Goal: Task Accomplishment & Management: Complete application form

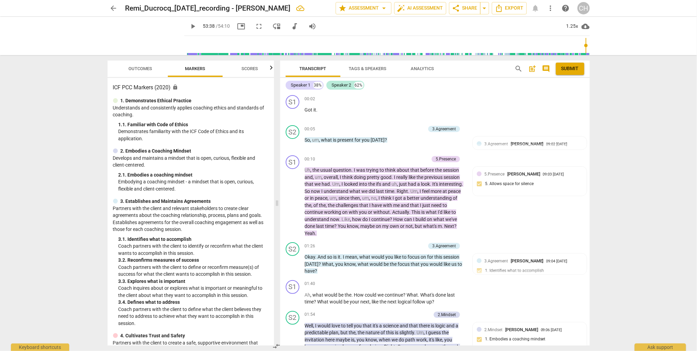
scroll to position [7130, 0]
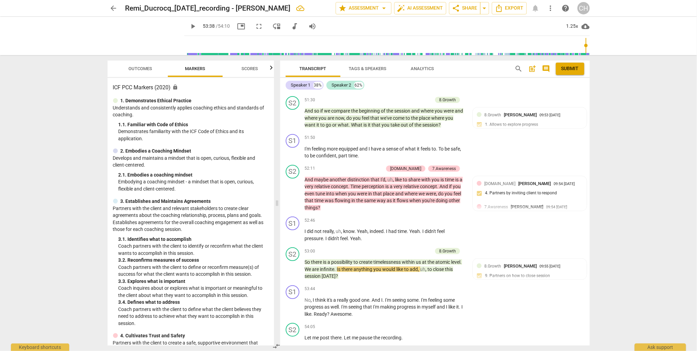
type input "3218"
click at [251, 68] on span "Scores" at bounding box center [250, 68] width 16 height 5
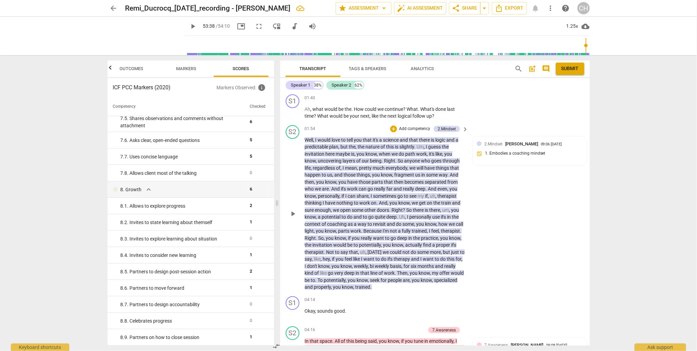
scroll to position [188, 0]
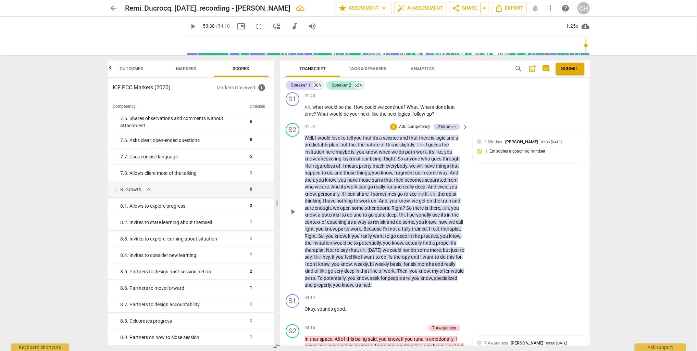
click at [405, 126] on p "Add competency" at bounding box center [414, 127] width 33 height 6
click at [435, 151] on b "7.Awareness" at bounding box center [435, 150] width 23 height 8
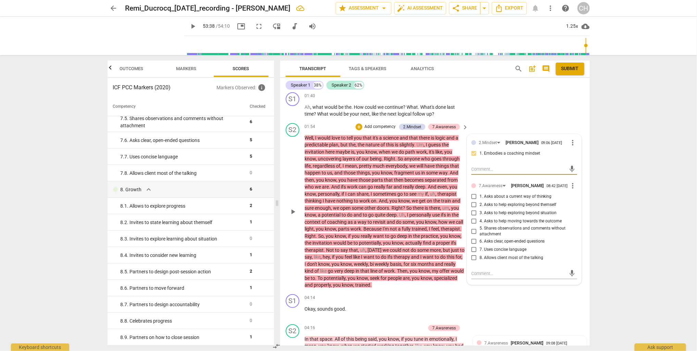
click at [473, 261] on input "8. Allows client most of the talking" at bounding box center [473, 258] width 11 height 8
checkbox input "true"
click at [473, 252] on input "7. Uses concise language" at bounding box center [473, 250] width 11 height 8
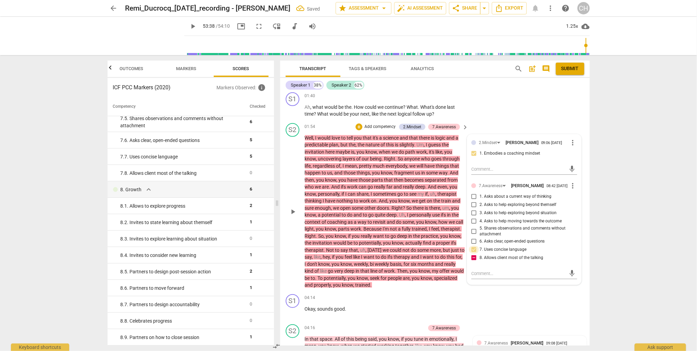
checkbox input "true"
click at [642, 230] on div "arrow_back Remi_Ducrocq_[DATE]_recording - [PERSON_NAME] edit star Assessment a…" at bounding box center [348, 175] width 697 height 351
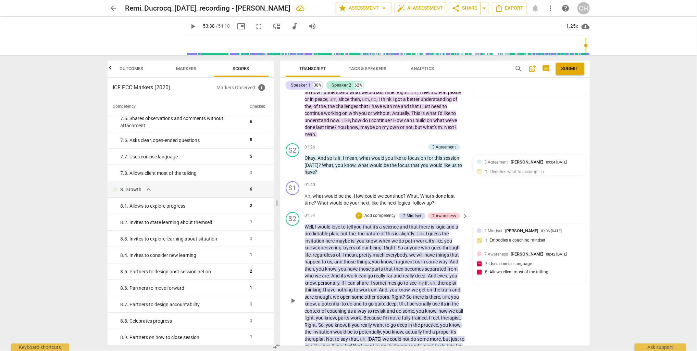
scroll to position [102, 0]
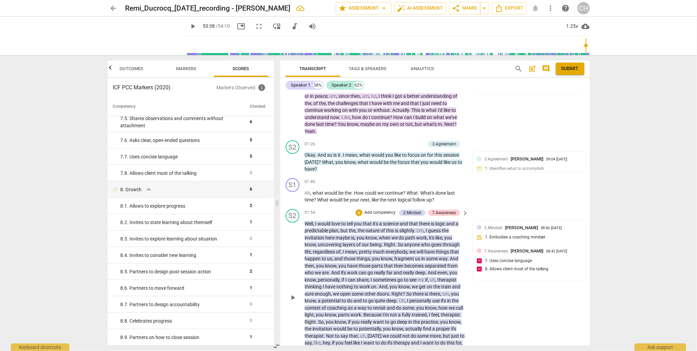
click at [435, 289] on p "Well , I would love to tell you that it's a science and that there is logic and…" at bounding box center [385, 297] width 160 height 154
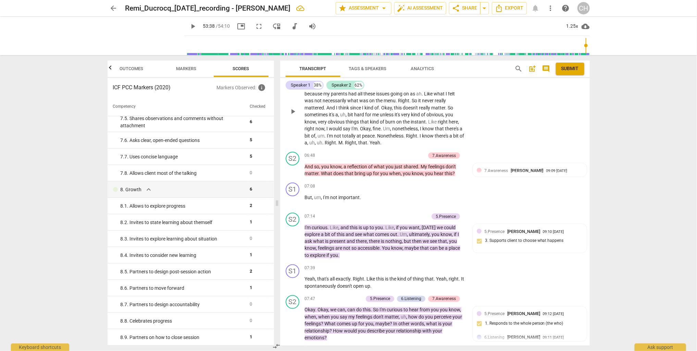
scroll to position [557, 0]
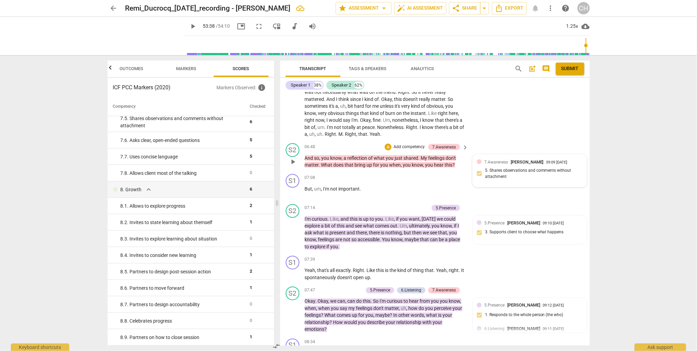
click at [490, 172] on div "7.Awareness [PERSON_NAME] 09:09 [DATE] 5. Shares observations and comments with…" at bounding box center [529, 171] width 106 height 25
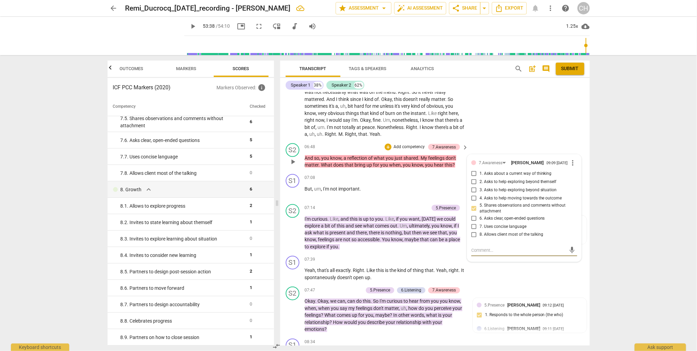
type textarea "C"
type textarea "Co"
type textarea "Coa"
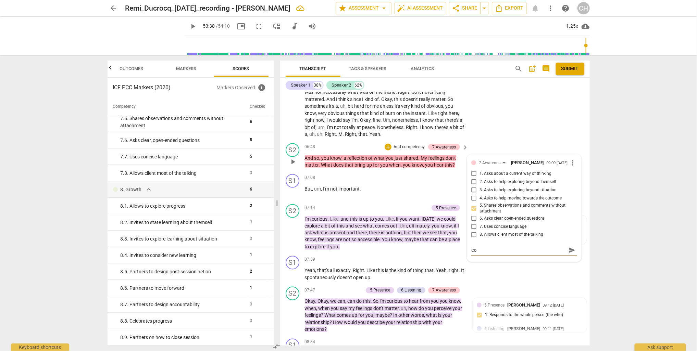
type textarea "Coa"
type textarea "Coac"
type textarea "Coach"
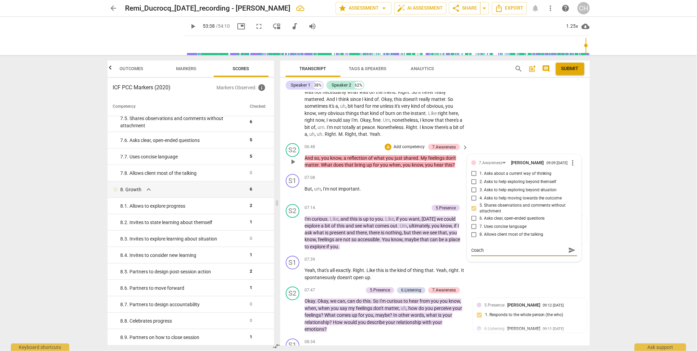
type textarea "Coach"
type textarea "Coach s"
type textarea "Coach sh"
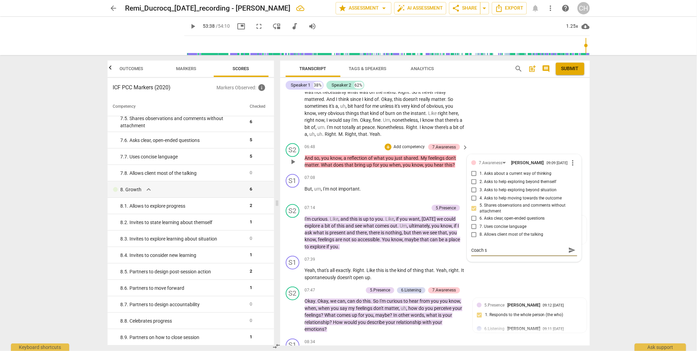
type textarea "Coach sh"
type textarea "Coach [PERSON_NAME]"
type textarea "Coach shar"
type textarea "Coach share"
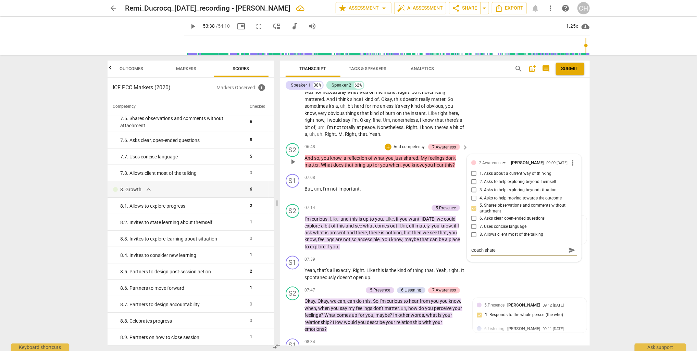
type textarea "Coach shared"
type textarea "Coach shared a"
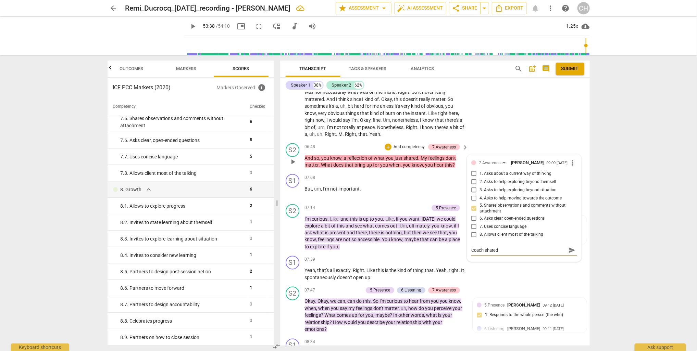
type textarea "Coach shared a"
type textarea "Coach shared a r"
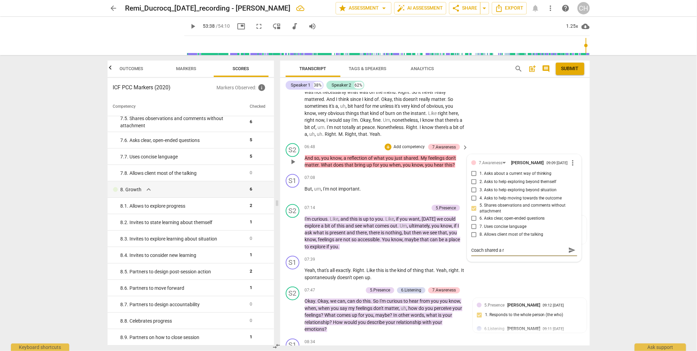
type textarea "Coach shared a re"
type textarea "Coach shared a ref"
type textarea "Coach shared a refe"
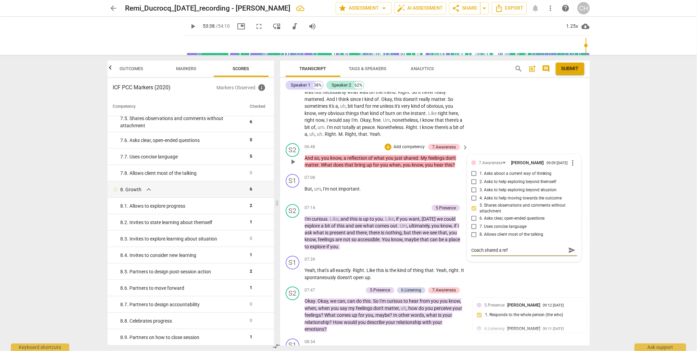
type textarea "Coach shared a refe"
type textarea "Coach shared a ref"
type textarea "Coach shared a refl"
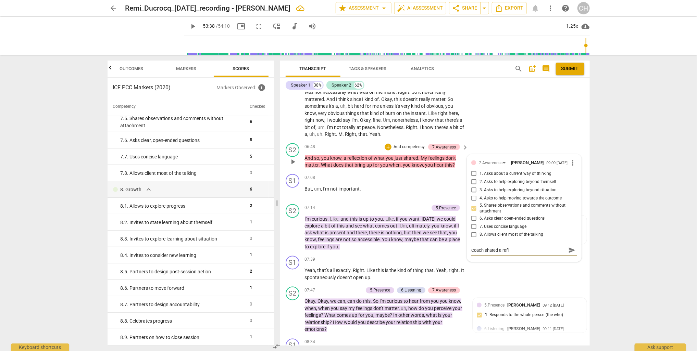
type textarea "Coach shared a refle"
type textarea "Coach shared a reflec"
type textarea "Coach shared a reflect"
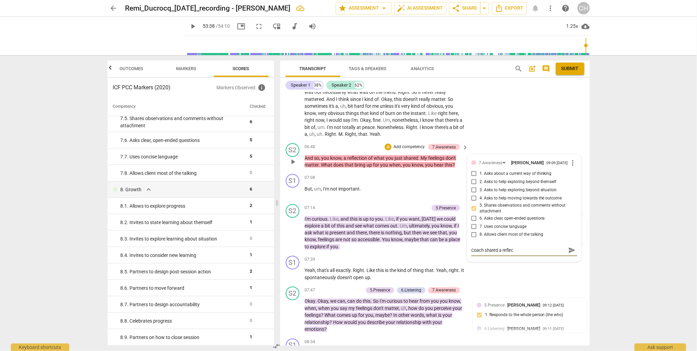
type textarea "Coach shared a reflect"
type textarea "Coach shared a reflecti"
type textarea "Coach shared a reflectio"
type textarea "Coach shared a reflection"
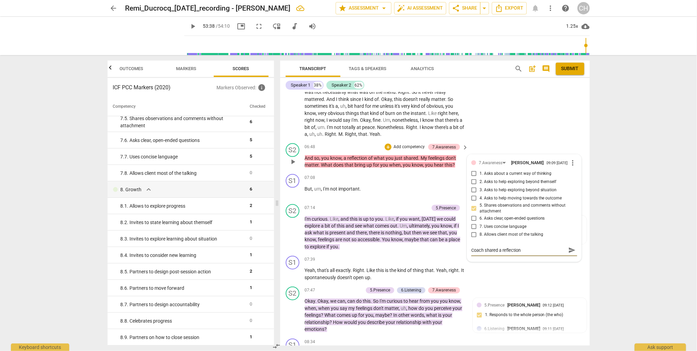
type textarea "Coach shared a reflection"
type textarea "Coach shared a reflection a"
type textarea "Coach shared a reflection an"
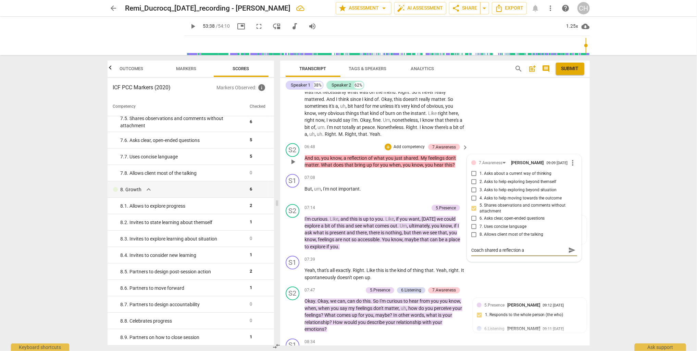
type textarea "Coach shared a reflection an"
type textarea "Coach shared a reflection and"
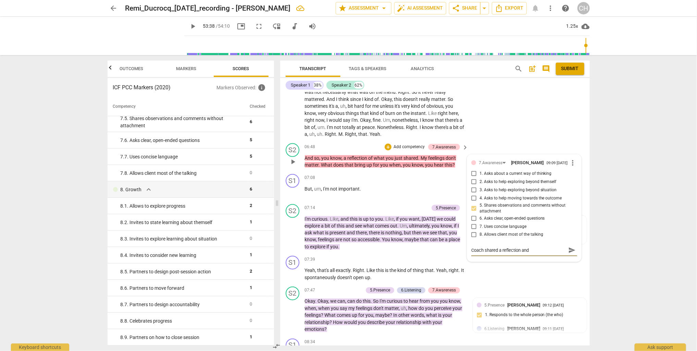
type textarea "Coach shared a reflection and t"
type textarea "Coach shared a reflection and tu"
type textarea "Coach shared a reflection and [PERSON_NAME]"
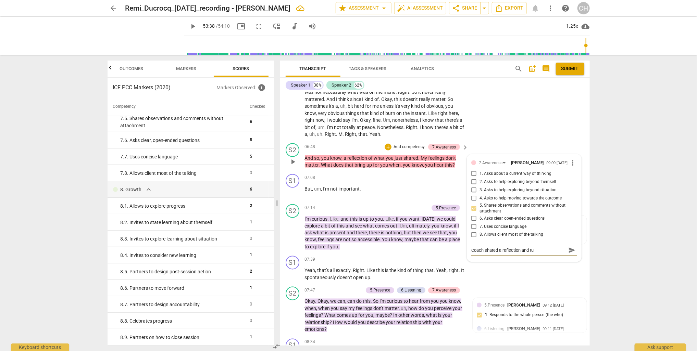
type textarea "Coach shared a reflection and [PERSON_NAME]"
type textarea "Coach shared a reflection and turn"
type textarea "Coach shared a reflection and turne"
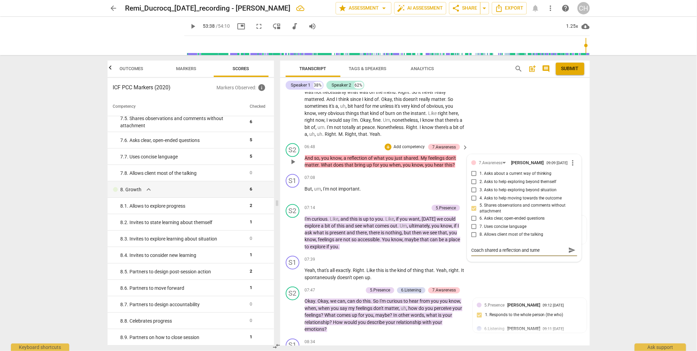
type textarea "Coach shared a reflection and turned"
type textarea "Coach shared a reflection and turned i"
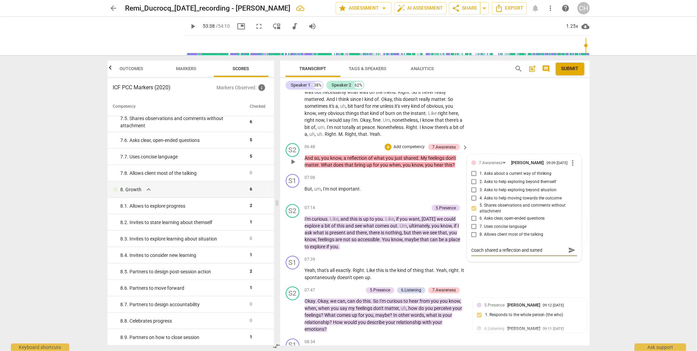
type textarea "Coach shared a reflection and turned i"
type textarea "Coach shared a reflection and turned it"
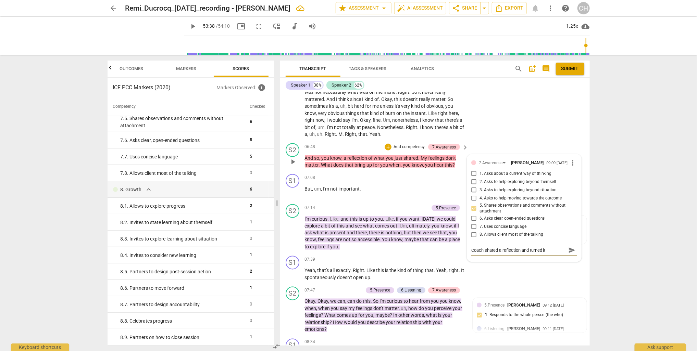
type textarea "Coach shared a reflection and turned it"
type textarea "Coach shared a reflection and turned i"
type textarea "Coach shared a reflection and turned"
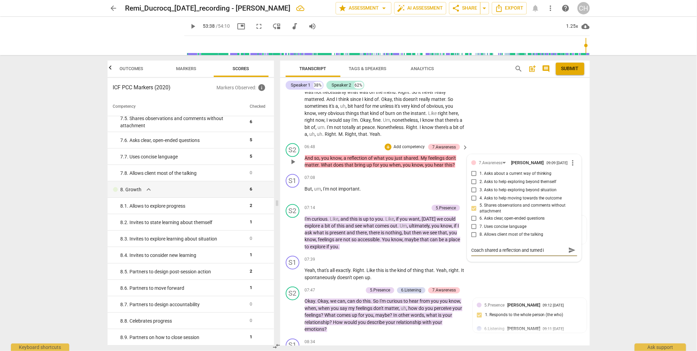
type textarea "Coach shared a reflection and turned"
type textarea "Coach shared a reflection and turne"
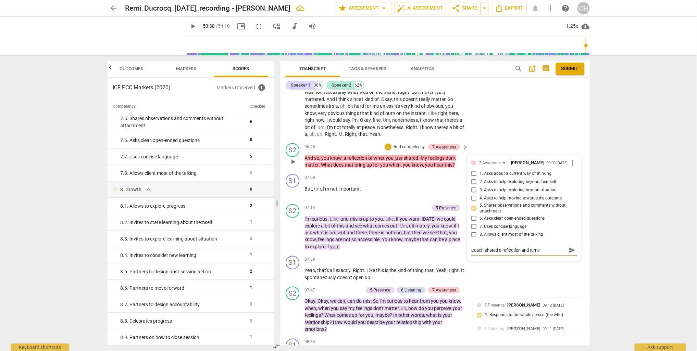
type textarea "Coach shared a reflection and turn"
type textarea "Coach shared a reflection and [PERSON_NAME]"
type textarea "Coach shared a reflection and tu"
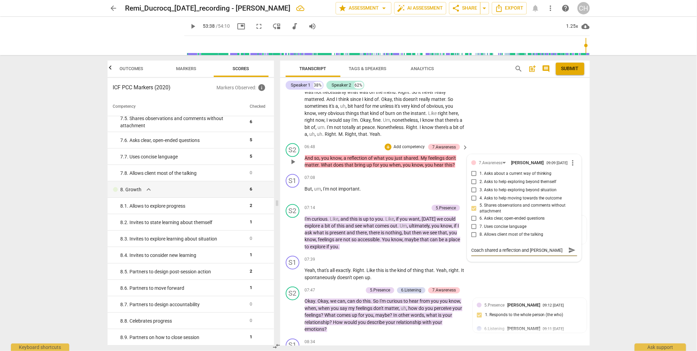
type textarea "Coach shared a reflection and tu"
type textarea "Coach shared a reflection and t"
type textarea "Coach shared a reflection and"
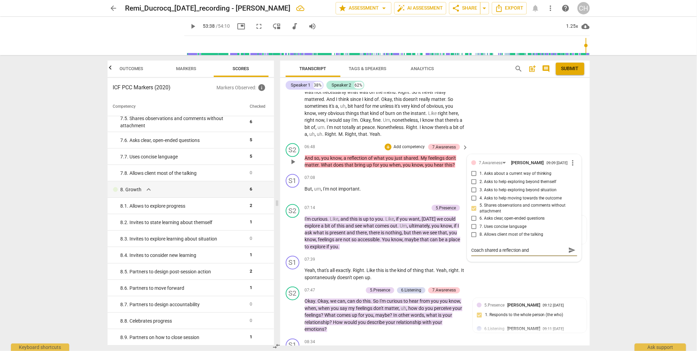
type textarea "Coach shared a reflection and a"
type textarea "Coach shared a reflection and as"
type textarea "Coach shared a reflection and ask"
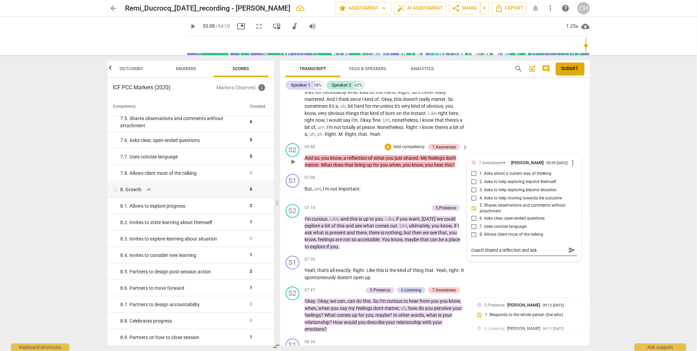
type textarea "Coach shared a reflection and aske"
type textarea "Coach shared a reflection and asked"
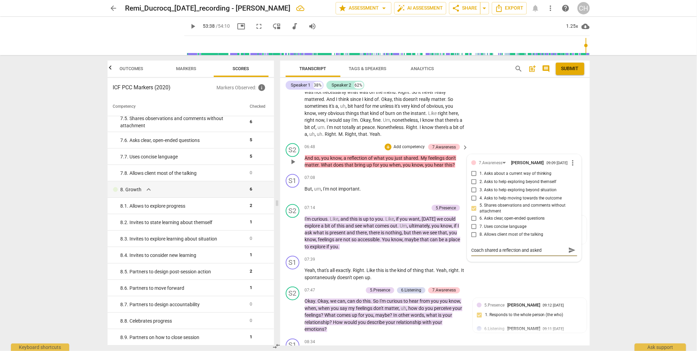
type textarea "Coach shared a reflection and asked t"
type textarea "Coach shared a reflection and asked [PERSON_NAME]"
type textarea "Coach shared a reflection and asked the"
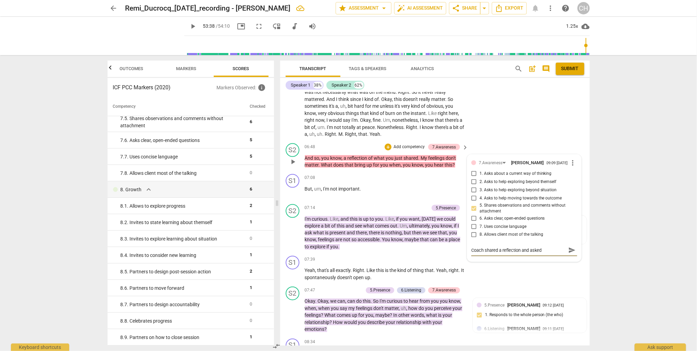
type textarea "Coach shared a reflection and asked the"
type textarea "Coach shared a reflection and asked the c"
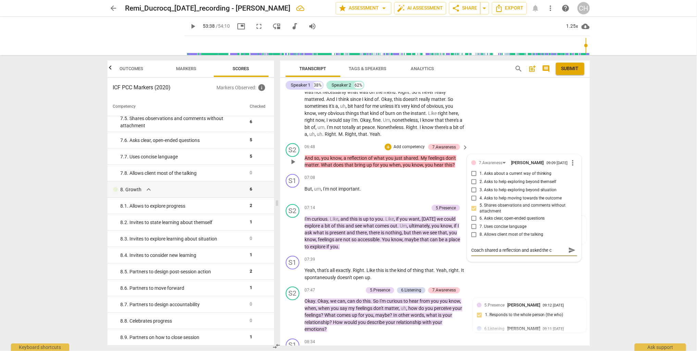
type textarea "Coach shared a reflection and asked the cl"
type textarea "Coach shared a reflection and asked the cli"
type textarea "Coach shared a reflection and asked the clie"
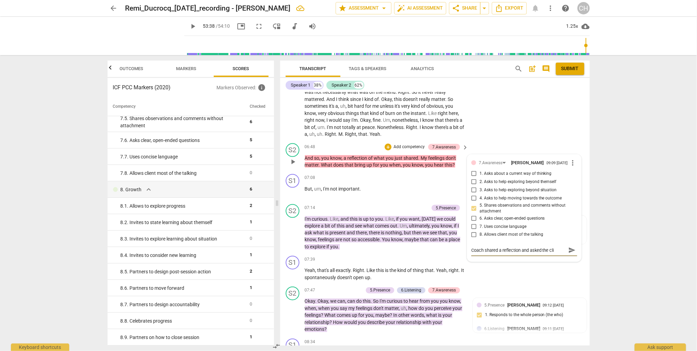
type textarea "Coach shared a reflection and asked the clie"
type textarea "Coach shared a reflection and asked the clien"
type textarea "Coach shared a reflection and asked the client"
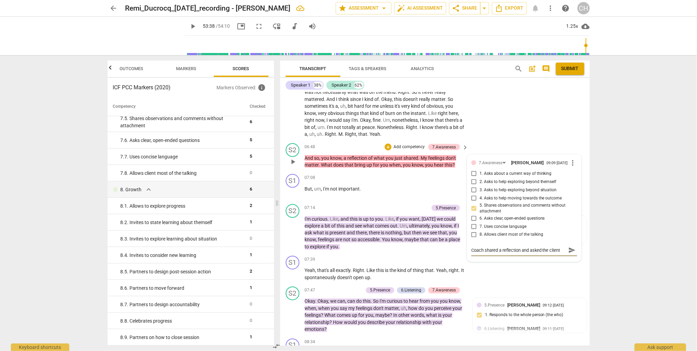
type textarea "Coach shared a reflection and asked the client"
type textarea "Coach shared a reflection and asked the client t"
type textarea "Coach shared a reflection and asked the client to"
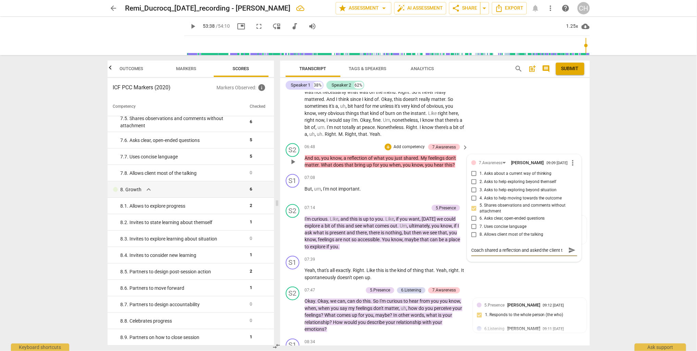
type textarea "Coach shared a reflection and asked the client to"
type textarea "Coach shared a reflection and asked the client to s"
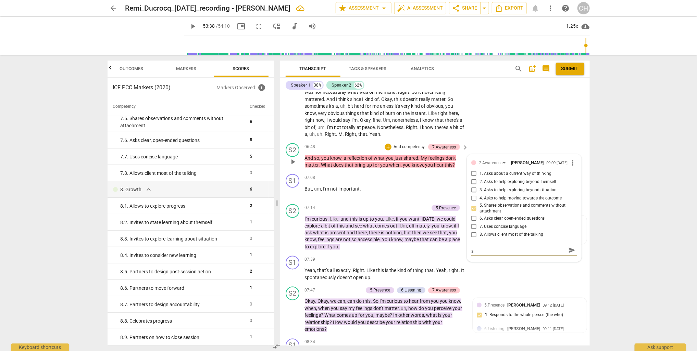
type textarea "Coach shared a reflection and asked the client to sh"
type textarea "Coach shared a reflection and asked the client to [PERSON_NAME]"
type textarea "Coach shared a reflection and asked the client to shar"
type textarea "Coach shared a reflection and asked the client to share"
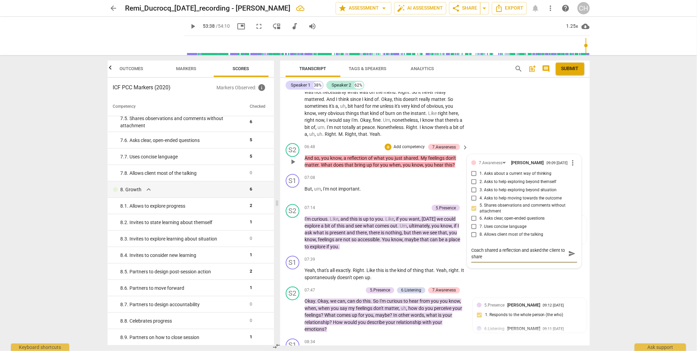
scroll to position [0, 0]
type textarea "Coach shared a reflection and asked the client to share"
type textarea "Coach shared a reflection and asked the client to share a"
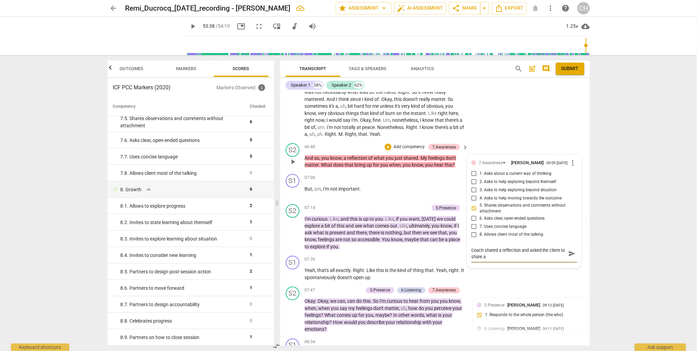
type textarea "Coach shared a reflection and asked the client to share a"
type textarea "Coach shared a reflection and asked the client to share a r"
type textarea "Coach shared a reflection and asked the client to share a re"
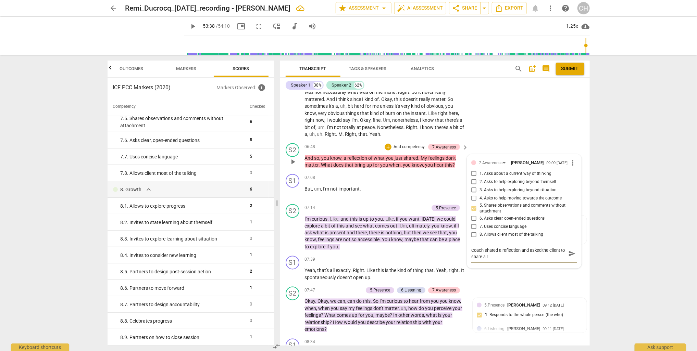
type textarea "Coach shared a reflection and asked the client to share a re"
type textarea "Coach shared a reflection and asked the client to share a rep"
type textarea "Coach shared a reflection and asked the client to share a repo"
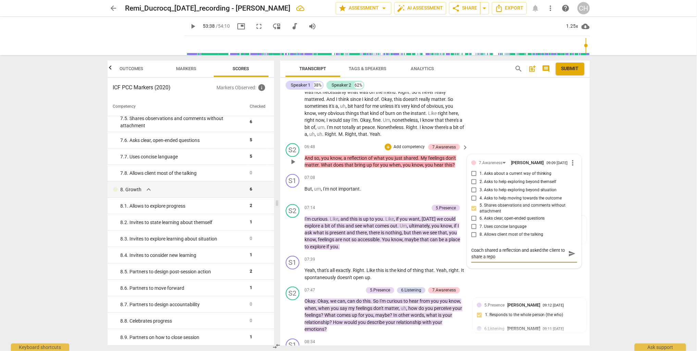
type textarea "Coach shared a reflection and asked the client to share a repon"
type textarea "Coach shared a reflection and asked the client to share a repons"
type textarea "Coach shared a reflection and asked the client to share a reponse"
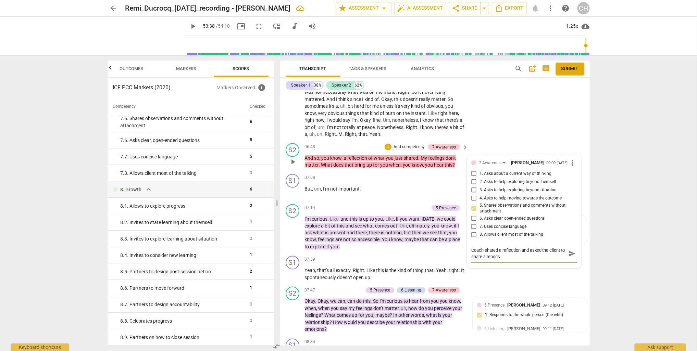
type textarea "Coach shared a reflection and asked the client to share a reponse"
type textarea "Coach shared a reflection and asked the client to share a reponse."
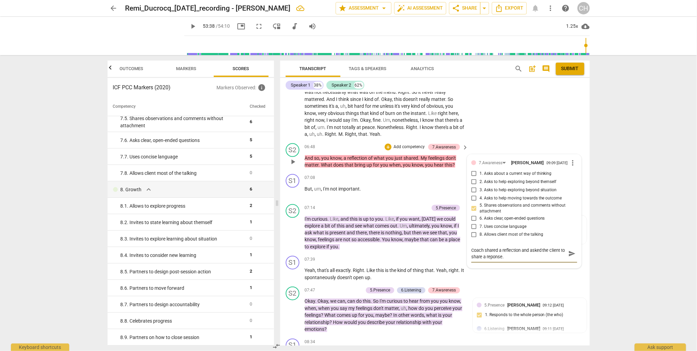
type textarea "Coach shared a reflection and asked the client to share a reponse."
type textarea "Coach shared a reflection and asked the client to share a reponse"
type textarea "Coach shared a reflection and asked the client to share a repons"
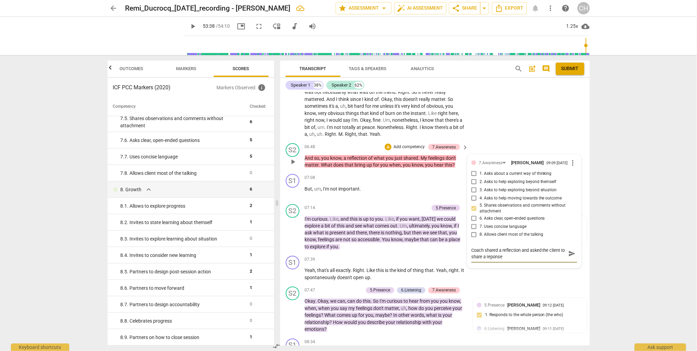
type textarea "Coach shared a reflection and asked the client to share a repons"
type textarea "Coach shared a reflection and asked the client to share a repon"
type textarea "Coach shared a reflection and asked the client to share a reponc"
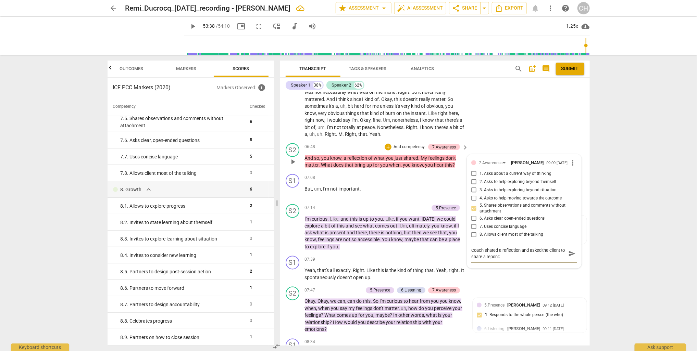
type textarea "Coach shared a reflection and asked the client to share a reponce"
type textarea "Coach shared a reflection and asked the client to share a reponce."
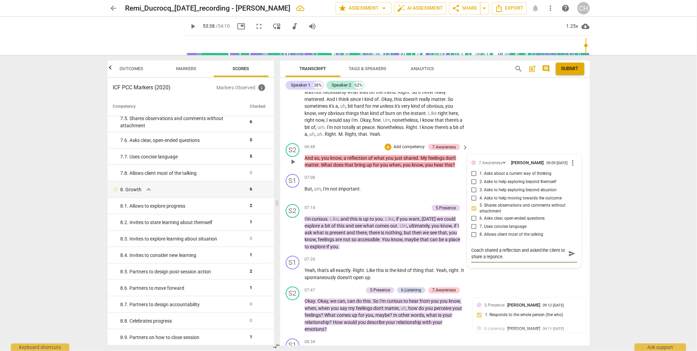
type textarea "Coach shared a reflection and asked the client to share a reponce."
click at [495, 258] on textarea "Coach shared a reflection and asked the client to share a reponce." at bounding box center [518, 253] width 95 height 13
click at [494, 259] on textarea "Coach shared a reflection and asked the client to share a reponce." at bounding box center [518, 253] width 95 height 13
type textarea "Coach shared a reflection and asked the client to share a responce."
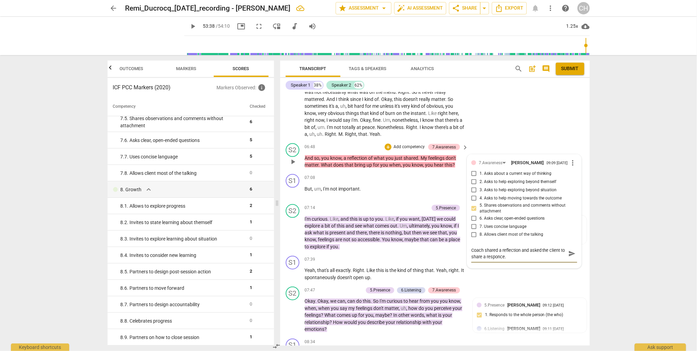
click at [527, 259] on textarea "Coach shared a reflection and asked the client to share a responce." at bounding box center [518, 253] width 95 height 13
click at [505, 259] on textarea "Coach shared a reflection and asked the client to share a responce." at bounding box center [518, 253] width 95 height 13
type textarea "Coach shared a reflection and asked the client to share a respone."
type textarea "Coach shared a reflection and asked the client to share a response."
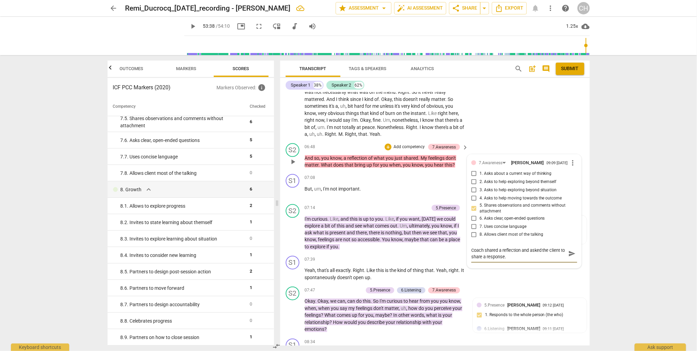
click at [523, 258] on textarea "Coach shared a reflection and asked the client to share a response." at bounding box center [518, 253] width 95 height 13
type textarea "Coach shared a reflection and asked the client to share a response."
click at [403, 145] on p "Add competency" at bounding box center [409, 147] width 33 height 6
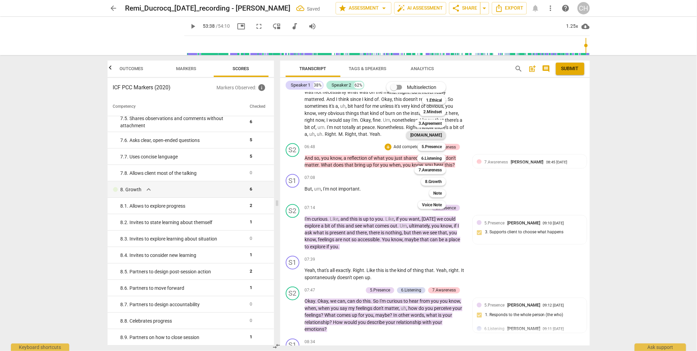
click at [434, 134] on b "[DOMAIN_NAME]" at bounding box center [425, 135] width 31 height 8
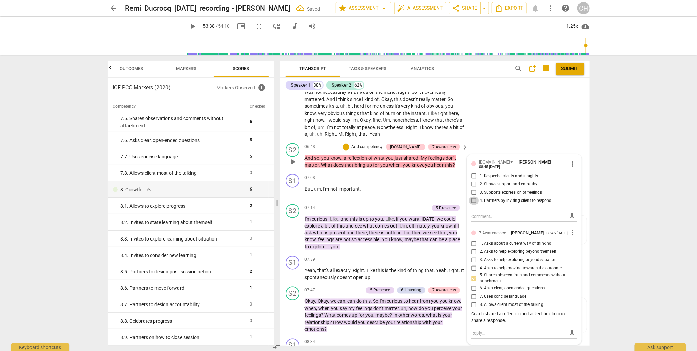
click at [472, 197] on input "4. Partners by inviting client to respond" at bounding box center [473, 201] width 11 height 8
checkbox input "true"
click at [392, 237] on span "know" at bounding box center [396, 239] width 11 height 5
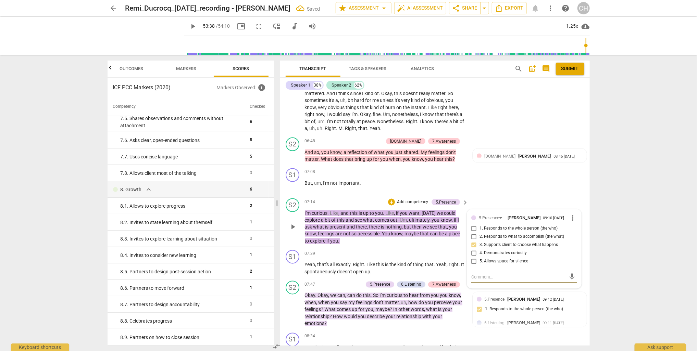
scroll to position [563, 0]
click at [401, 236] on p "I'm curious . Like , and this is up to you . Like , if you want , [DATE] we cou…" at bounding box center [385, 226] width 160 height 35
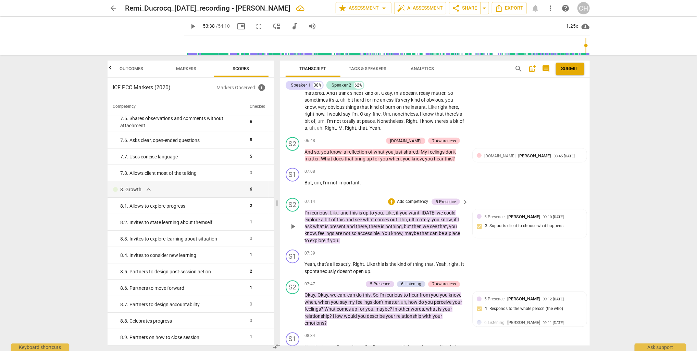
click at [401, 236] on p "I'm curious . Like , and this is up to you . Like , if you want , [DATE] we cou…" at bounding box center [385, 226] width 160 height 35
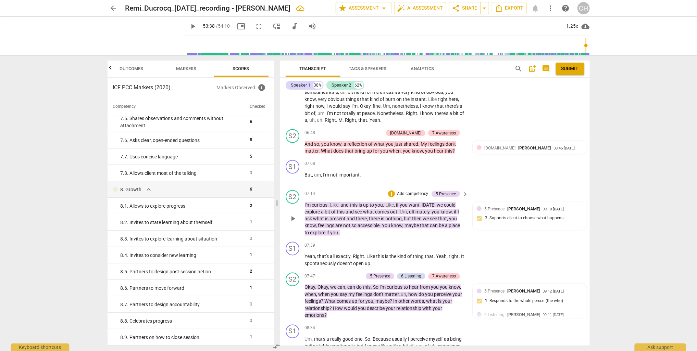
click at [490, 233] on div "S2 play_arrow pause 07:14 + Add competency 5.Presence keyboard_arrow_right I'm …" at bounding box center [434, 214] width 309 height 52
click at [410, 194] on p "Add competency" at bounding box center [412, 194] width 33 height 6
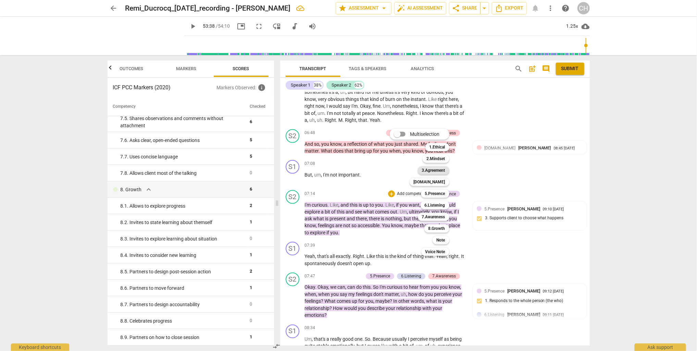
click at [431, 169] on b "3.Agreement" at bounding box center [433, 170] width 23 height 8
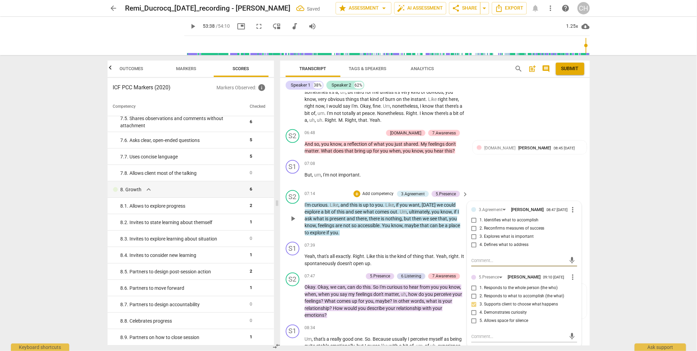
click at [472, 229] on input "2. Reconfirms measures of success" at bounding box center [473, 229] width 11 height 8
checkbox input "true"
click at [363, 261] on span "open" at bounding box center [359, 263] width 12 height 5
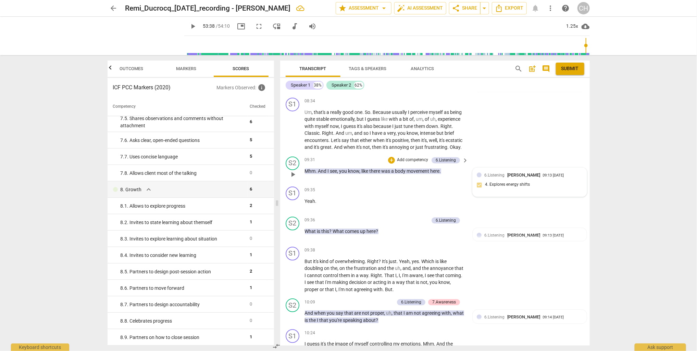
scroll to position [800, 0]
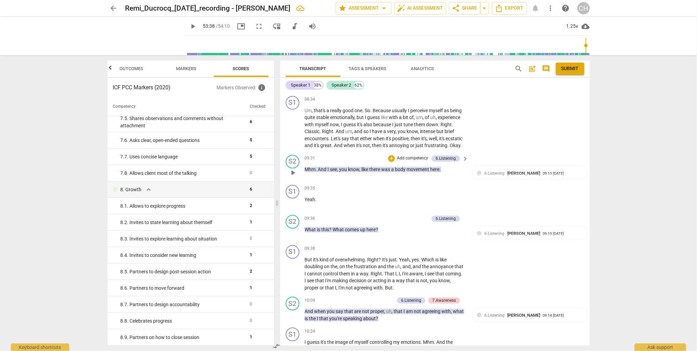
click at [404, 162] on p "Add competency" at bounding box center [412, 158] width 33 height 6
click at [437, 186] on b "7.Awareness" at bounding box center [433, 188] width 23 height 8
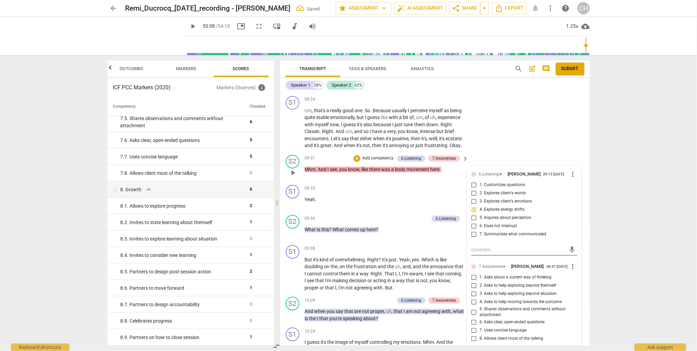
click at [473, 335] on input "7. Uses concise language" at bounding box center [473, 331] width 11 height 8
checkbox input "true"
click at [360, 248] on div "S1 play_arrow pause 09:38 + Add competency keyboard_arrow_right But it's kind o…" at bounding box center [434, 268] width 309 height 52
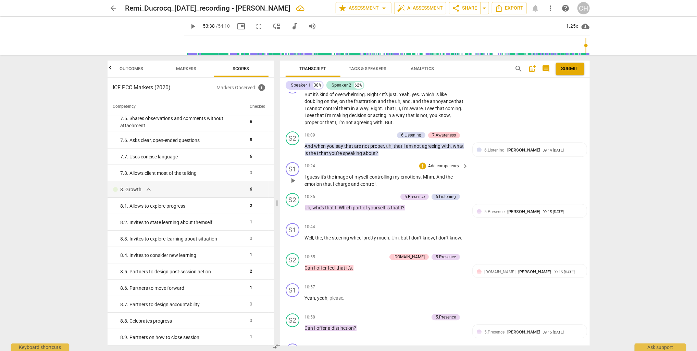
scroll to position [966, 0]
click at [512, 186] on div "S1 play_arrow pause 10:24 + Add competency keyboard_arrow_right I guess it's th…" at bounding box center [434, 174] width 309 height 31
click at [370, 200] on p "Add competency" at bounding box center [381, 197] width 33 height 6
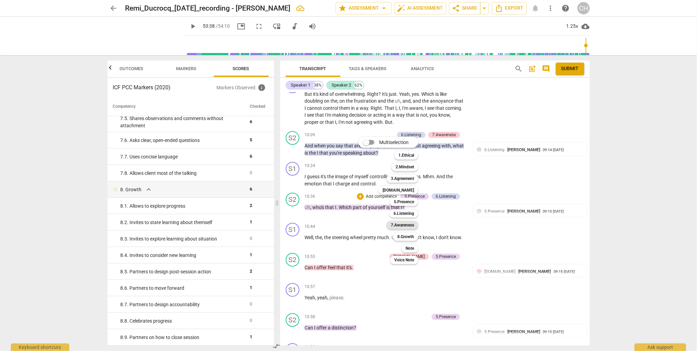
click at [407, 225] on b "7.Awareness" at bounding box center [402, 225] width 23 height 8
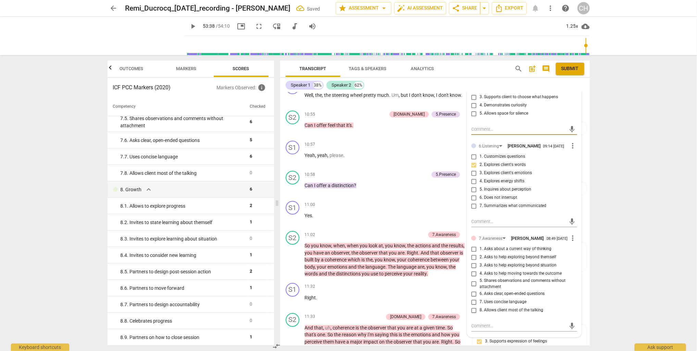
scroll to position [1109, 0]
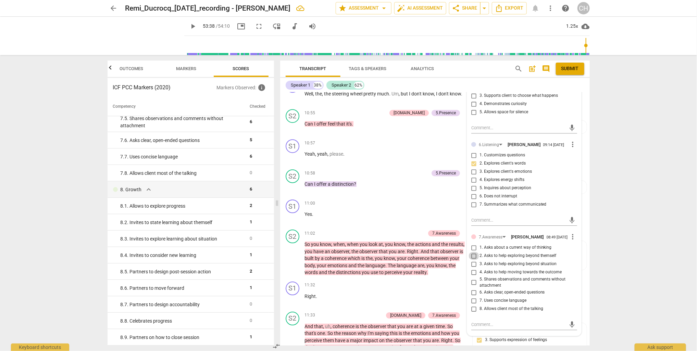
click at [473, 260] on input "2. Asks to help exploring beyond themself" at bounding box center [473, 256] width 11 height 8
checkbox input "true"
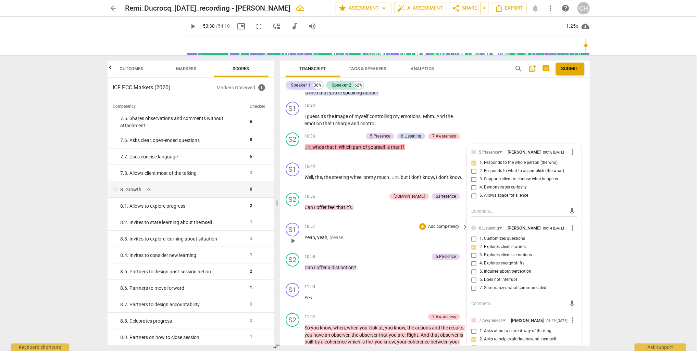
scroll to position [1016, 0]
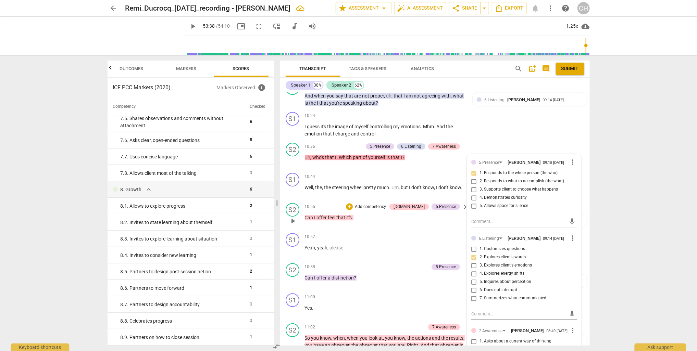
click at [382, 228] on div "10:55 + Add competency [DOMAIN_NAME] 5.Presence keyboard_arrow_right Can I offe…" at bounding box center [387, 215] width 164 height 25
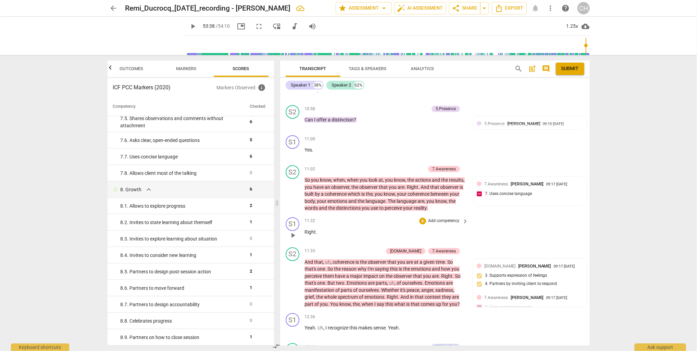
scroll to position [1175, 0]
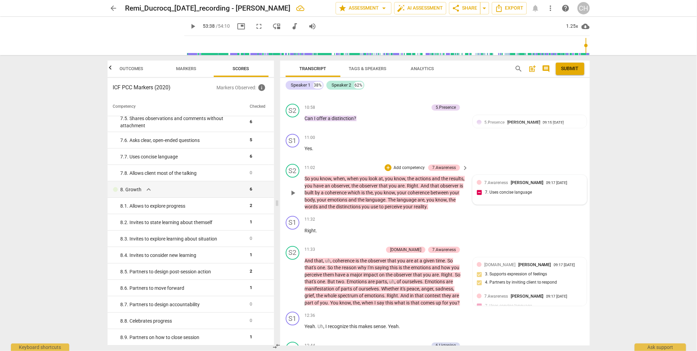
click at [543, 193] on div "7.Awareness [PERSON_NAME] 09:17 [DATE] 7. Uses concise language" at bounding box center [529, 189] width 106 height 21
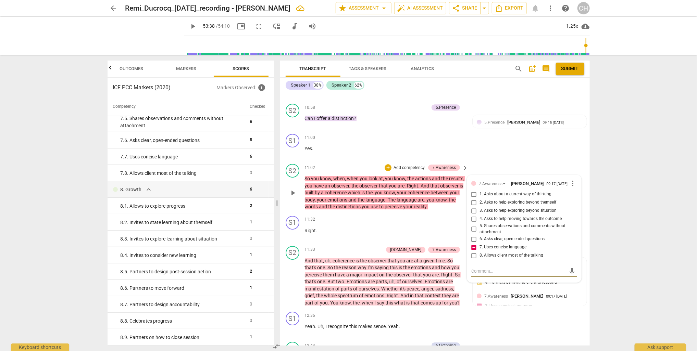
click at [473, 233] on input "5. Shares observations and comments without attachment" at bounding box center [473, 229] width 11 height 8
checkbox input "true"
click at [472, 252] on input "7. Uses concise language" at bounding box center [473, 247] width 11 height 8
checkbox input "false"
click at [372, 278] on span "impact" at bounding box center [371, 274] width 16 height 5
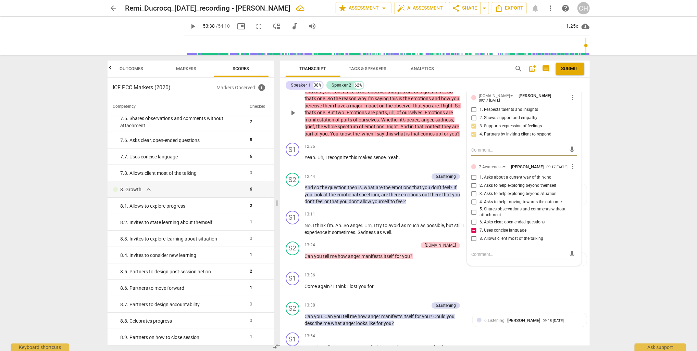
scroll to position [1344, 0]
click at [441, 192] on p "And so the question then is , what are the emotions that you don't feel ? If yo…" at bounding box center [385, 194] width 160 height 21
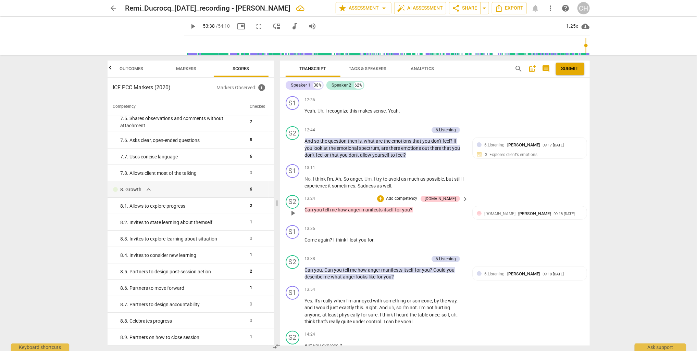
scroll to position [1401, 0]
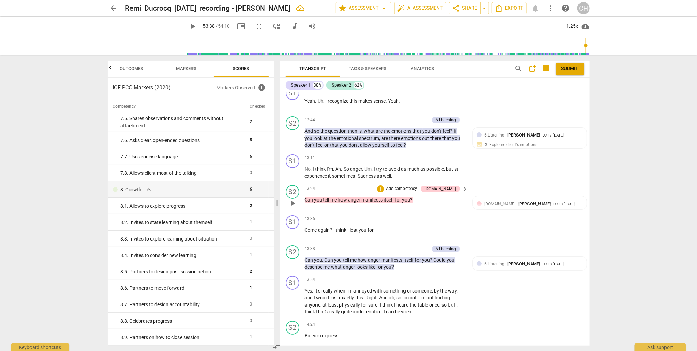
click at [418, 190] on p "Add competency" at bounding box center [401, 189] width 33 height 6
click at [439, 203] on b "6.Listening" at bounding box center [442, 204] width 21 height 8
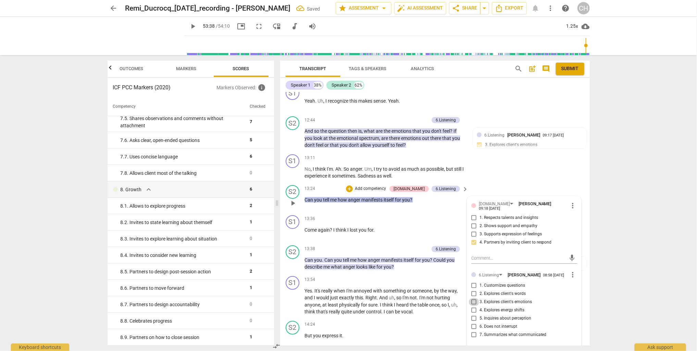
click at [471, 305] on input "3. Explores client's emotions" at bounding box center [473, 302] width 11 height 8
checkbox input "true"
click at [472, 313] on input "4. Explores energy shifts" at bounding box center [473, 310] width 11 height 8
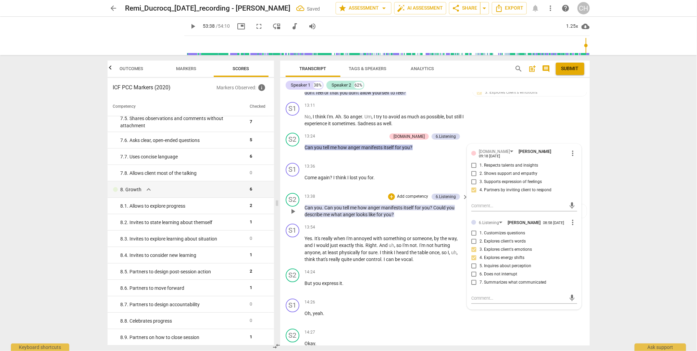
scroll to position [1454, 0]
click at [472, 252] on input "3. Explores client's emotions" at bounding box center [473, 249] width 11 height 8
click at [474, 251] on input "3. Explores client's emotions" at bounding box center [473, 249] width 11 height 8
click at [431, 207] on span "?" at bounding box center [431, 206] width 3 height 5
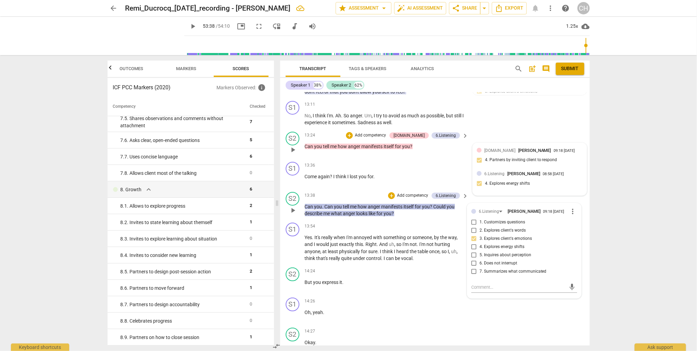
click at [503, 180] on div "6.Listening [PERSON_NAME] 08:58 [DATE] 4. Explores energy shifts" at bounding box center [529, 180] width 106 height 21
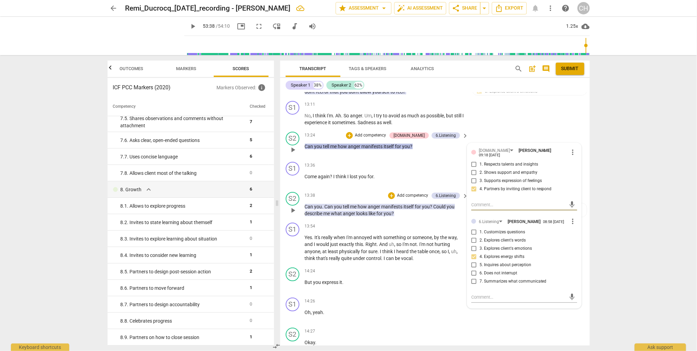
click at [473, 251] on input "3. Explores client's emotions" at bounding box center [473, 249] width 11 height 8
click at [473, 261] on input "4. Explores energy shifts" at bounding box center [473, 257] width 11 height 8
click at [379, 230] on div "13:54 + Add competency keyboard_arrow_right" at bounding box center [387, 227] width 164 height 8
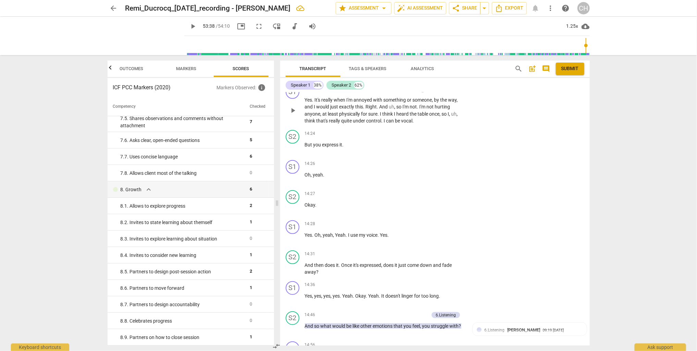
scroll to position [1594, 0]
click at [422, 134] on div "+" at bounding box center [422, 131] width 7 height 7
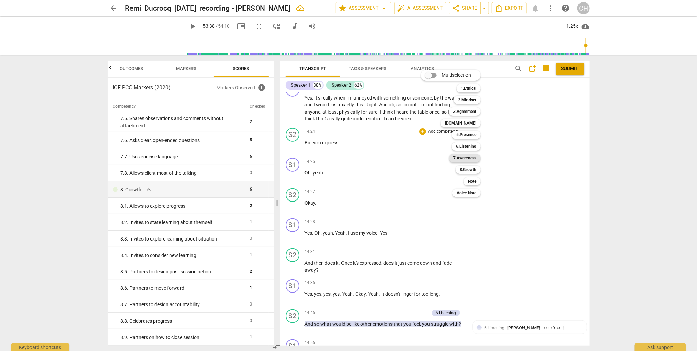
click at [461, 156] on b "7.Awareness" at bounding box center [464, 158] width 23 height 8
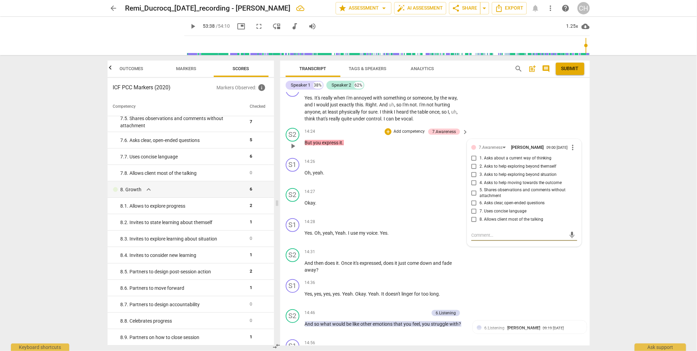
click at [473, 197] on input "5. Shares observations and comments without attachment" at bounding box center [473, 193] width 11 height 8
click at [473, 215] on input "7. Uses concise language" at bounding box center [473, 211] width 11 height 8
click at [378, 192] on div "14:27 + Add competency keyboard_arrow_right" at bounding box center [387, 192] width 164 height 8
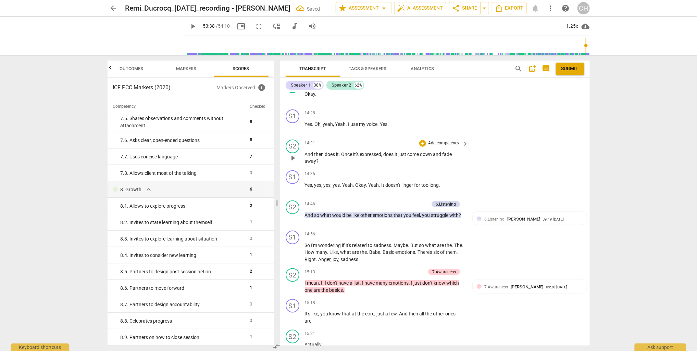
scroll to position [1704, 0]
click at [422, 143] on div "+" at bounding box center [422, 142] width 7 height 7
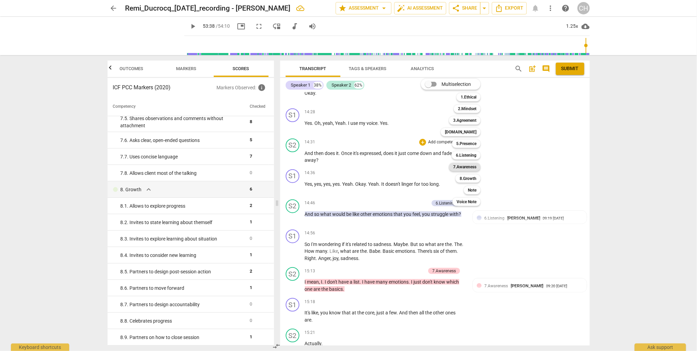
click at [462, 168] on b "7.Awareness" at bounding box center [464, 167] width 23 height 8
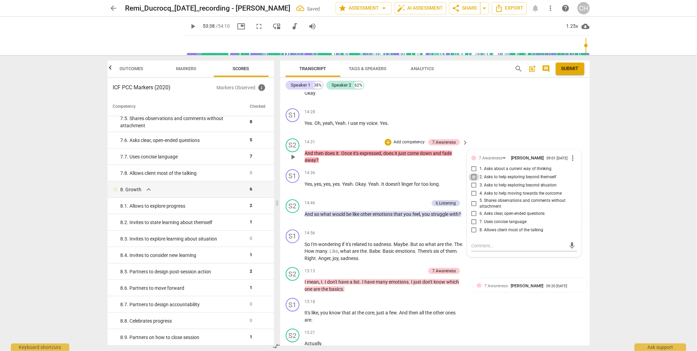
click at [473, 179] on input "2. Asks to help exploring beyond themself" at bounding box center [473, 177] width 11 height 8
click at [387, 221] on div "14:46 + Add competency 6.Listening keyboard_arrow_right And so what would be li…" at bounding box center [387, 212] width 164 height 25
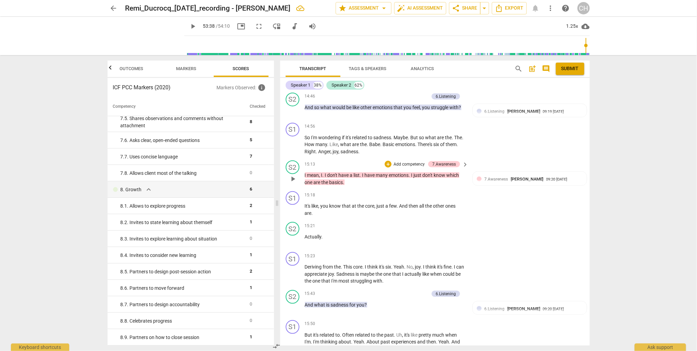
scroll to position [1812, 0]
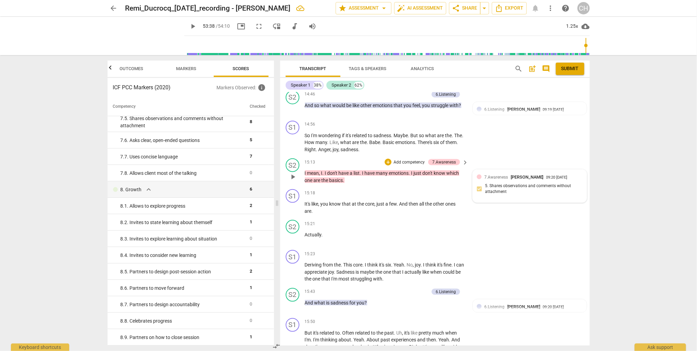
click at [508, 182] on div "7.Awareness [PERSON_NAME] 09:20 [DATE] 5. Shares observations and comments with…" at bounding box center [529, 186] width 106 height 25
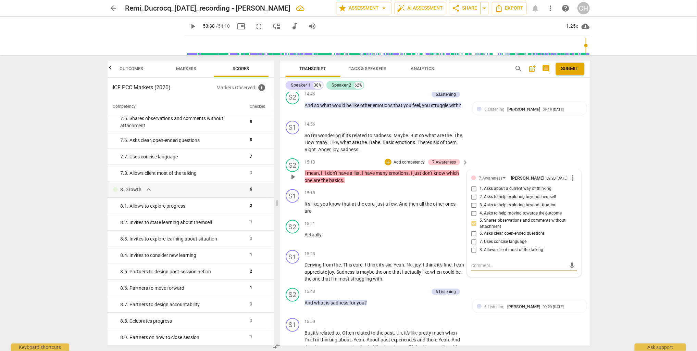
click at [473, 244] on input "7. Uses concise language" at bounding box center [473, 242] width 11 height 8
click at [370, 245] on div "S2 play_arrow pause 15:21 + Add competency keyboard_arrow_right Actually ." at bounding box center [434, 232] width 309 height 30
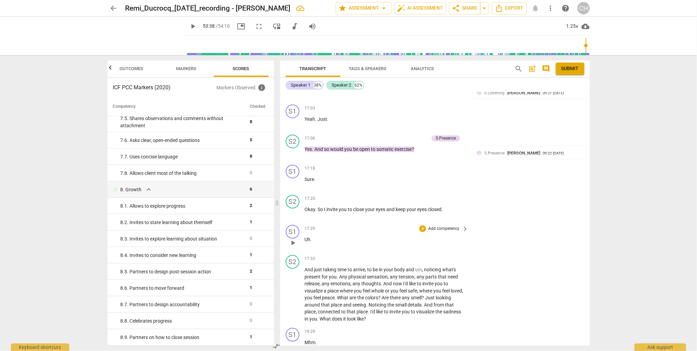
scroll to position [2137, 0]
click at [450, 196] on p "Add competency" at bounding box center [443, 198] width 33 height 6
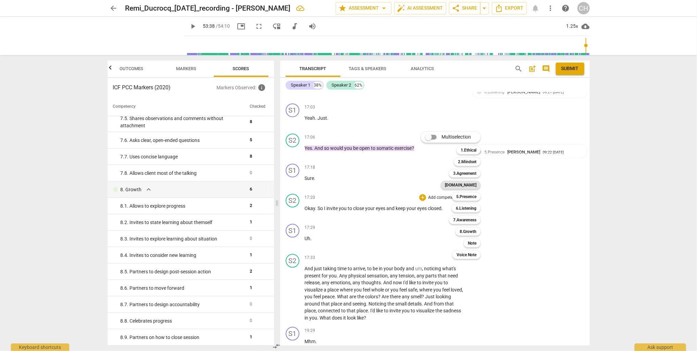
click at [473, 185] on b "[DOMAIN_NAME]" at bounding box center [460, 185] width 31 height 8
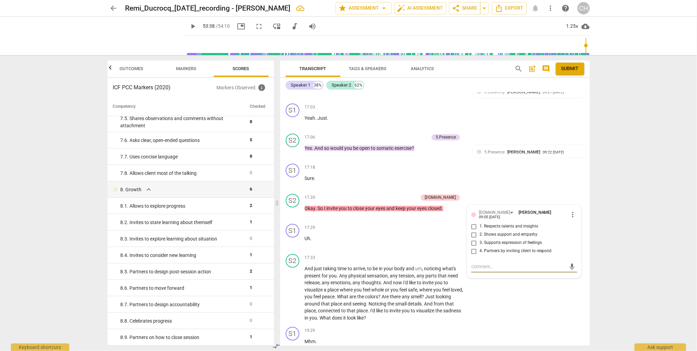
click at [611, 243] on div "arrow_back Remi_Ducrocq_[DATE]_recording - [PERSON_NAME] edit star Assessment a…" at bounding box center [348, 175] width 697 height 351
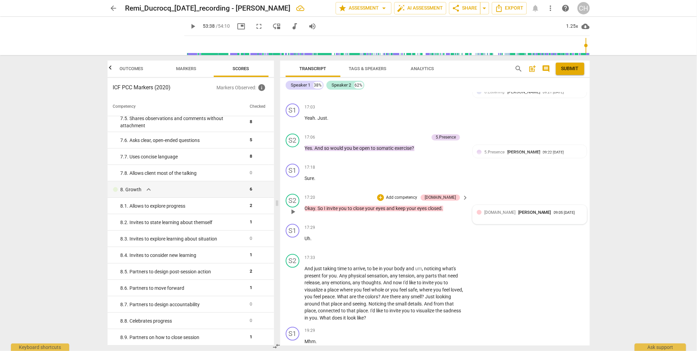
click at [574, 212] on div "[DOMAIN_NAME] [PERSON_NAME] 09:05 [DATE]" at bounding box center [533, 212] width 98 height 7
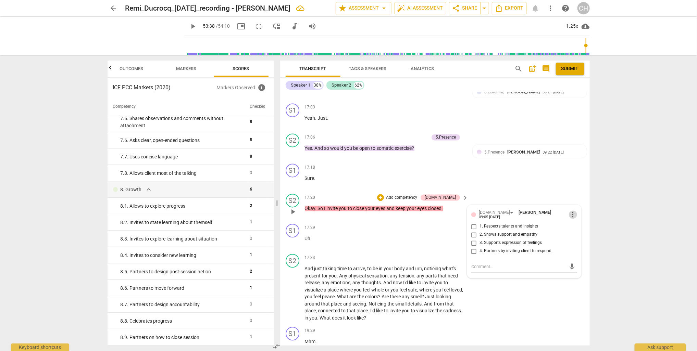
click at [573, 212] on span "more_vert" at bounding box center [573, 215] width 8 height 8
click at [582, 227] on li "Delete" at bounding box center [578, 223] width 24 height 13
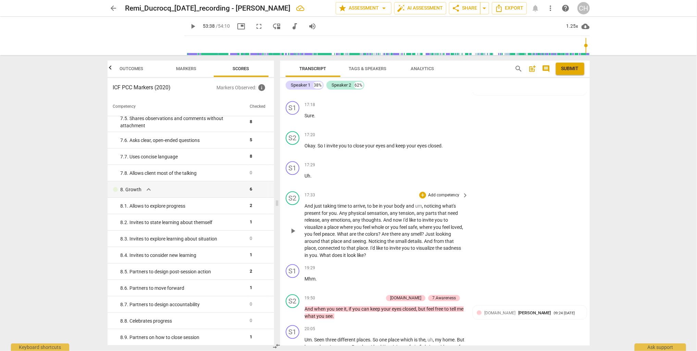
scroll to position [2203, 0]
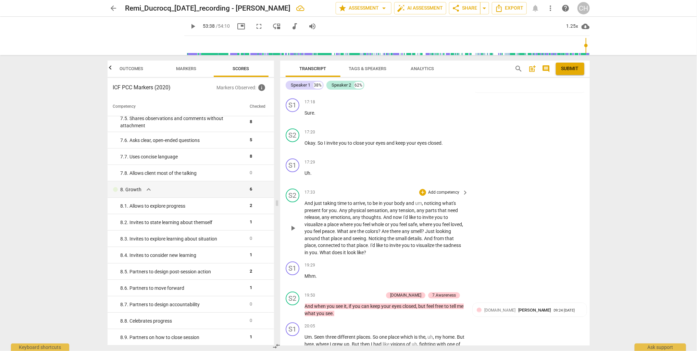
click at [519, 217] on div "S2 play_arrow pause 17:33 + Add competency keyboard_arrow_right And just taking…" at bounding box center [434, 222] width 309 height 73
click at [422, 190] on div "+" at bounding box center [422, 192] width 7 height 7
click at [421, 190] on div "Multiselection m 1.Ethical 1 2.Mindset 2 3.Agreement 3 [DOMAIN_NAME] 4 5.Presen…" at bounding box center [455, 189] width 75 height 131
click at [457, 214] on b "7.Awareness" at bounding box center [464, 213] width 23 height 8
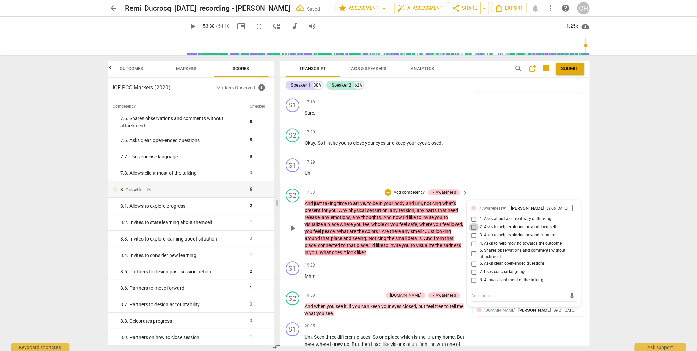
click at [474, 226] on input "2. Asks to help exploring beyond themself" at bounding box center [473, 227] width 11 height 8
click at [400, 273] on p "Mhm ." at bounding box center [385, 276] width 160 height 7
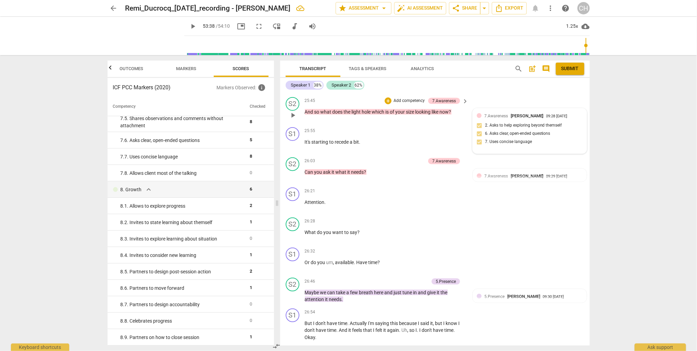
scroll to position [3207, 0]
click at [450, 218] on p "Add competency" at bounding box center [443, 221] width 33 height 6
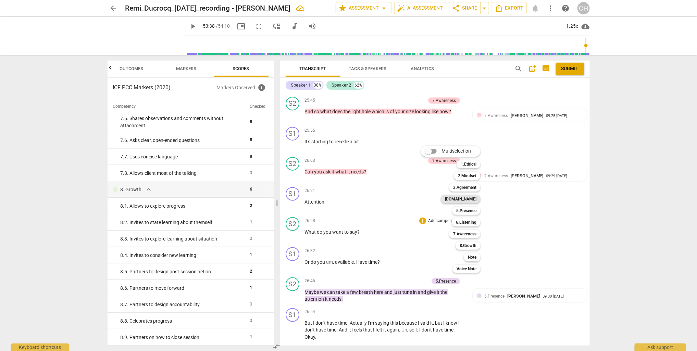
click at [476, 201] on b "[DOMAIN_NAME]" at bounding box center [460, 199] width 31 height 8
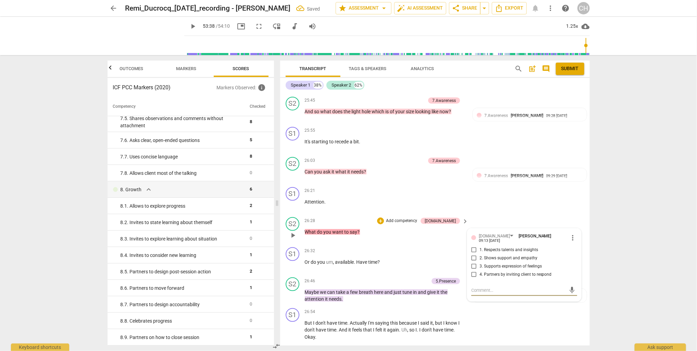
click at [473, 271] on input "4. Partners by inviting client to respond" at bounding box center [473, 275] width 11 height 8
click at [385, 290] on div "S2 play_arrow pause 26:46 + Add competency 5.Presence keyboard_arrow_right Mayb…" at bounding box center [434, 290] width 309 height 31
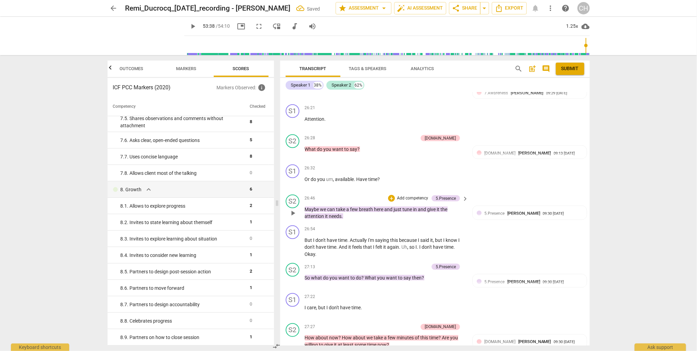
scroll to position [3292, 0]
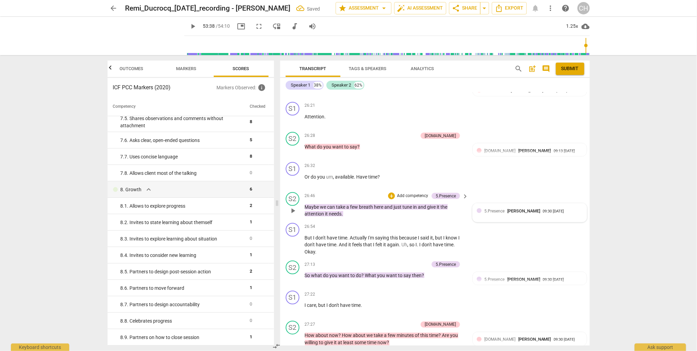
click at [501, 208] on div "5.[PERSON_NAME] 09:30 [DATE]" at bounding box center [529, 213] width 106 height 11
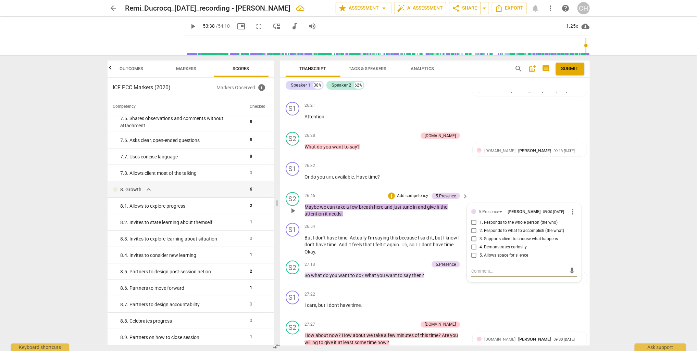
click at [473, 227] on input "2. Responds to what to accomplish (the what)" at bounding box center [473, 231] width 11 height 8
click at [406, 193] on p "Add competency" at bounding box center [412, 196] width 33 height 6
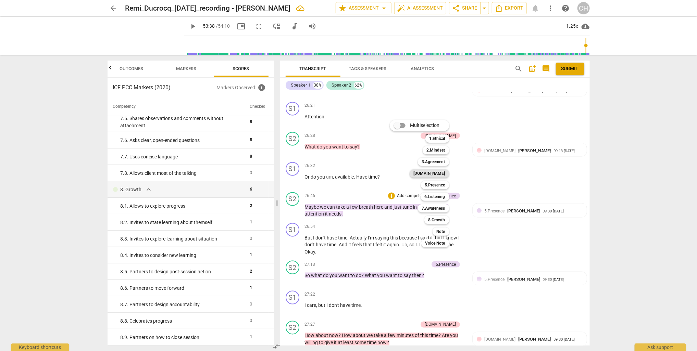
click at [434, 173] on b "[DOMAIN_NAME]" at bounding box center [428, 173] width 31 height 8
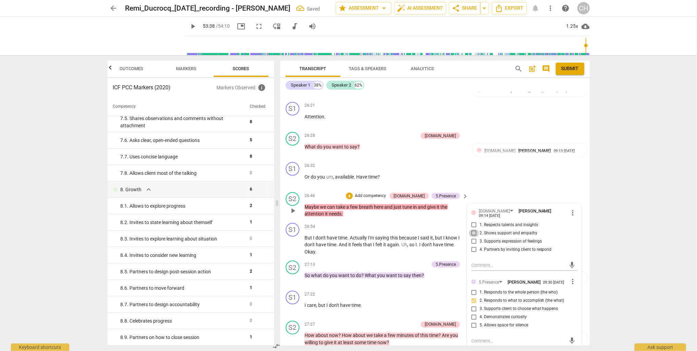
click at [473, 229] on input "2. Shows support and empathy" at bounding box center [473, 233] width 11 height 8
click at [382, 237] on p "But I don't have time . Actually I'm saying this because I said it , but I know…" at bounding box center [385, 244] width 160 height 21
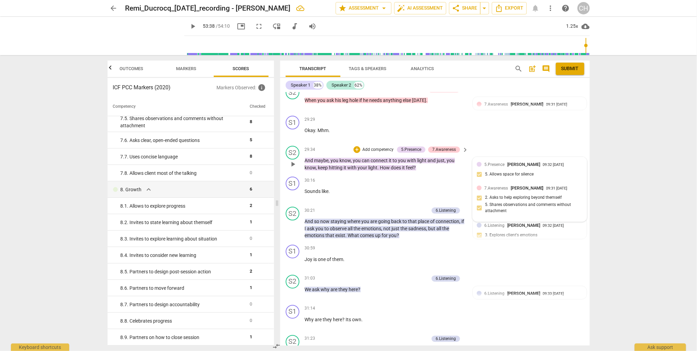
scroll to position [3711, 0]
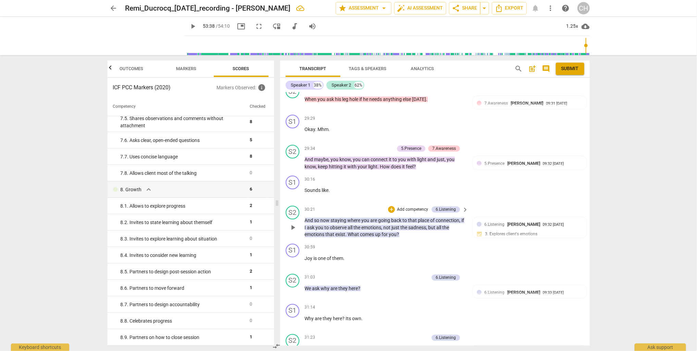
click at [412, 207] on p "Add competency" at bounding box center [412, 210] width 33 height 6
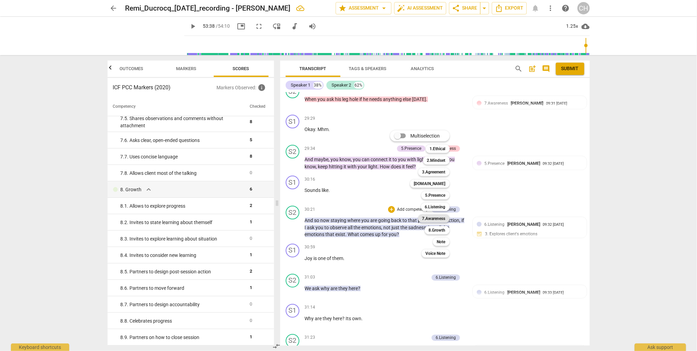
click at [437, 219] on b "7.Awareness" at bounding box center [433, 219] width 23 height 8
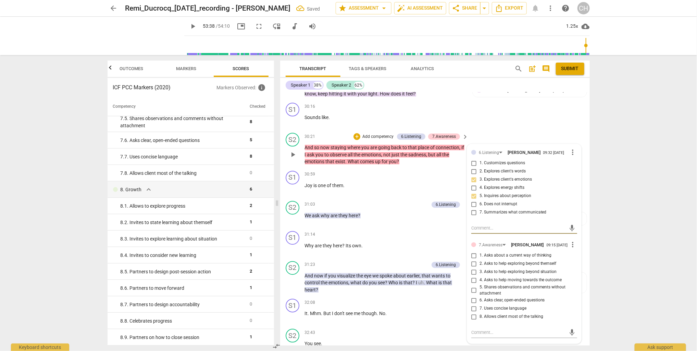
scroll to position [3785, 0]
click at [473, 258] on input "2. Asks to help exploring beyond themself" at bounding box center [473, 262] width 11 height 8
click at [472, 275] on input "4. Asks to help moving towards the outcome" at bounding box center [473, 279] width 11 height 8
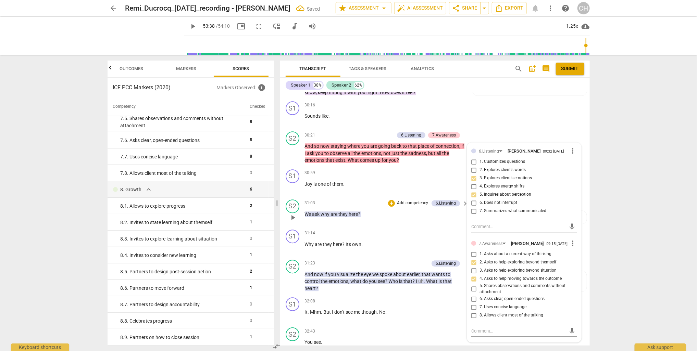
click at [372, 209] on div "S2 play_arrow pause 31:03 + Add competency 6.Listening keyboard_arrow_right We …" at bounding box center [434, 212] width 309 height 30
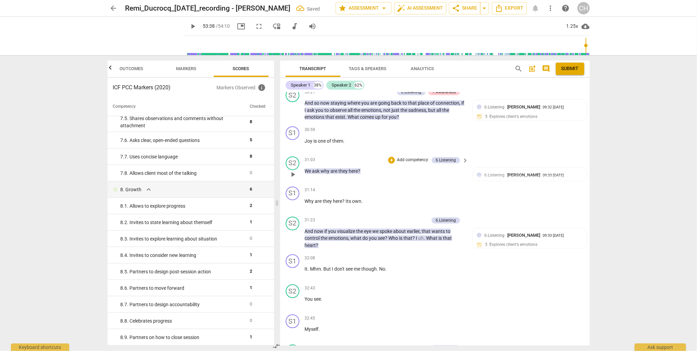
scroll to position [3837, 0]
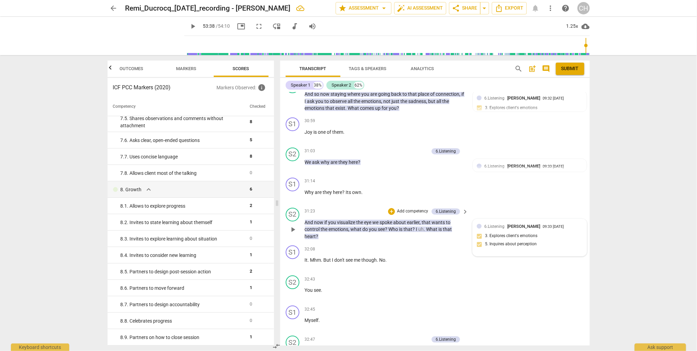
click at [547, 223] on div "6.Listening [PERSON_NAME] 09:33 [DATE] 3. Explores client's emotions 5. Inquire…" at bounding box center [529, 237] width 106 height 29
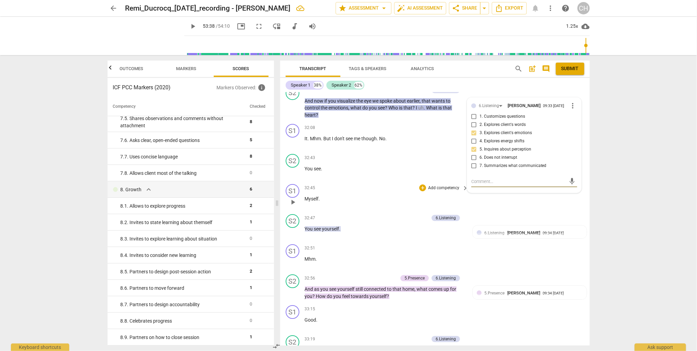
scroll to position [3969, 0]
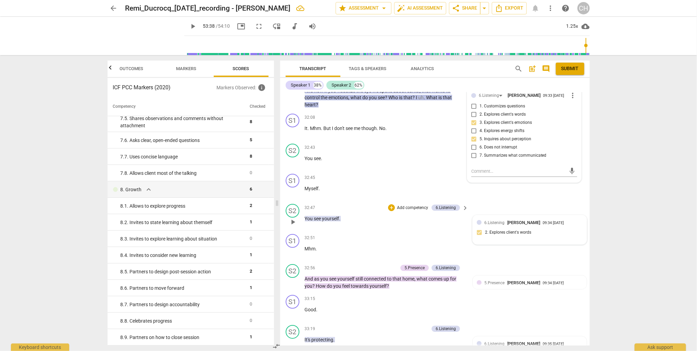
click at [514, 219] on div "6.Listening [PERSON_NAME] 09:34 [DATE] 2. Explores client's words" at bounding box center [529, 229] width 106 height 21
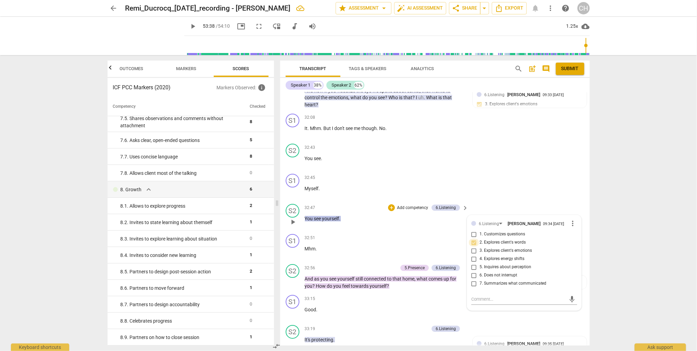
click at [474, 239] on input "2. Explores client's words" at bounding box center [473, 243] width 11 height 8
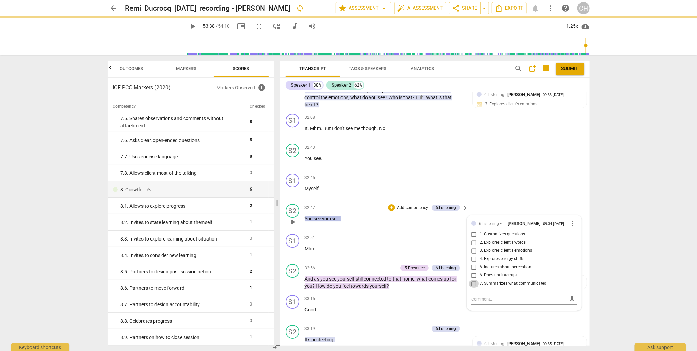
click at [473, 280] on input "7. Summarizes what communicated" at bounding box center [473, 284] width 11 height 8
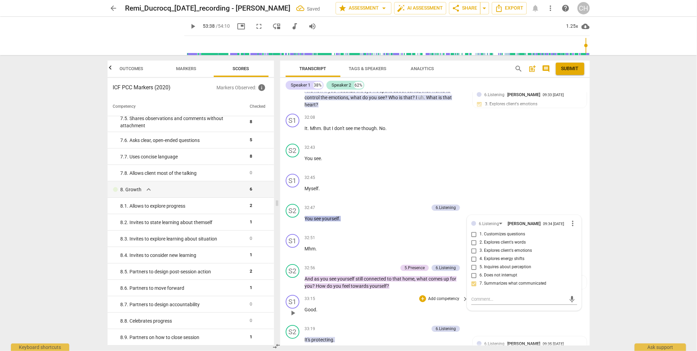
click at [403, 273] on div "S1 play_arrow pause 00:02 + Add competency keyboard_arrow_right Got it . S2 pla…" at bounding box center [434, 218] width 309 height 253
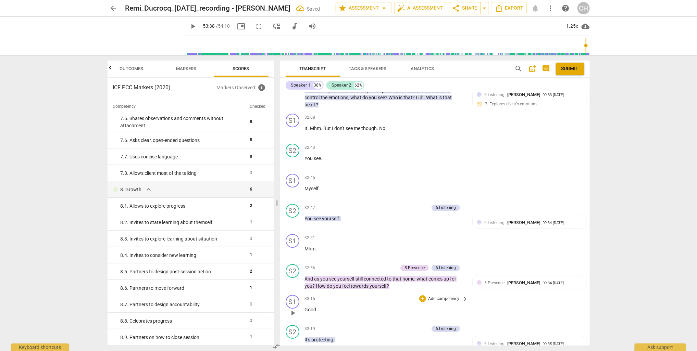
scroll to position [4026, 0]
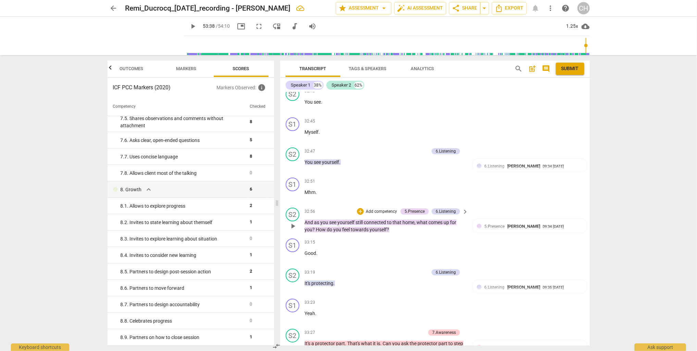
click at [369, 209] on p "Add competency" at bounding box center [381, 212] width 33 height 6
click at [407, 181] on b "[DOMAIN_NAME]" at bounding box center [397, 183] width 31 height 8
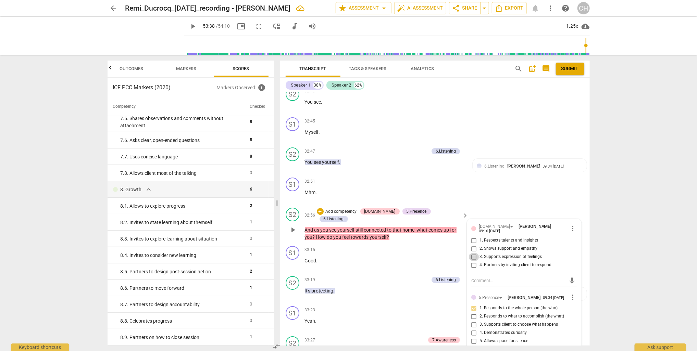
click at [473, 253] on input "3. Supports expression of feelings" at bounding box center [473, 257] width 11 height 8
click at [473, 261] on input "4. Partners by inviting client to respond" at bounding box center [473, 265] width 11 height 8
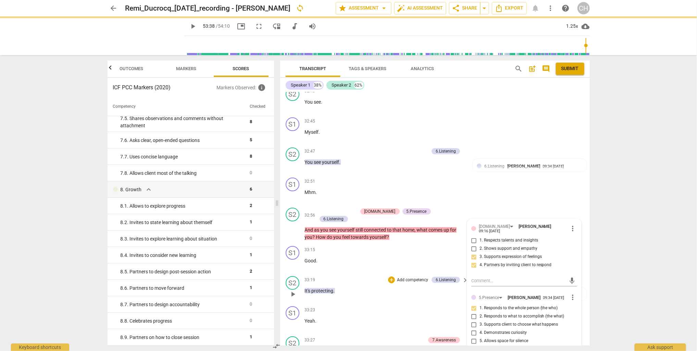
click at [393, 276] on div "S2 play_arrow pause 33:19 + Add competency 6.Listening keyboard_arrow_right It'…" at bounding box center [434, 288] width 309 height 30
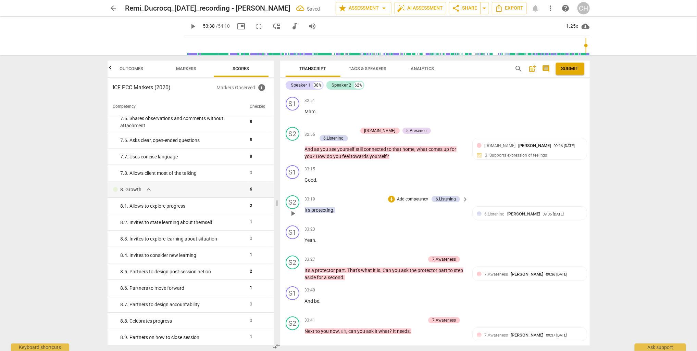
scroll to position [4111, 0]
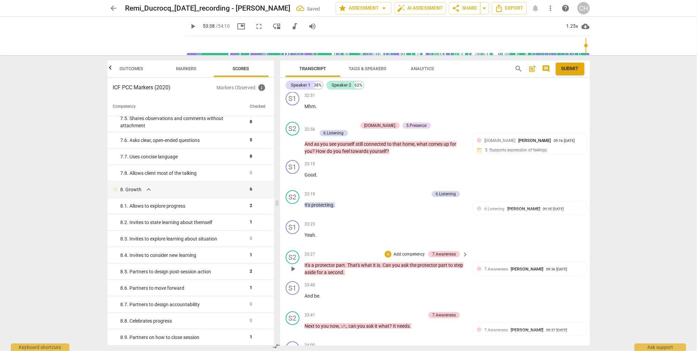
click at [370, 250] on div "S2 play_arrow pause 33:27 + Add competency 7.Awareness keyboard_arrow_right It'…" at bounding box center [434, 263] width 309 height 31
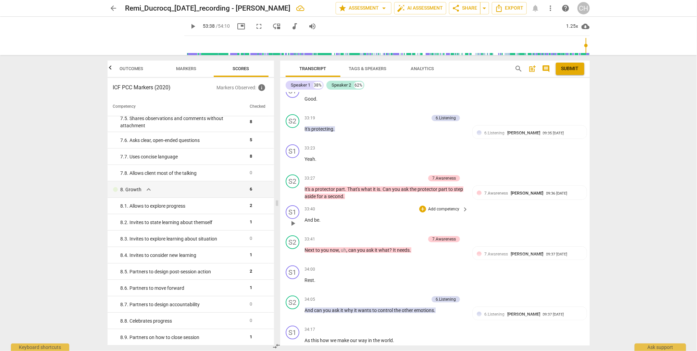
scroll to position [4192, 0]
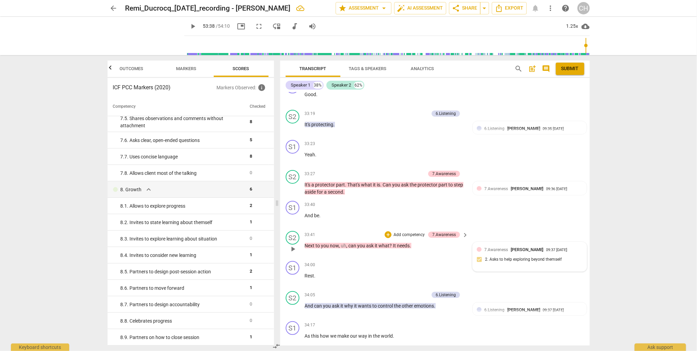
click at [509, 246] on div "7.Awareness [PERSON_NAME] 09:37 [DATE] 2. Asks to help exploring beyond themself" at bounding box center [529, 256] width 106 height 21
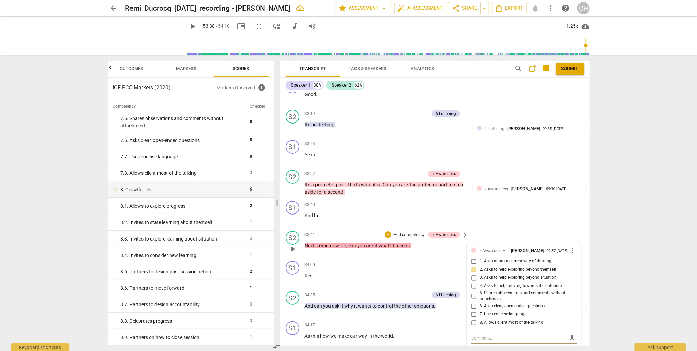
click at [472, 302] on input "6. Asks clear, open-ended questions" at bounding box center [473, 306] width 11 height 8
click at [472, 335] on textarea at bounding box center [518, 338] width 95 height 7
click at [342, 289] on div "S2 play_arrow pause 34:05 + Add competency 6.Listening keyboard_arrow_right And…" at bounding box center [434, 304] width 309 height 30
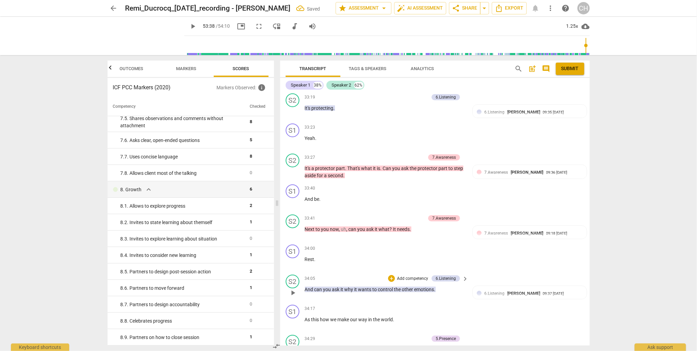
scroll to position [4258, 0]
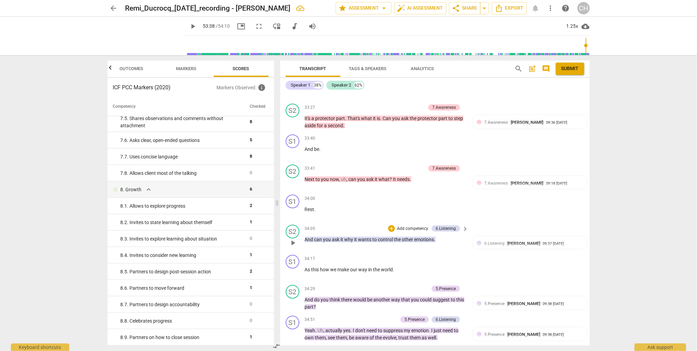
click at [401, 226] on p "Add competency" at bounding box center [412, 229] width 33 height 6
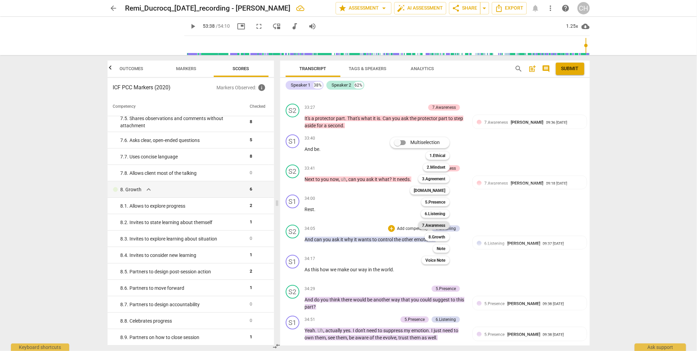
click at [429, 226] on b "7.Awareness" at bounding box center [433, 225] width 23 height 8
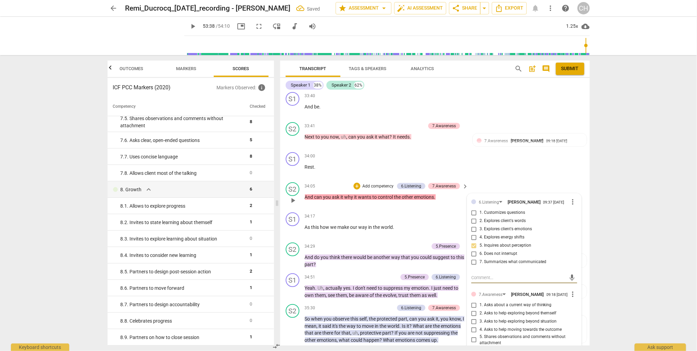
scroll to position [4328, 0]
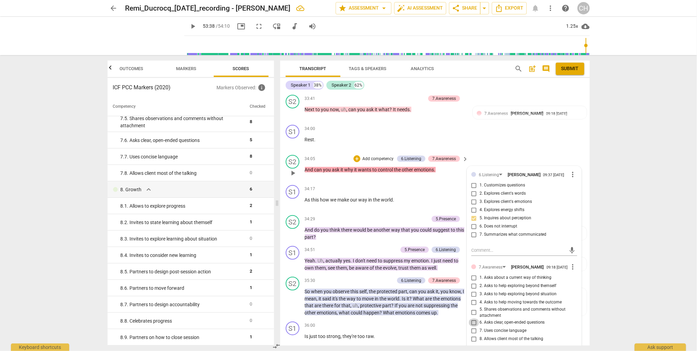
click at [470, 319] on input "6. Asks clear, open-ended questions" at bounding box center [473, 323] width 11 height 8
click at [471, 351] on textarea at bounding box center [518, 355] width 95 height 7
click at [336, 288] on p "So when you observe this self , the protected part , can you ask it , you know …" at bounding box center [385, 302] width 160 height 28
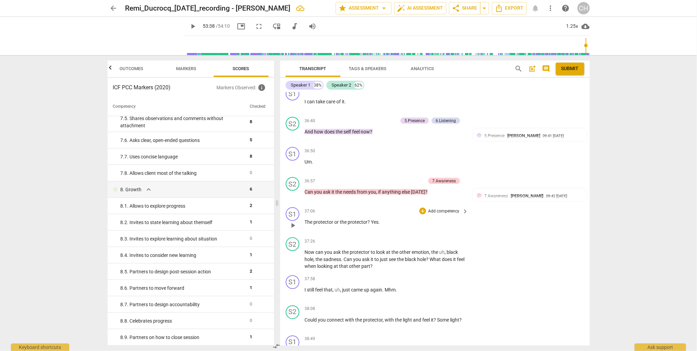
scroll to position [4687, 0]
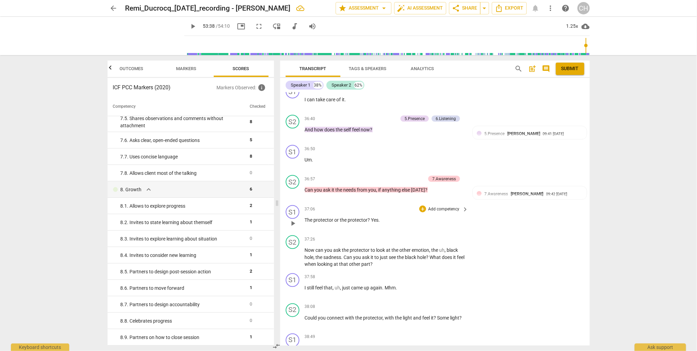
click at [382, 203] on div "S1 play_arrow pause 37:06 + Add competency keyboard_arrow_right The protector o…" at bounding box center [434, 218] width 309 height 30
click at [502, 191] on div "7.Awareness [PERSON_NAME] 09:42 [DATE] 2. Asks to help exploring beyond themself" at bounding box center [529, 201] width 106 height 21
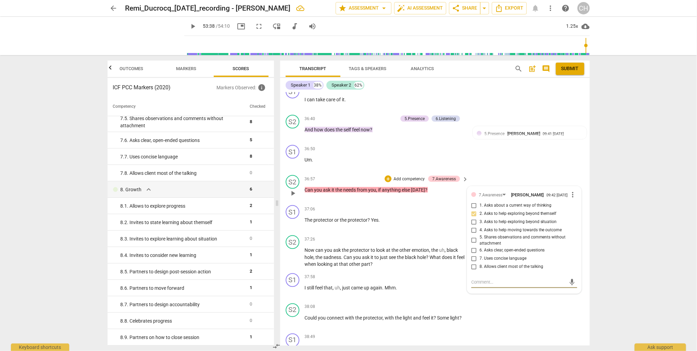
click at [472, 246] on input "6. Asks clear, open-ended questions" at bounding box center [473, 250] width 11 height 8
click at [477, 279] on textarea at bounding box center [518, 282] width 95 height 7
click at [502, 279] on textarea "coach asked a clsed (leading) question." at bounding box center [518, 282] width 95 height 7
click at [355, 206] on div "S1 play_arrow pause 37:06 + Add competency keyboard_arrow_right The protector o…" at bounding box center [434, 218] width 309 height 30
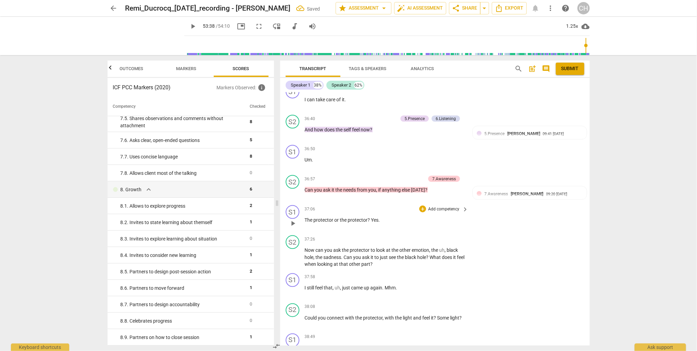
scroll to position [4688, 0]
click at [421, 235] on div "+" at bounding box center [422, 238] width 7 height 7
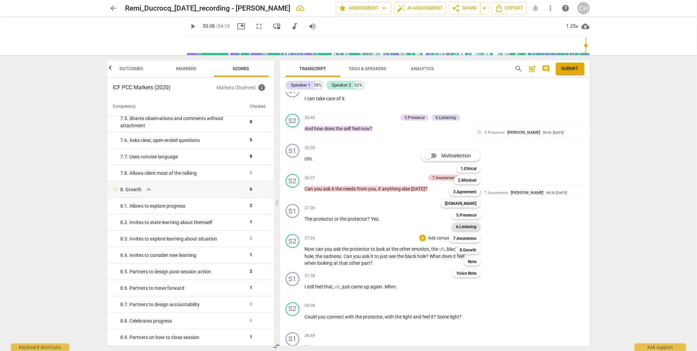
click at [468, 227] on b "6.Listening" at bounding box center [466, 227] width 21 height 8
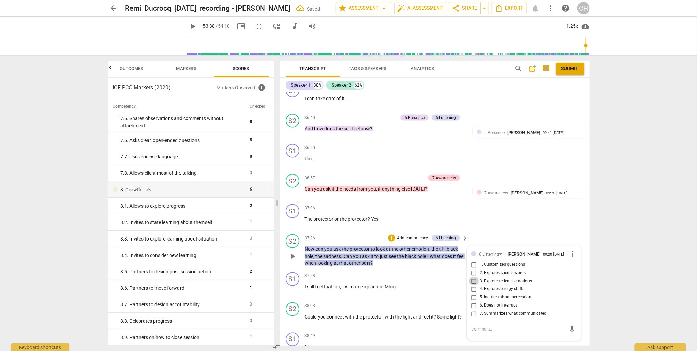
click at [473, 277] on input "3. Explores client's emotions" at bounding box center [473, 281] width 11 height 8
click at [404, 235] on p "Add competency" at bounding box center [412, 238] width 33 height 6
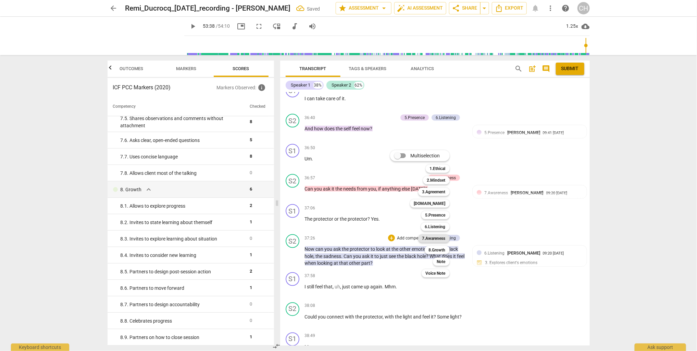
click at [432, 239] on b "7.Awareness" at bounding box center [433, 238] width 23 height 8
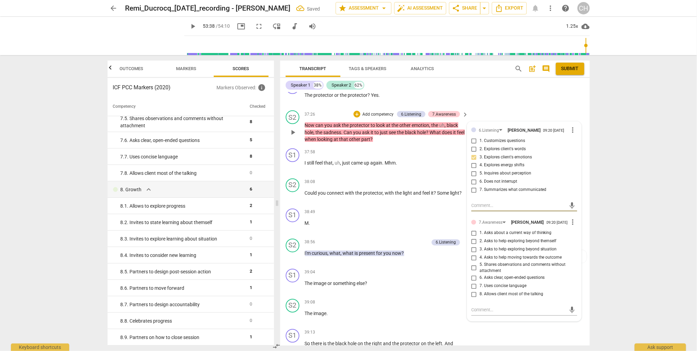
scroll to position [4813, 0]
click at [472, 236] on input "2. Asks to help exploring beyond themself" at bounding box center [473, 240] width 11 height 8
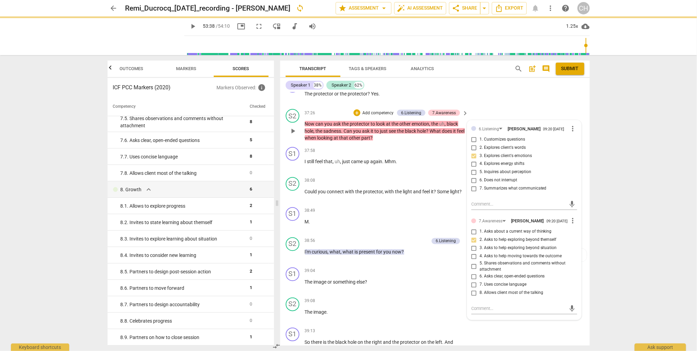
click at [474, 273] on input "6. Asks clear, open-ended questions" at bounding box center [473, 277] width 11 height 8
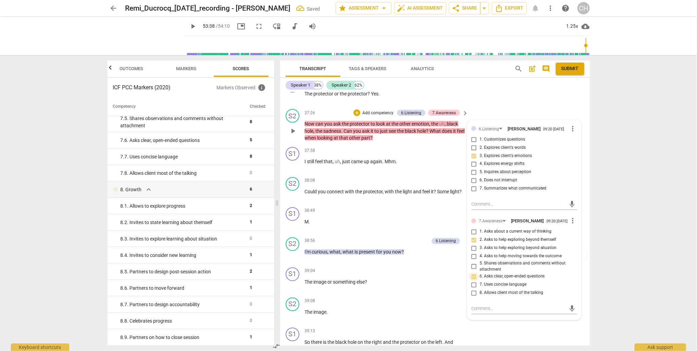
click at [474, 273] on input "6. Asks clear, open-ended questions" at bounding box center [473, 277] width 11 height 8
click at [473, 306] on textarea at bounding box center [518, 309] width 95 height 7
click at [473, 289] on input "8. Allows client most of the talking" at bounding box center [473, 293] width 11 height 8
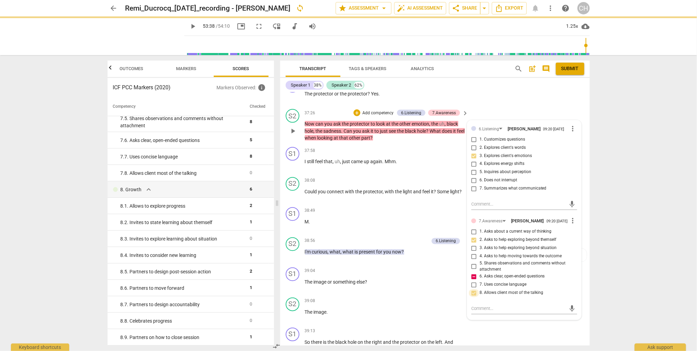
click at [473, 289] on input "8. Allows client most of the talking" at bounding box center [473, 293] width 11 height 8
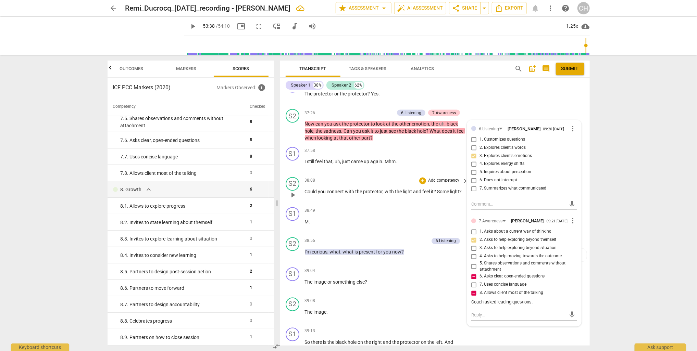
click at [341, 177] on div "38:08 + Add competency keyboard_arrow_right" at bounding box center [387, 181] width 164 height 8
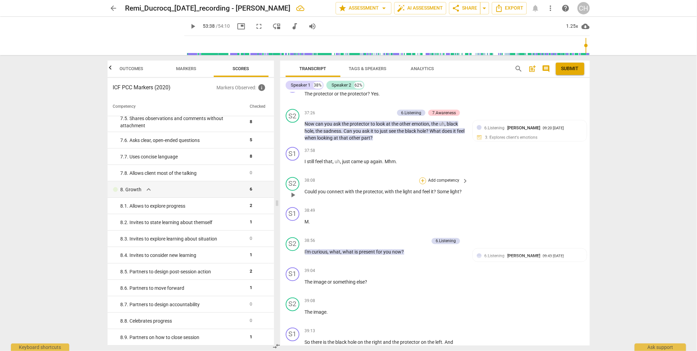
click at [422, 178] on div "+" at bounding box center [422, 181] width 7 height 7
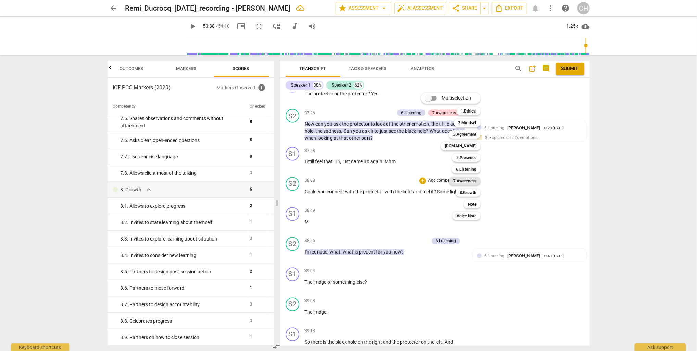
click at [465, 180] on b "7.Awareness" at bounding box center [464, 181] width 23 height 8
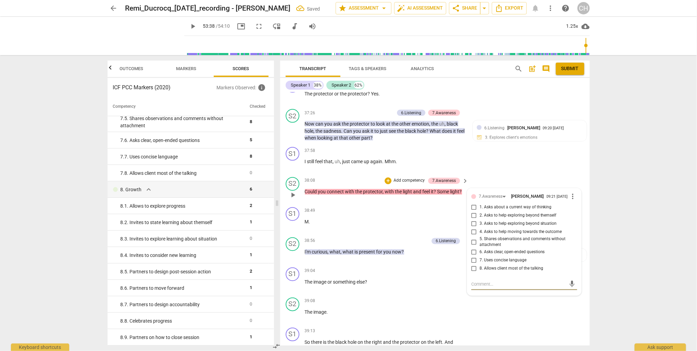
click at [472, 248] on input "6. Asks clear, open-ended questions" at bounding box center [473, 252] width 11 height 8
click at [475, 281] on textarea at bounding box center [518, 284] width 95 height 7
click at [335, 219] on p "M ." at bounding box center [385, 222] width 160 height 7
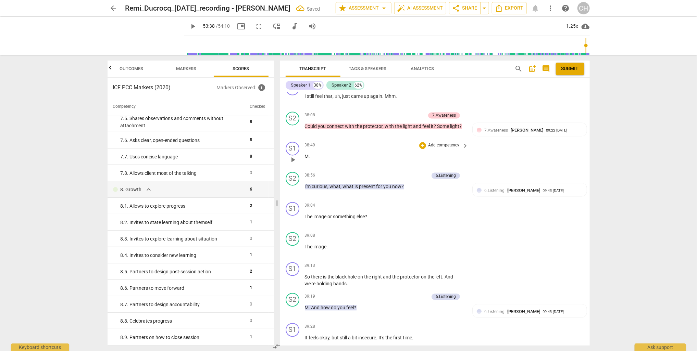
scroll to position [4890, 0]
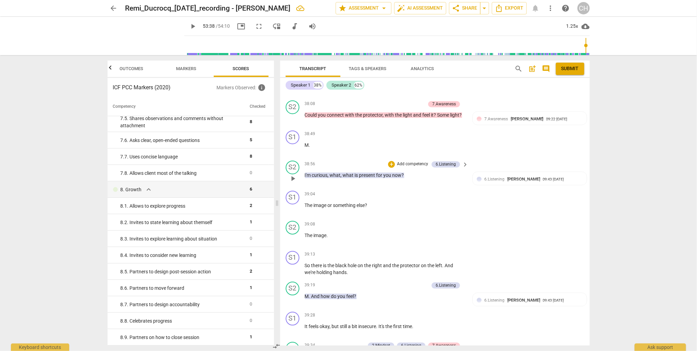
click at [402, 162] on p "Add competency" at bounding box center [412, 165] width 33 height 6
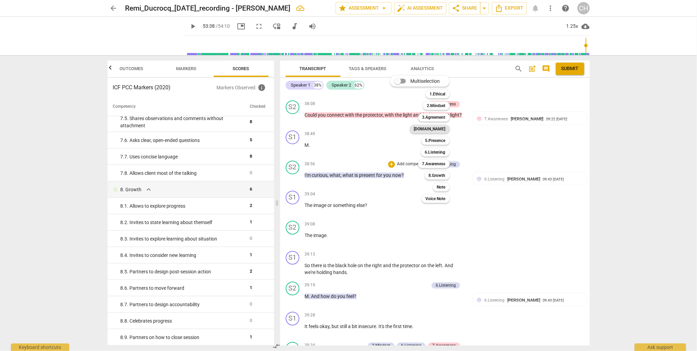
click at [443, 127] on b "[DOMAIN_NAME]" at bounding box center [429, 129] width 31 height 8
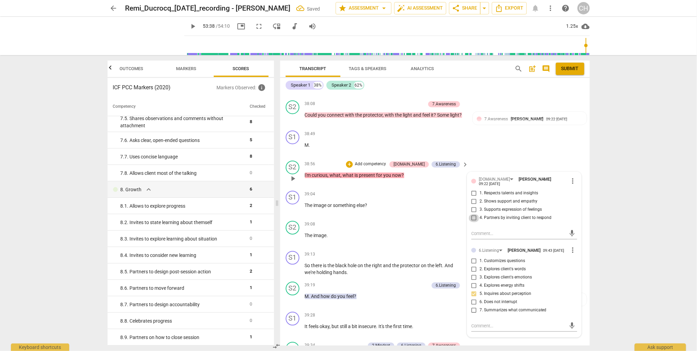
click at [473, 214] on input "4. Partners by inviting client to respond" at bounding box center [473, 218] width 11 height 8
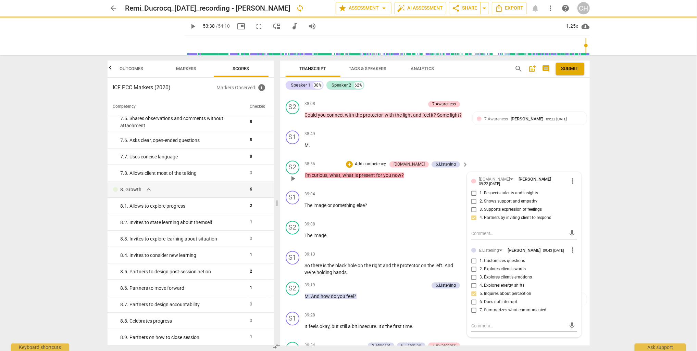
click at [472, 206] on input "3. Supports expression of feelings" at bounding box center [473, 210] width 11 height 8
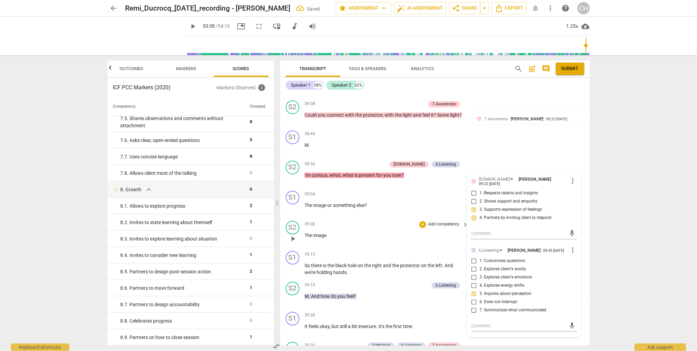
click at [377, 232] on p "The image ." at bounding box center [385, 235] width 160 height 7
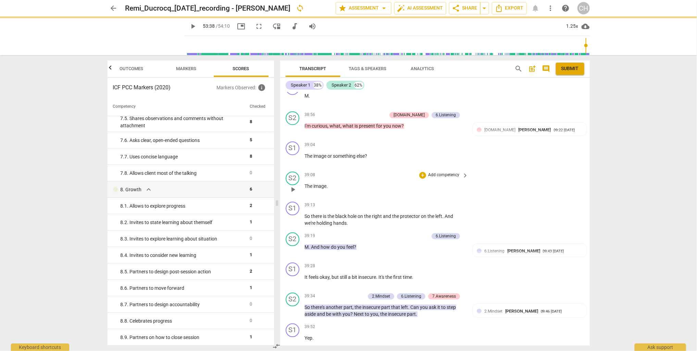
scroll to position [4955, 0]
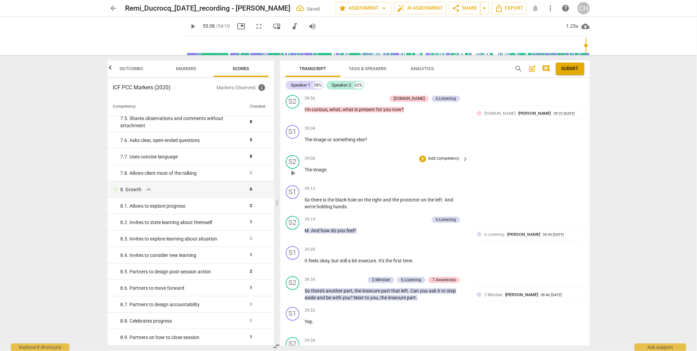
click at [427, 156] on p "Add competency" at bounding box center [443, 159] width 33 height 6
click at [473, 144] on b "6.Listening" at bounding box center [466, 146] width 21 height 8
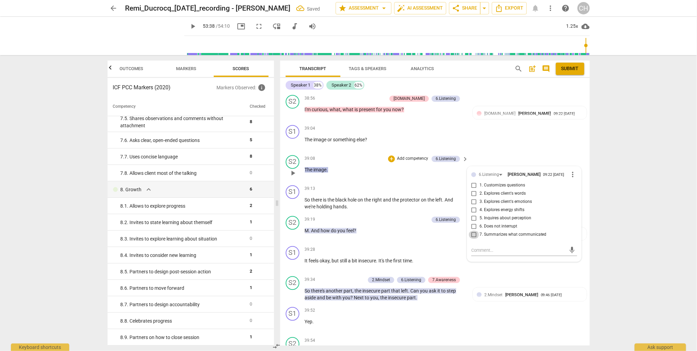
click at [472, 231] on input "7. Summarizes what communicated" at bounding box center [473, 235] width 11 height 8
click at [374, 216] on div "39:19 + Add competency 6.Listening keyboard_arrow_right M . And how do you feel…" at bounding box center [387, 228] width 164 height 25
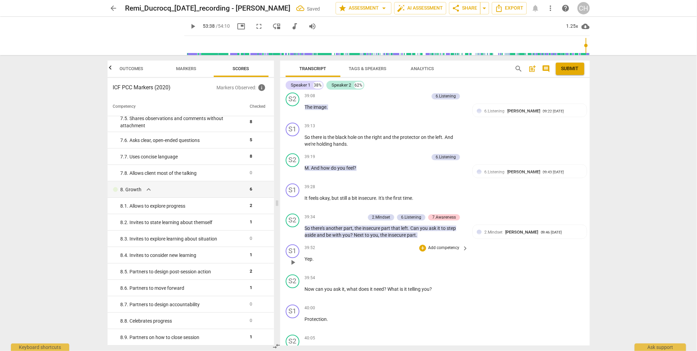
scroll to position [5022, 0]
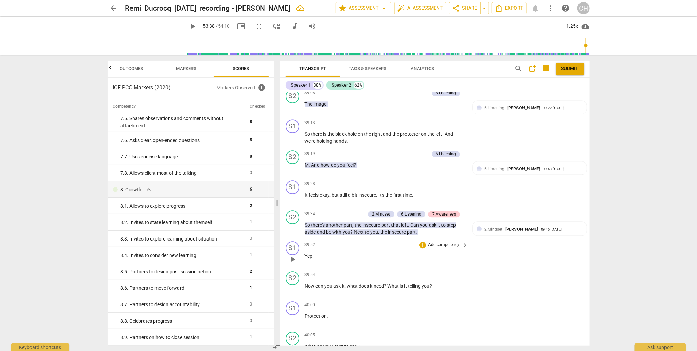
click at [358, 241] on div "39:52 + Add competency keyboard_arrow_right" at bounding box center [387, 245] width 164 height 8
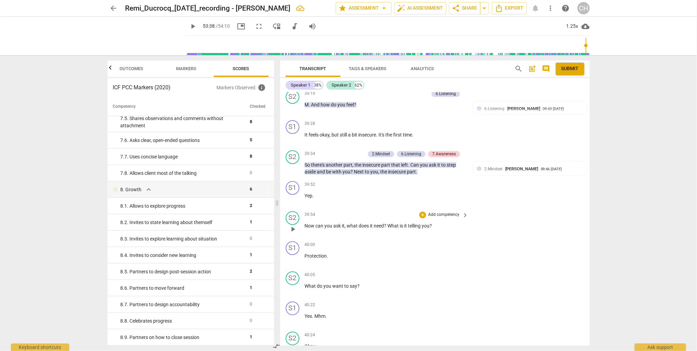
scroll to position [5085, 0]
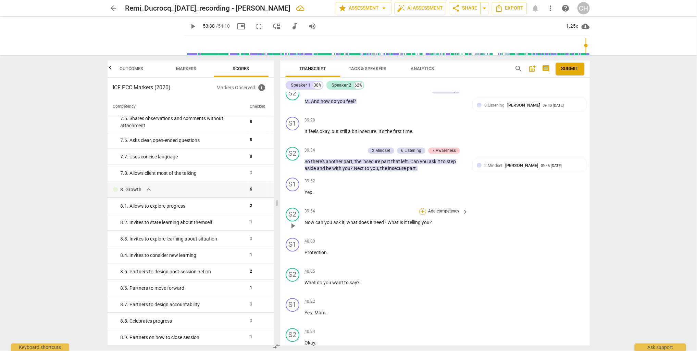
click at [422, 208] on div "+" at bounding box center [422, 211] width 7 height 7
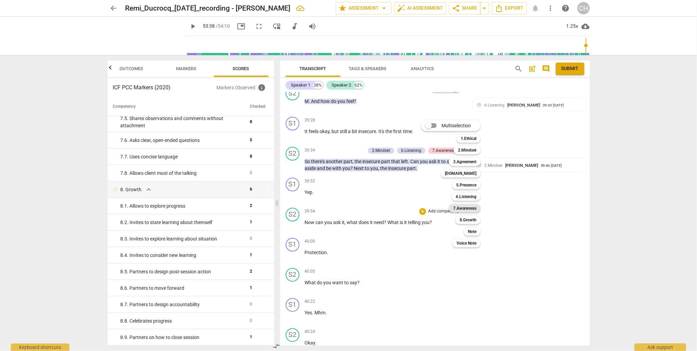
click at [456, 208] on b "7.Awareness" at bounding box center [464, 208] width 23 height 8
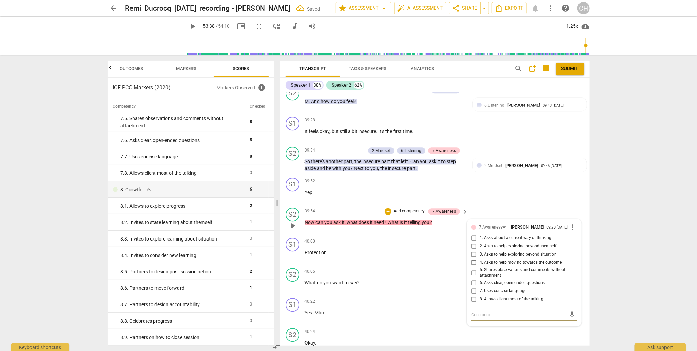
click at [473, 279] on input "6. Asks clear, open-ended questions" at bounding box center [473, 283] width 11 height 8
click at [474, 312] on textarea at bounding box center [518, 315] width 95 height 7
click at [368, 265] on div "S2 play_arrow pause 40:05 + Add competency keyboard_arrow_right What do you wan…" at bounding box center [434, 280] width 309 height 30
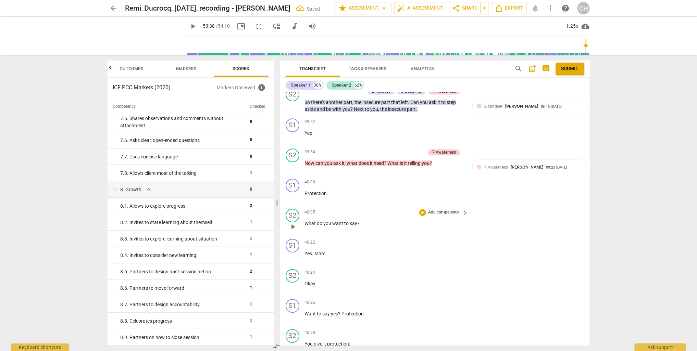
scroll to position [5151, 0]
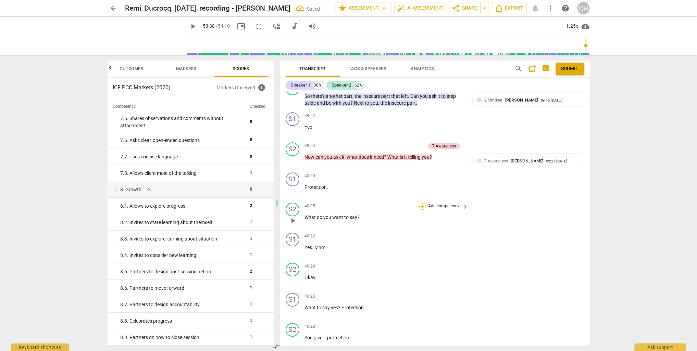
click at [420, 203] on div "+" at bounding box center [422, 206] width 7 height 7
click at [475, 170] on b "[DOMAIN_NAME]" at bounding box center [460, 168] width 31 height 8
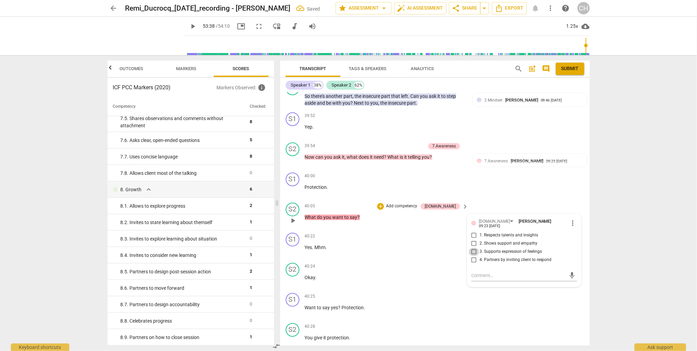
click at [472, 248] on input "3. Supports expression of feelings" at bounding box center [473, 252] width 11 height 8
click at [472, 256] on input "4. Partners by inviting client to respond" at bounding box center [473, 260] width 11 height 8
click at [362, 263] on div "40:24 + Add competency keyboard_arrow_right Okay ." at bounding box center [387, 275] width 164 height 25
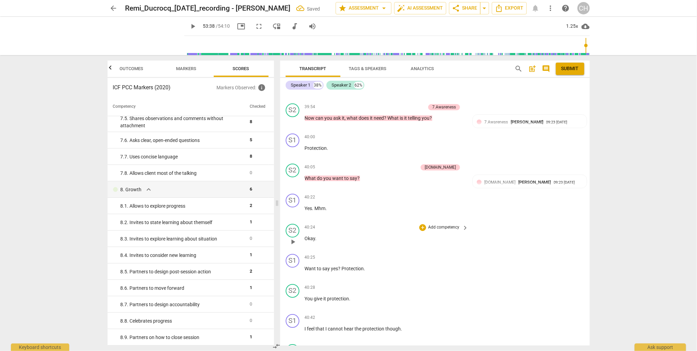
scroll to position [5199, 0]
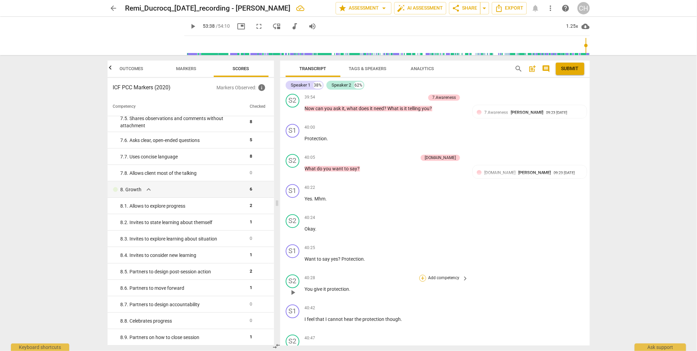
click at [422, 275] on div "+" at bounding box center [422, 278] width 7 height 7
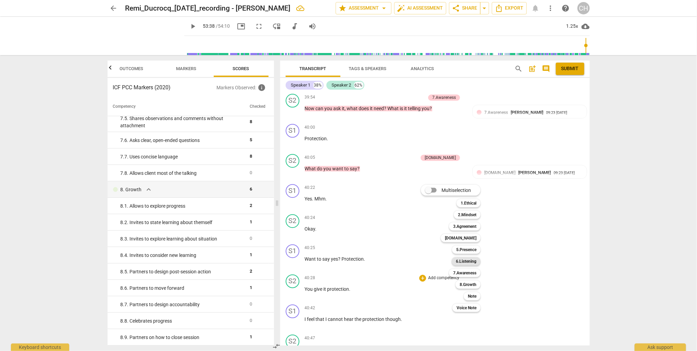
click at [465, 262] on b "6.Listening" at bounding box center [466, 261] width 21 height 8
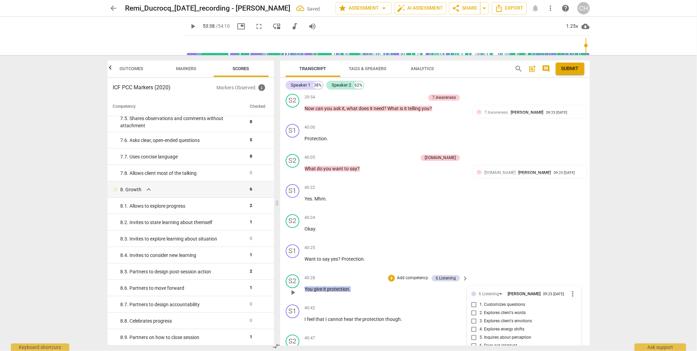
click at [474, 350] on input "7. Summarizes what communicated" at bounding box center [473, 354] width 11 height 8
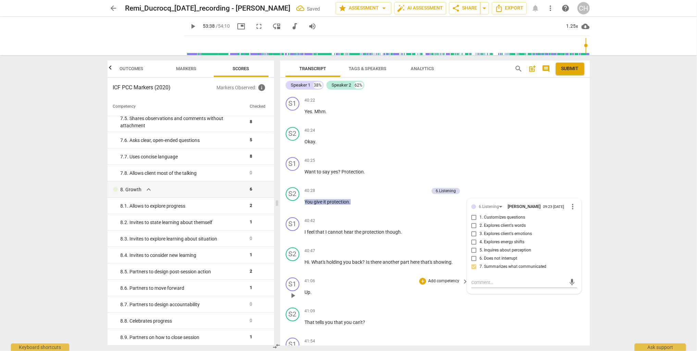
scroll to position [5288, 0]
click at [422, 247] on div "+" at bounding box center [422, 250] width 7 height 7
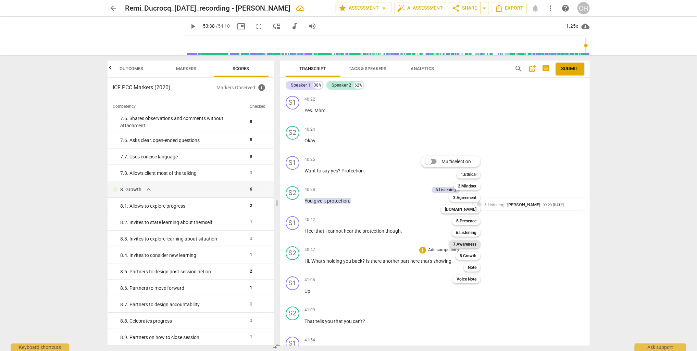
click at [462, 245] on b "7.Awareness" at bounding box center [464, 244] width 23 height 8
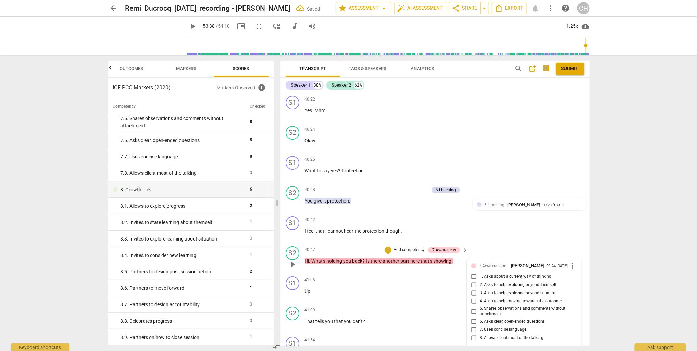
click at [472, 281] on input "2. Asks to help exploring beyond themself" at bounding box center [473, 285] width 11 height 8
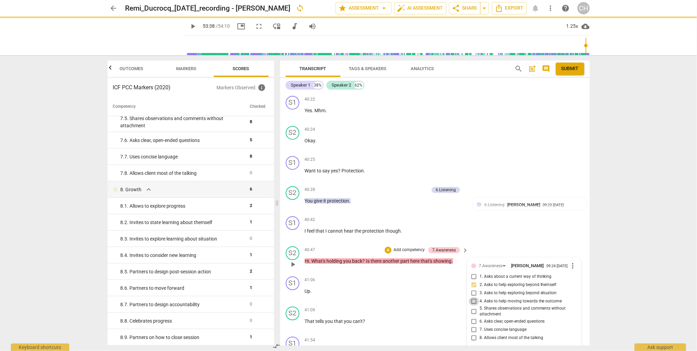
click at [472, 297] on input "4. Asks to help moving towards the outcome" at bounding box center [473, 301] width 11 height 8
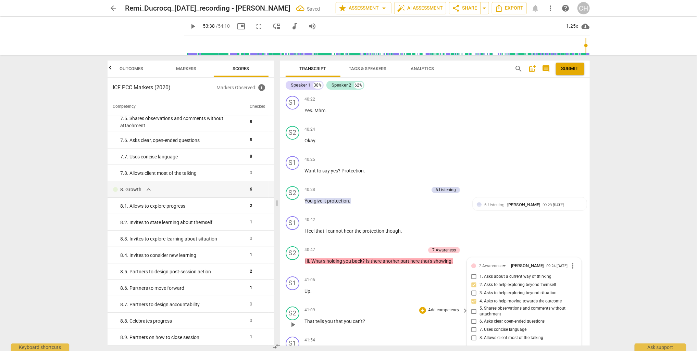
click at [406, 307] on div "41:09 + Add competency keyboard_arrow_right That tells you that you can't ?" at bounding box center [387, 319] width 164 height 25
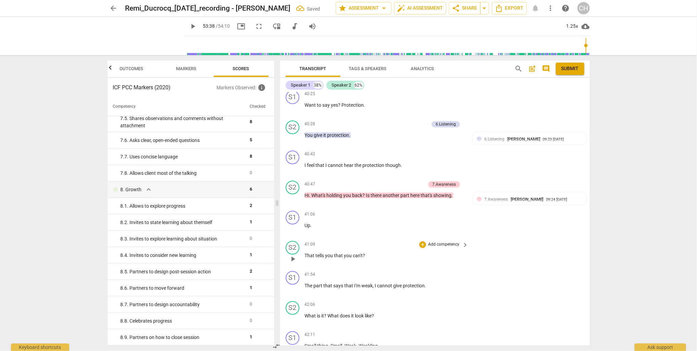
scroll to position [5356, 0]
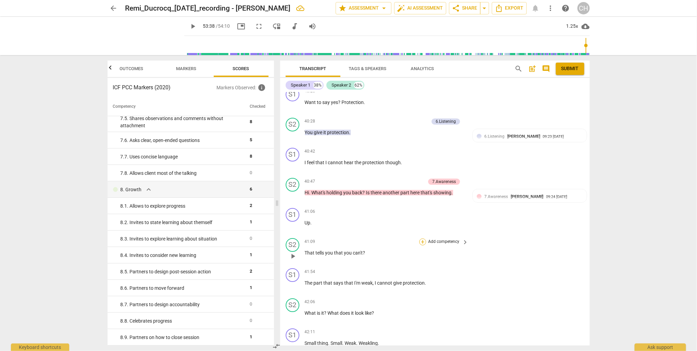
click at [422, 239] on div "+" at bounding box center [422, 242] width 7 height 7
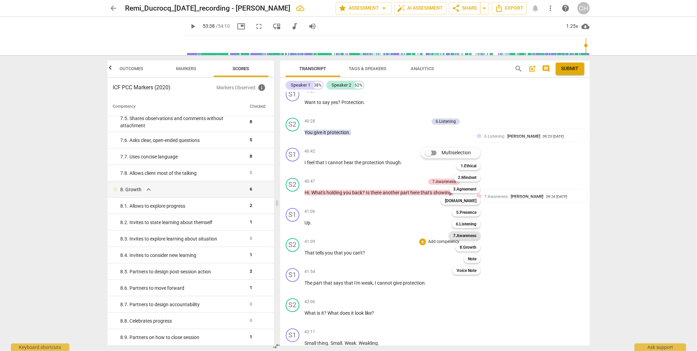
click at [470, 237] on b "7.Awareness" at bounding box center [464, 236] width 23 height 8
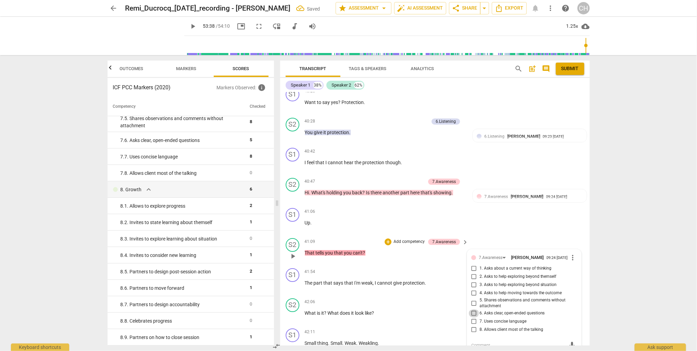
click at [473, 309] on input "6. Asks clear, open-ended questions" at bounding box center [473, 313] width 11 height 8
click at [471, 342] on textarea at bounding box center [518, 345] width 95 height 7
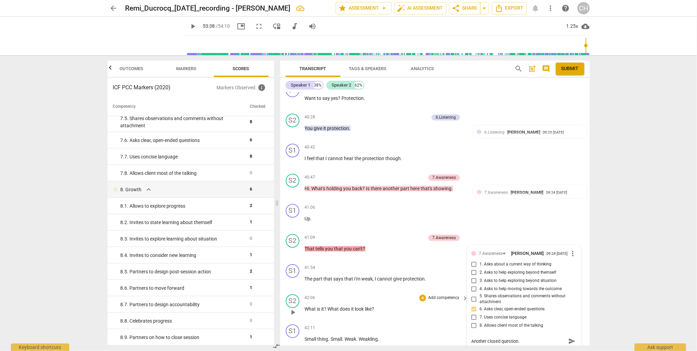
click at [388, 294] on div "42:06 + Add competency keyboard_arrow_right What is it ? What does it look like…" at bounding box center [387, 306] width 164 height 25
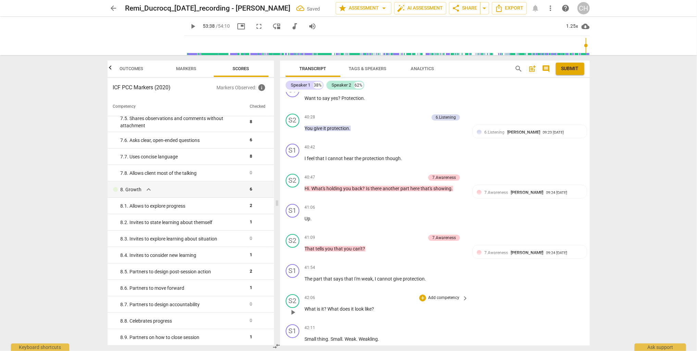
click at [379, 306] on p "What is it ? What does it look like ?" at bounding box center [385, 309] width 160 height 7
click at [421, 295] on div "+" at bounding box center [422, 298] width 7 height 7
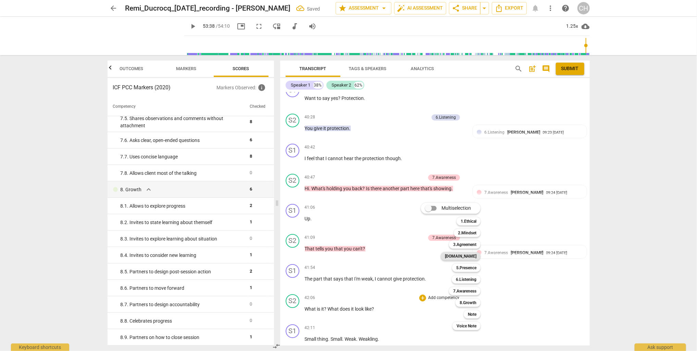
click at [467, 258] on b "[DOMAIN_NAME]" at bounding box center [460, 256] width 31 height 8
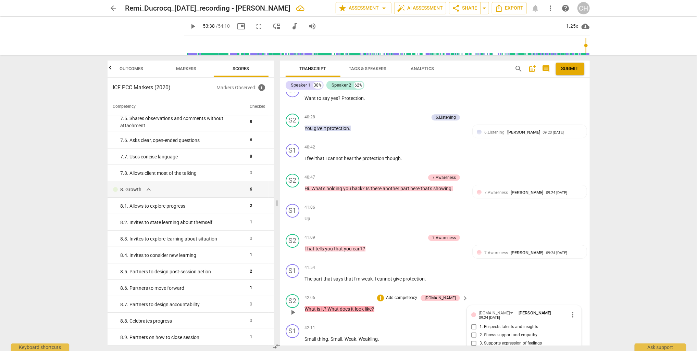
click at [472, 348] on input "4. Partners by inviting client to respond" at bounding box center [473, 352] width 11 height 8
click at [412, 324] on div "42:11 + Add competency keyboard_arrow_right Small thing . Small . Weak . Weakli…" at bounding box center [387, 336] width 164 height 25
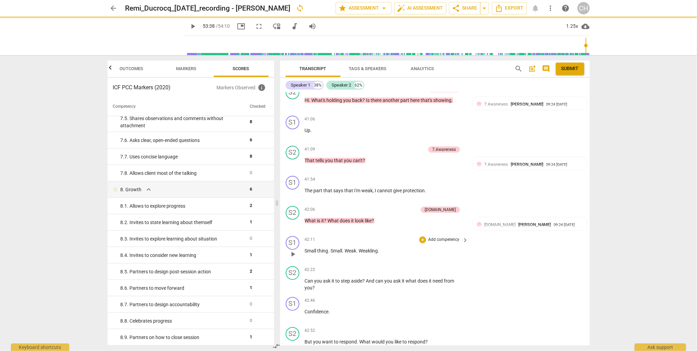
scroll to position [5451, 0]
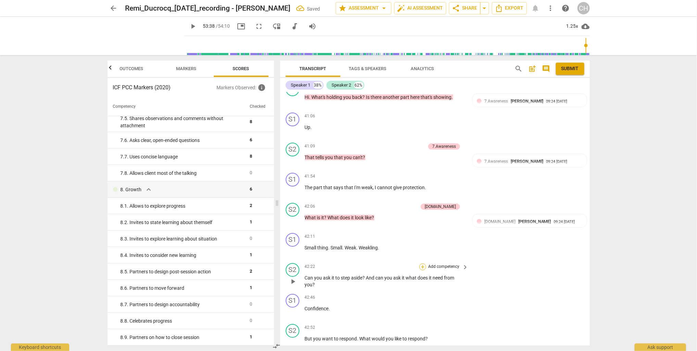
click at [422, 264] on div "+" at bounding box center [422, 267] width 7 height 7
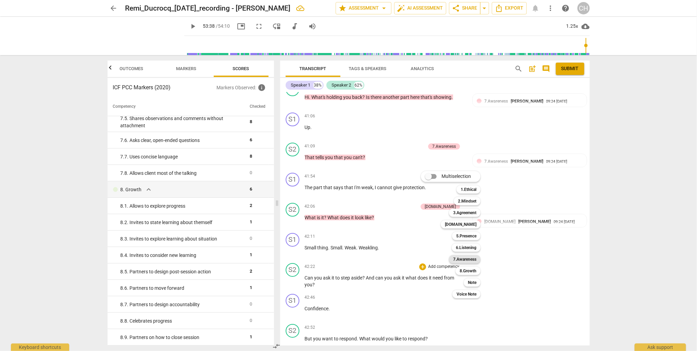
click at [462, 262] on b "7.Awareness" at bounding box center [464, 259] width 23 height 8
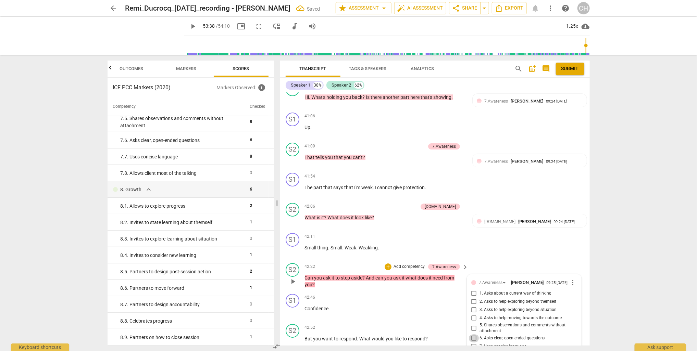
click at [472, 334] on input "6. Asks clear, open-ended questions" at bounding box center [473, 338] width 11 height 8
click at [374, 321] on div "S2 play_arrow pause 42:52 + Add competency keyboard_arrow_right But you want to…" at bounding box center [434, 336] width 309 height 30
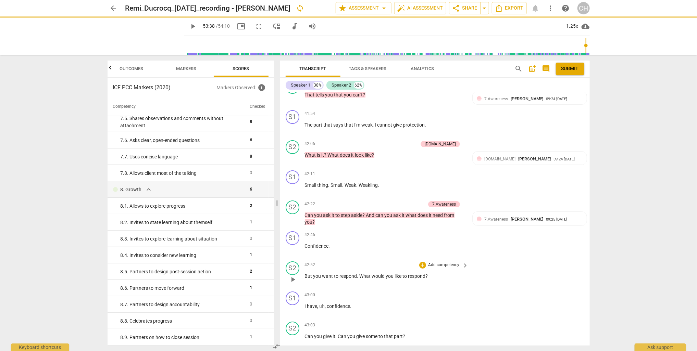
scroll to position [5515, 0]
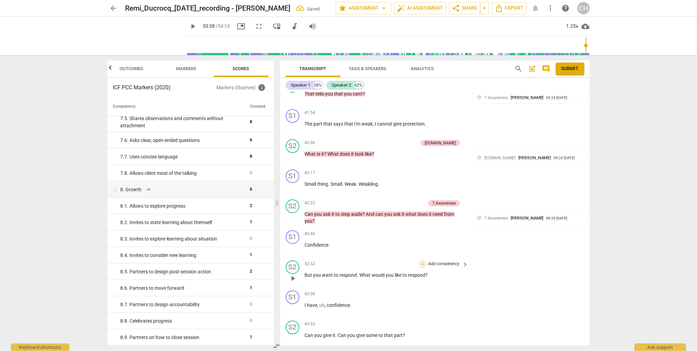
click at [421, 261] on div "+" at bounding box center [422, 264] width 7 height 7
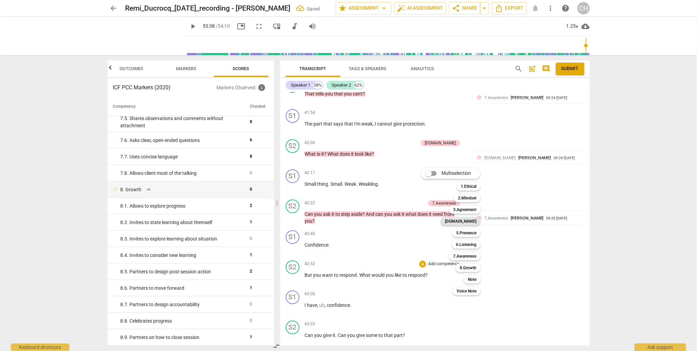
click at [474, 220] on b "[DOMAIN_NAME]" at bounding box center [460, 221] width 31 height 8
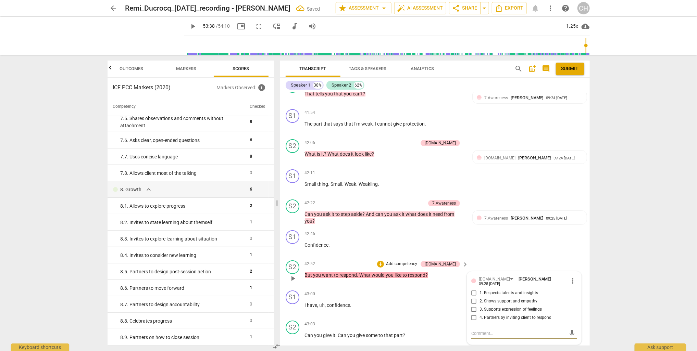
click at [473, 314] on input "4. Partners by inviting client to respond" at bounding box center [473, 318] width 11 height 8
click at [406, 291] on div "43:00 + Add competency keyboard_arrow_right I have , uh , confidence ." at bounding box center [387, 303] width 164 height 25
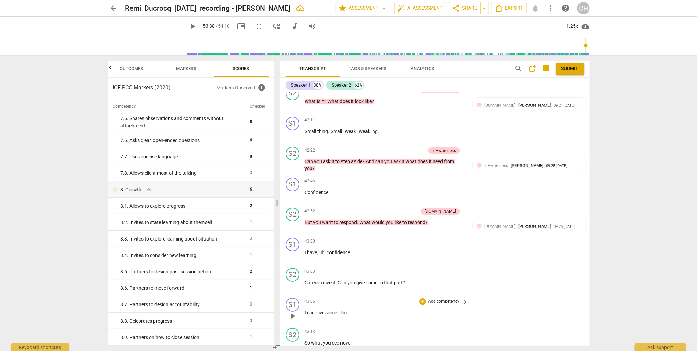
scroll to position [5566, 0]
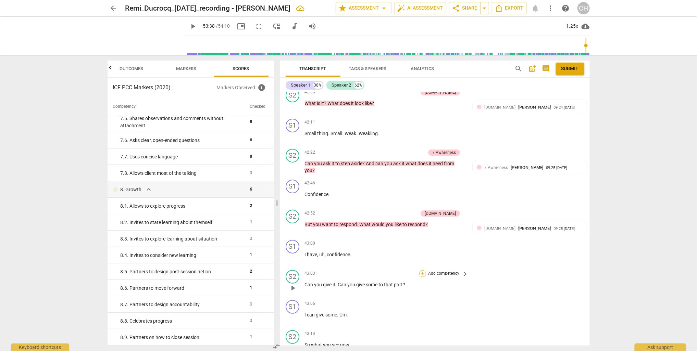
click at [420, 270] on div "+" at bounding box center [422, 273] width 7 height 7
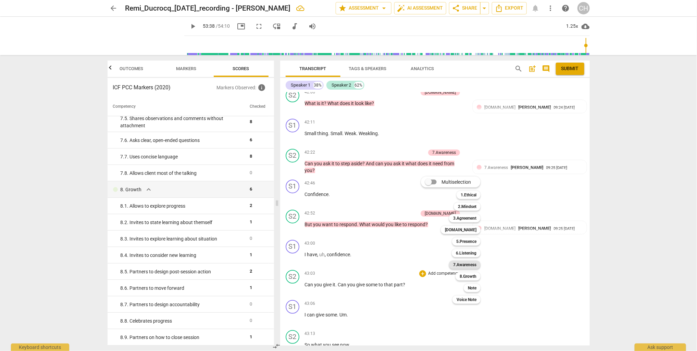
click at [474, 266] on b "7.Awareness" at bounding box center [464, 265] width 23 height 8
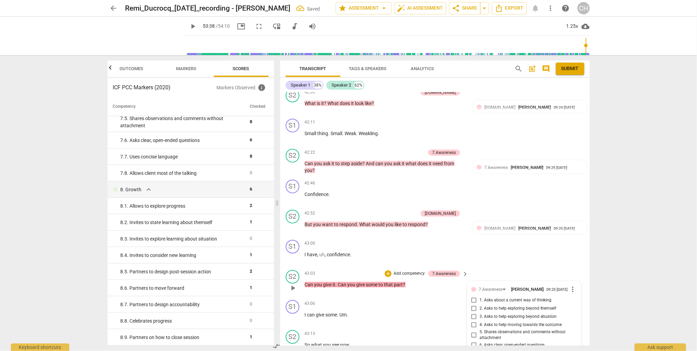
scroll to position [5569, 0]
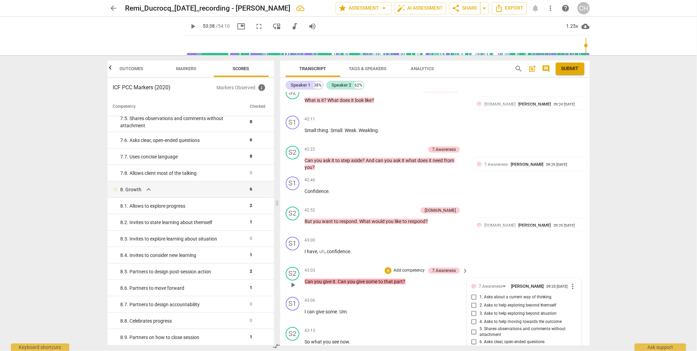
click at [471, 318] on input "4. Asks to help moving towards the outcome" at bounding box center [473, 322] width 11 height 8
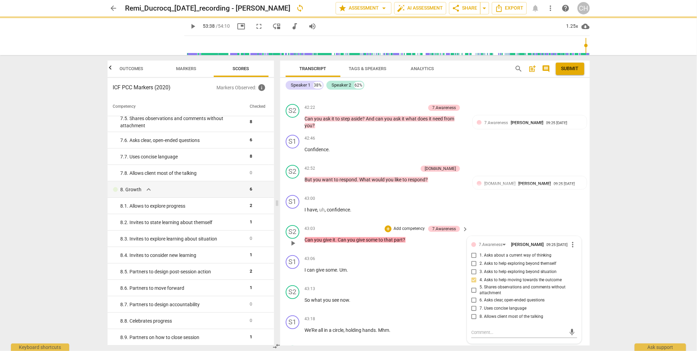
scroll to position [5611, 0]
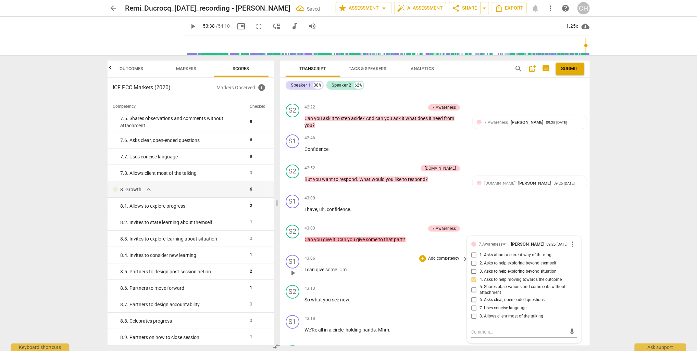
click at [397, 252] on div "S1 play_arrow pause 43:06 + Add competency keyboard_arrow_right I can give some…" at bounding box center [434, 267] width 309 height 30
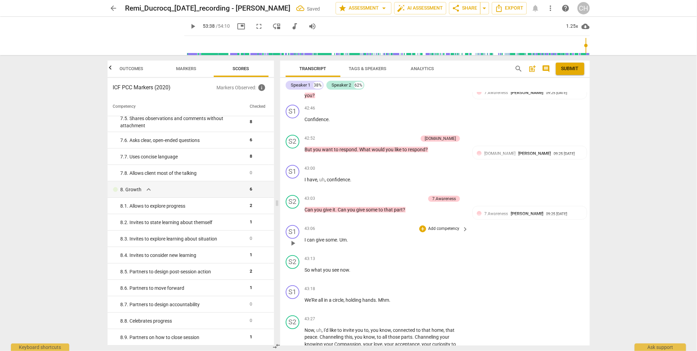
scroll to position [5652, 0]
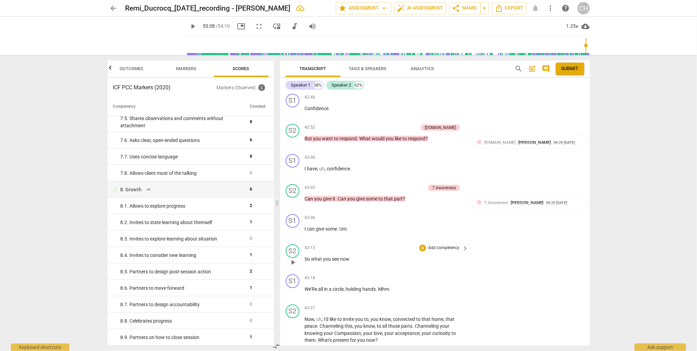
click at [353, 256] on p "So what you see now ." at bounding box center [385, 259] width 160 height 7
click at [421, 245] on div "+" at bounding box center [422, 248] width 7 height 7
click at [464, 227] on b "6.Listening" at bounding box center [466, 227] width 21 height 8
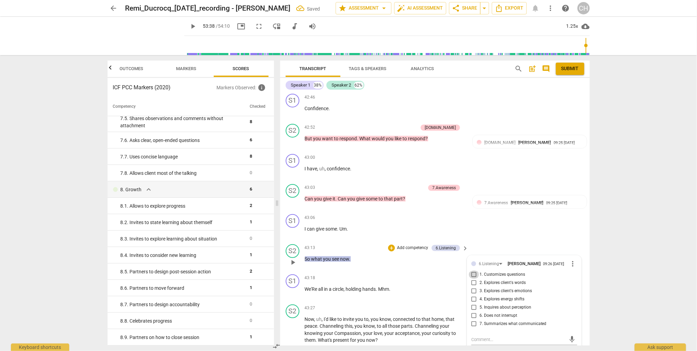
click at [473, 271] on input "1. Customizes questions" at bounding box center [473, 275] width 11 height 8
click at [403, 331] on span "acceptance" at bounding box center [407, 333] width 25 height 5
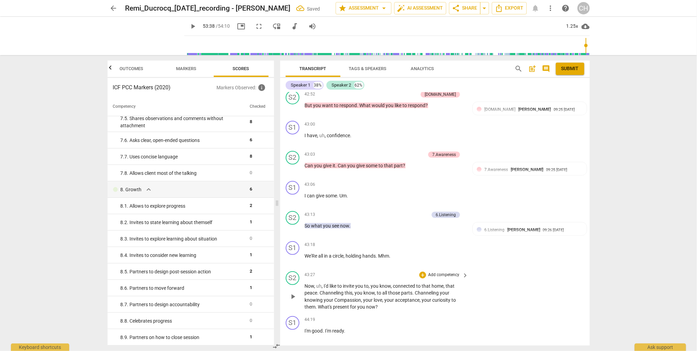
scroll to position [5690, 0]
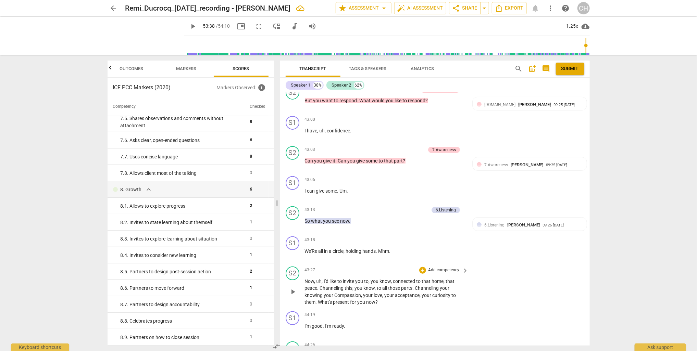
click at [479, 269] on div "S2 play_arrow pause 43:27 + Add competency keyboard_arrow_right Now , uh , I'd …" at bounding box center [434, 286] width 309 height 45
click at [422, 267] on div "+" at bounding box center [422, 270] width 7 height 7
click at [474, 225] on b "[DOMAIN_NAME]" at bounding box center [460, 225] width 31 height 8
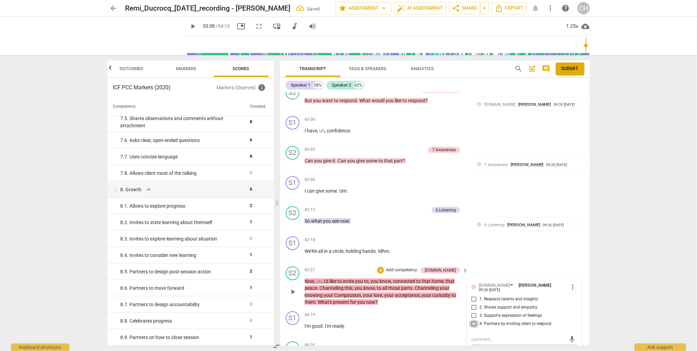
click at [472, 320] on input "4. Partners by inviting client to respond" at bounding box center [473, 324] width 11 height 8
click at [409, 339] on div "S2 play_arrow pause 44:26 + Add competency keyboard_arrow_right Ready for what ?" at bounding box center [434, 354] width 309 height 30
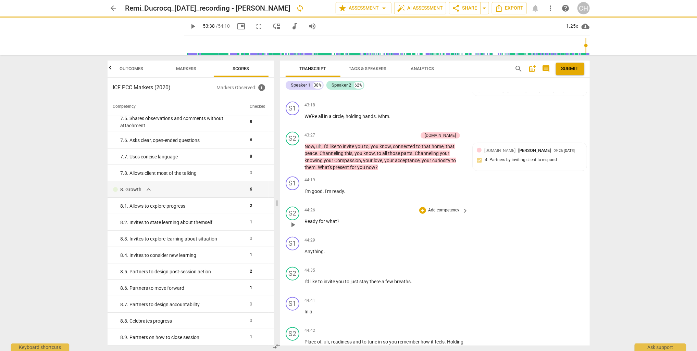
scroll to position [5828, 0]
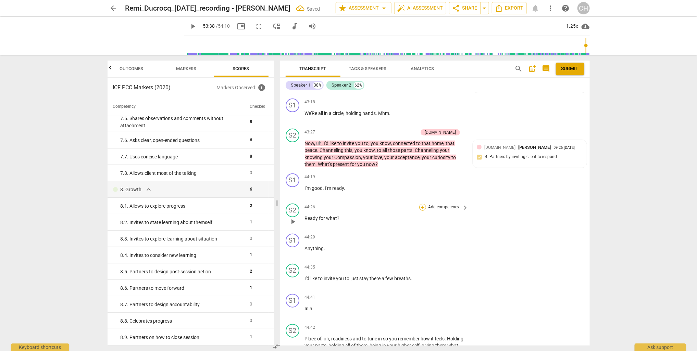
click at [421, 204] on div "+" at bounding box center [422, 207] width 7 height 7
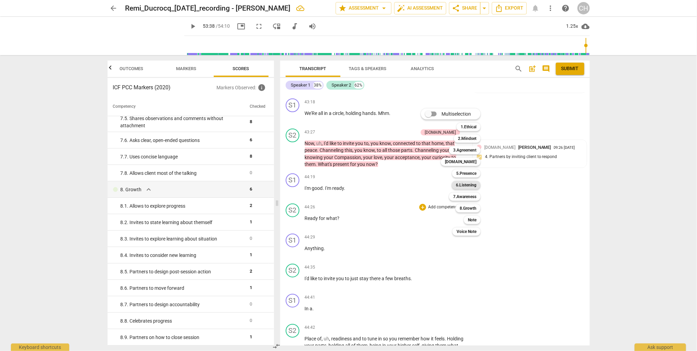
click at [472, 184] on b "6.Listening" at bounding box center [466, 185] width 21 height 8
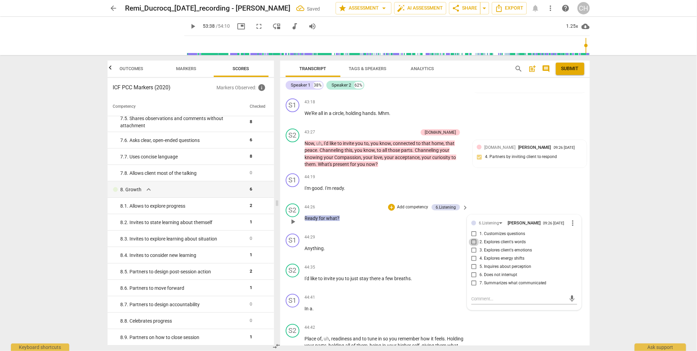
click at [473, 238] on input "2. Explores client's words" at bounding box center [473, 242] width 11 height 8
click at [472, 230] on input "1. Customizes questions" at bounding box center [473, 234] width 11 height 8
click at [397, 261] on div "S2 play_arrow pause 44:35 + Add competency keyboard_arrow_right I'd like to inv…" at bounding box center [434, 276] width 309 height 30
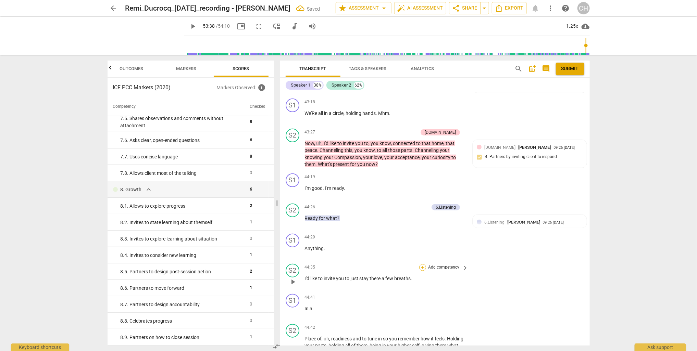
click at [422, 264] on div "+" at bounding box center [422, 267] width 7 height 7
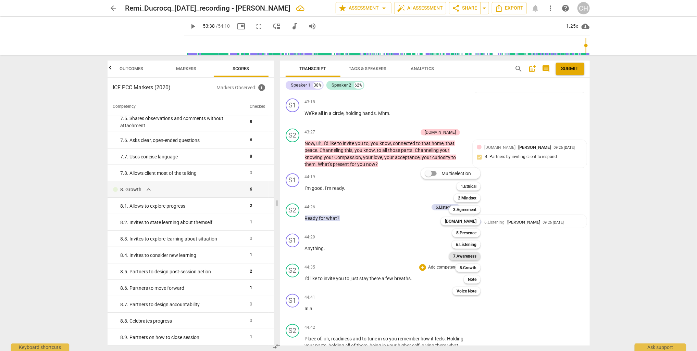
click at [459, 255] on b "7.Awareness" at bounding box center [464, 256] width 23 height 8
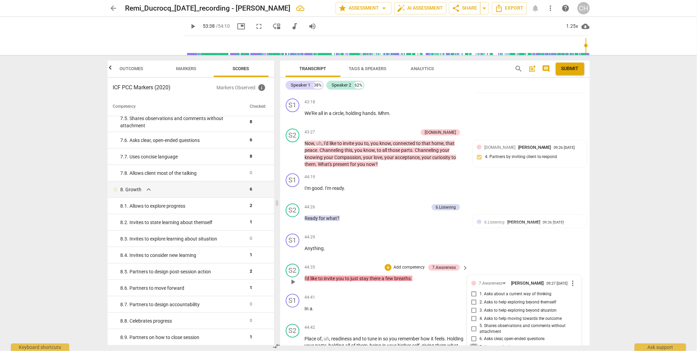
click at [472, 343] on input "7. Uses concise language" at bounding box center [473, 347] width 11 height 8
click at [407, 265] on p "Add competency" at bounding box center [409, 268] width 33 height 6
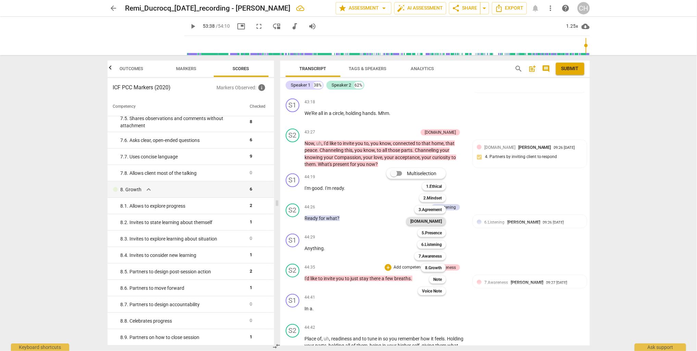
click at [433, 221] on b "[DOMAIN_NAME]" at bounding box center [425, 221] width 31 height 8
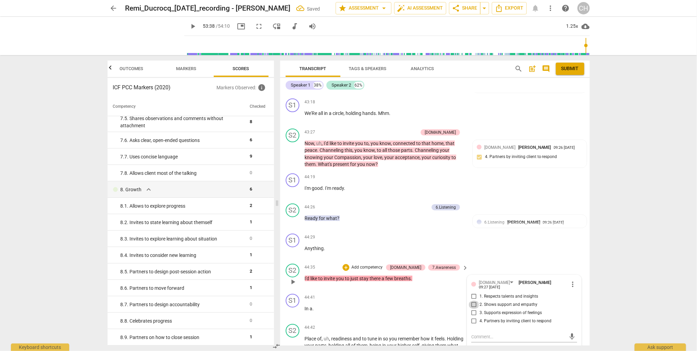
click at [473, 301] on input "2. Shows support and empathy" at bounding box center [473, 305] width 11 height 8
click at [392, 350] on span "attention" at bounding box center [382, 352] width 20 height 5
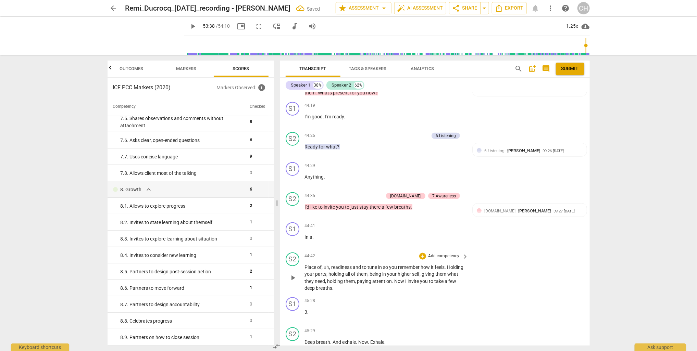
scroll to position [5905, 0]
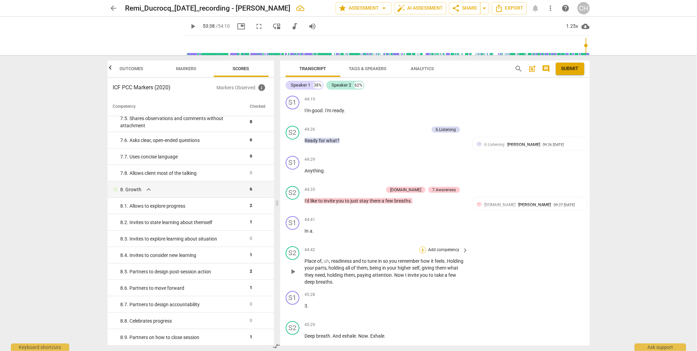
click at [422, 247] on div "+" at bounding box center [422, 250] width 7 height 7
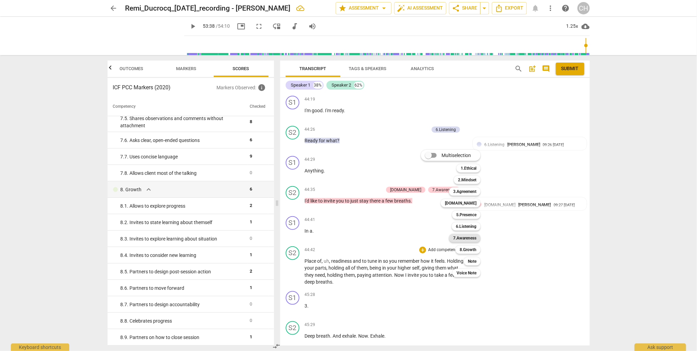
click at [464, 237] on b "7.Awareness" at bounding box center [464, 238] width 23 height 8
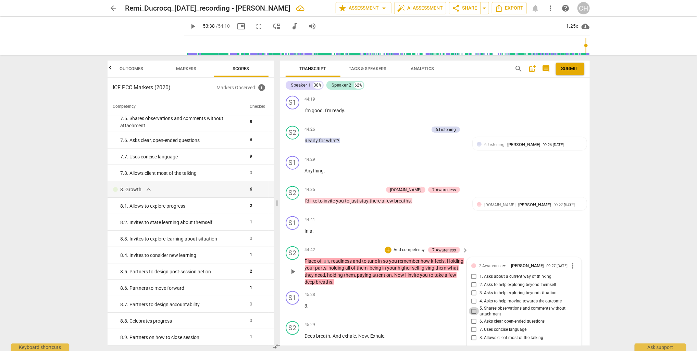
click at [474, 307] on input "5. Shares observations and comments without attachment" at bounding box center [473, 311] width 11 height 8
click at [476, 350] on textarea at bounding box center [518, 353] width 95 height 7
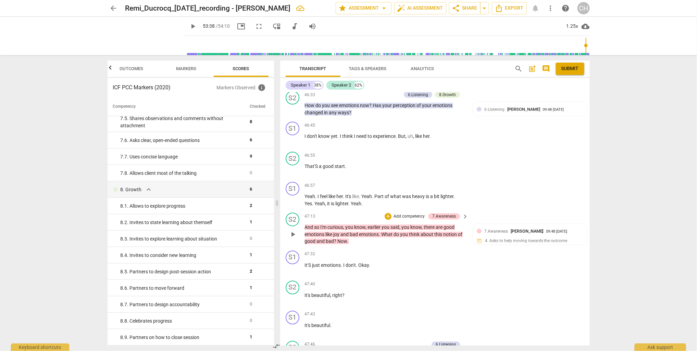
scroll to position [6269, 0]
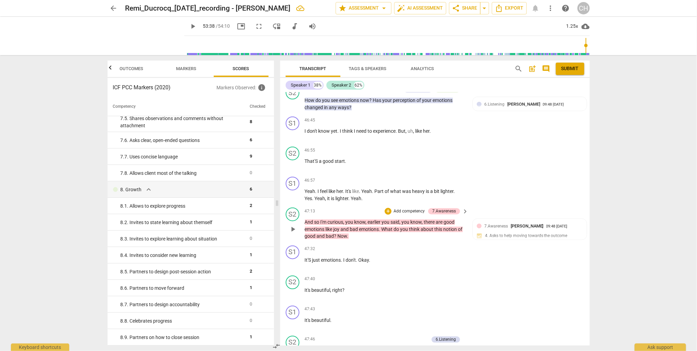
click at [412, 209] on p "Add competency" at bounding box center [409, 212] width 33 height 6
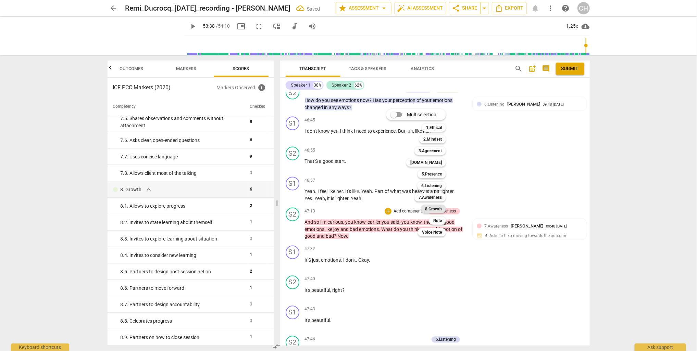
click at [428, 208] on b "8.Growth" at bounding box center [433, 209] width 17 height 8
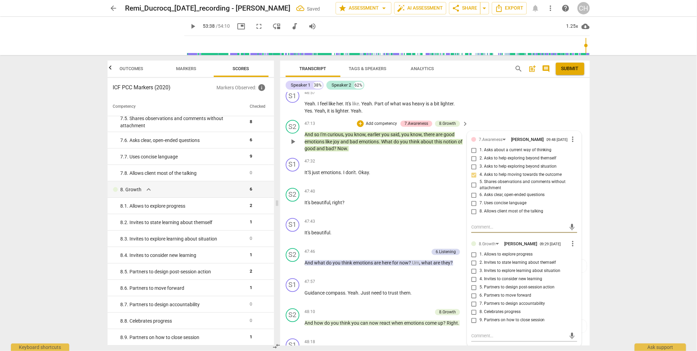
scroll to position [6357, 0]
click at [473, 258] on input "2. Invites to state learning about themself" at bounding box center [473, 262] width 11 height 8
click at [384, 188] on div "47:40 + Add competency keyboard_arrow_right It's beautiful , right ?" at bounding box center [387, 200] width 164 height 25
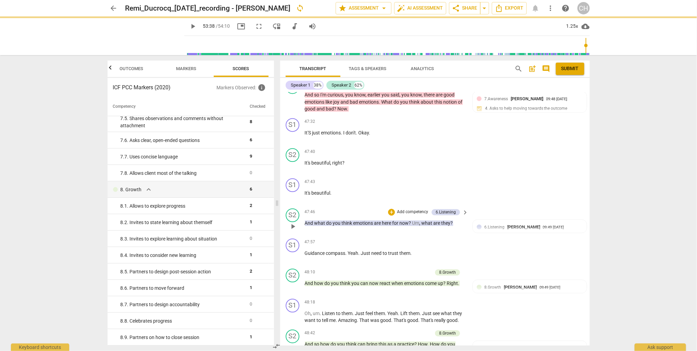
scroll to position [6408, 0]
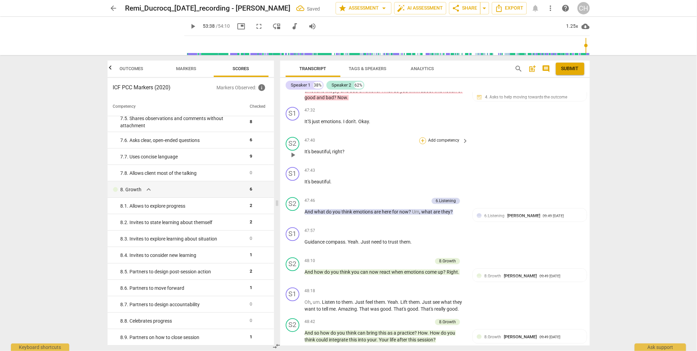
click at [422, 137] on div "+" at bounding box center [422, 140] width 7 height 7
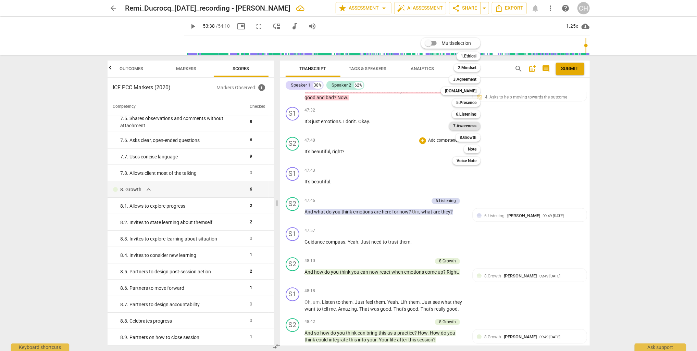
click at [458, 127] on b "7.Awareness" at bounding box center [464, 126] width 23 height 8
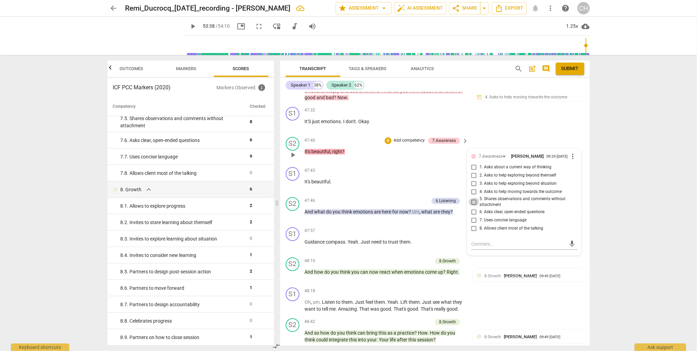
click at [471, 198] on input "5. Shares observations and comments without attachment" at bounding box center [473, 202] width 11 height 8
click at [474, 241] on textarea at bounding box center [518, 244] width 95 height 7
click at [351, 225] on div "S1 play_arrow pause 47:57 + Add competency keyboard_arrow_right Guidance compas…" at bounding box center [434, 240] width 309 height 30
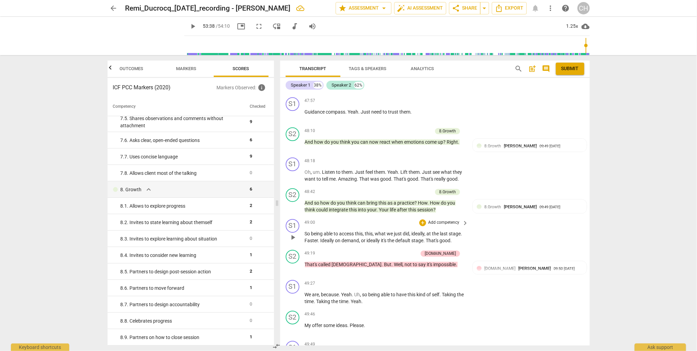
scroll to position [6540, 0]
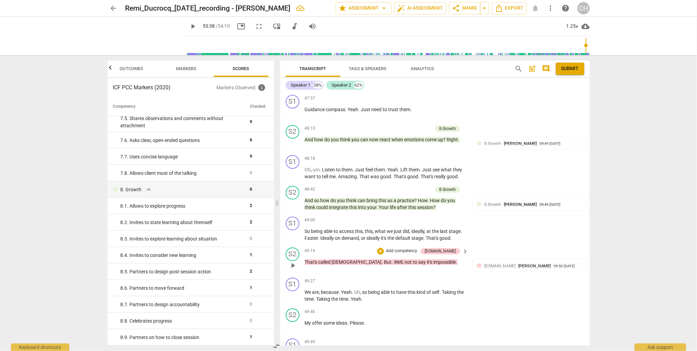
click at [412, 248] on p "Add competency" at bounding box center [401, 251] width 33 height 6
click at [439, 241] on b "7.Awareness" at bounding box center [440, 242] width 23 height 8
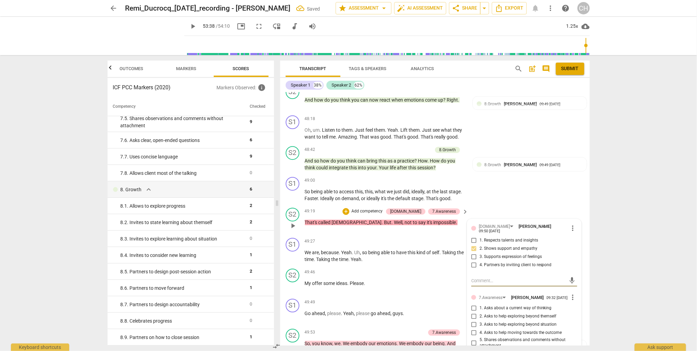
scroll to position [6588, 0]
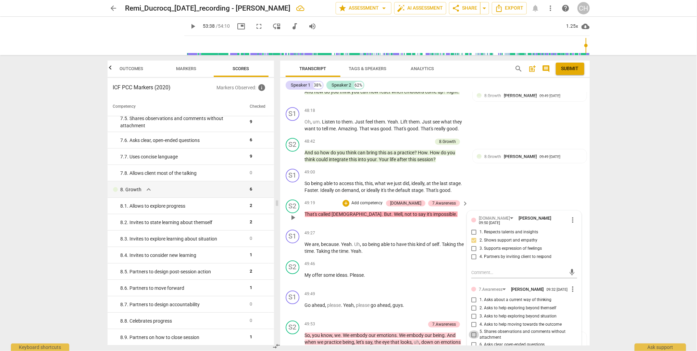
click at [472, 331] on input "5. Shares observations and comments without attachment" at bounding box center [473, 335] width 11 height 8
click at [358, 227] on div "S1 play_arrow pause 49:27 + Add competency keyboard_arrow_right We are , becaus…" at bounding box center [434, 242] width 309 height 31
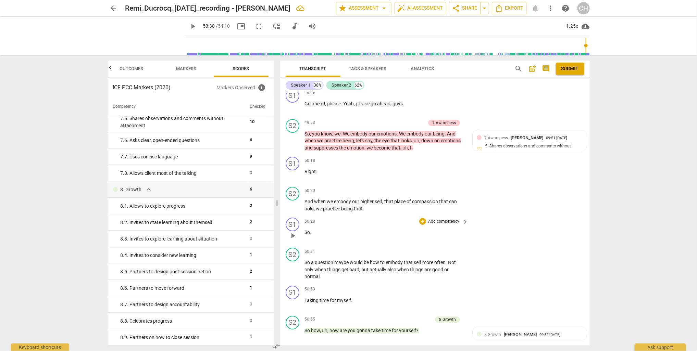
scroll to position [6799, 0]
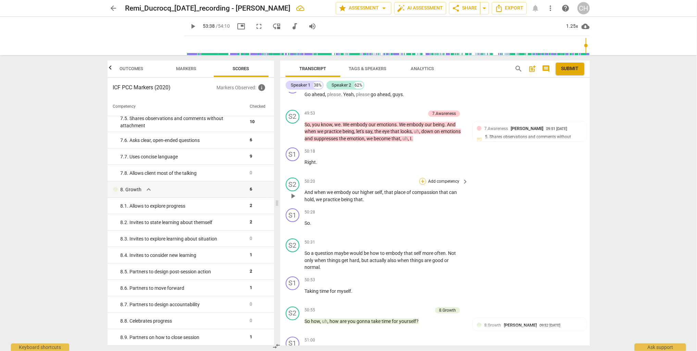
click at [422, 178] on div "+" at bounding box center [422, 181] width 7 height 7
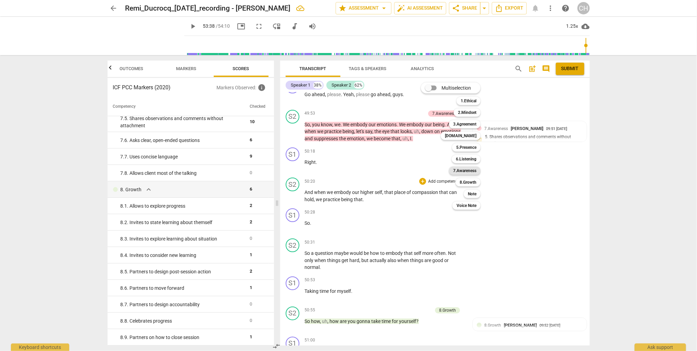
click at [469, 171] on b "7.Awareness" at bounding box center [464, 171] width 23 height 8
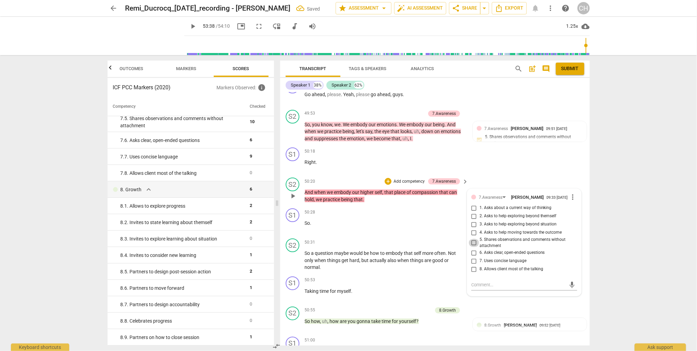
click at [473, 239] on input "5. Shares observations and comments without attachment" at bounding box center [473, 243] width 11 height 8
click at [369, 274] on div "S1 play_arrow pause 50:53 + Add competency keyboard_arrow_right Taking time for…" at bounding box center [434, 289] width 309 height 30
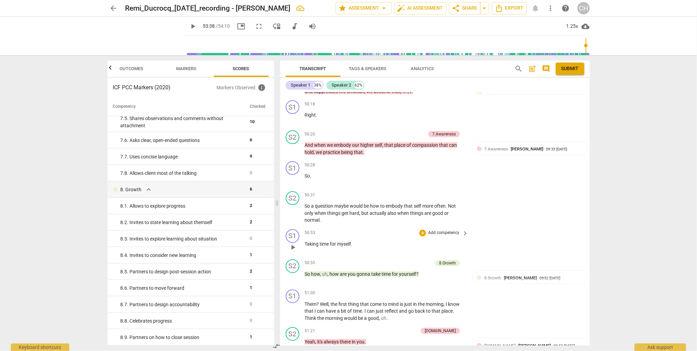
scroll to position [6848, 0]
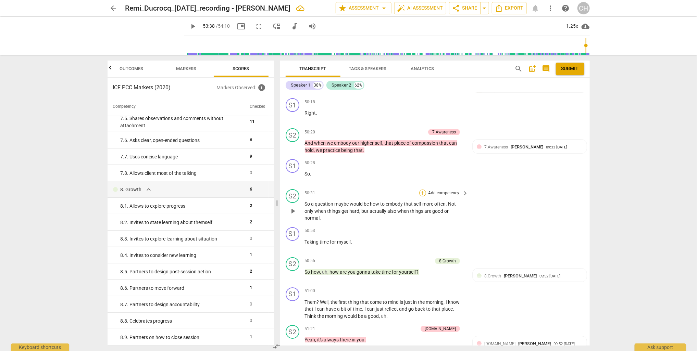
click at [422, 190] on div "+" at bounding box center [422, 193] width 7 height 7
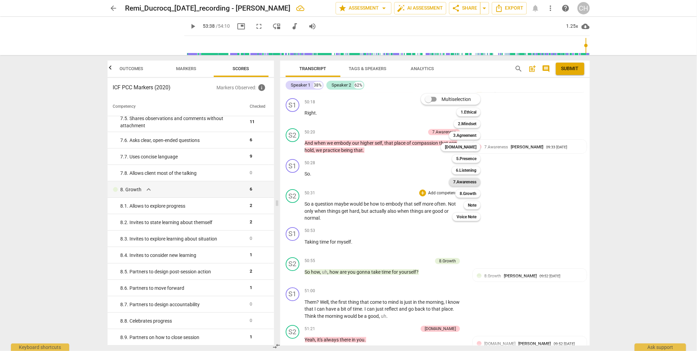
click at [465, 181] on b "7.Awareness" at bounding box center [464, 182] width 23 height 8
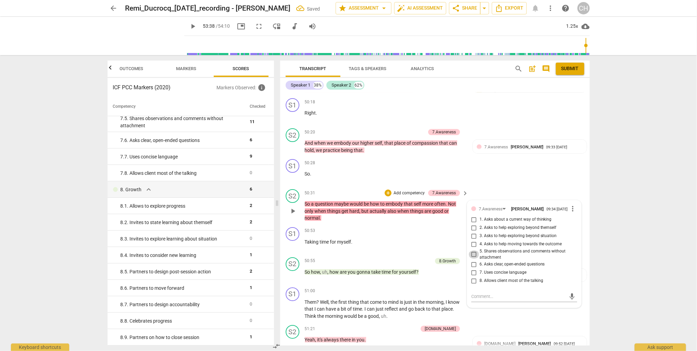
click at [472, 251] on input "5. Shares observations and comments without attachment" at bounding box center [473, 255] width 11 height 8
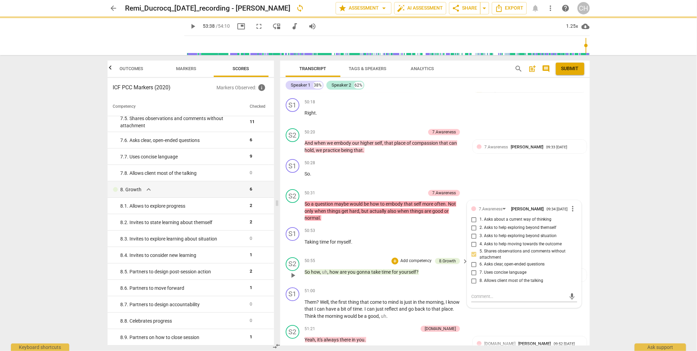
click at [367, 255] on div "S2 play_arrow pause 50:55 + Add competency 8.Growth keyboard_arrow_right So how…" at bounding box center [434, 270] width 309 height 30
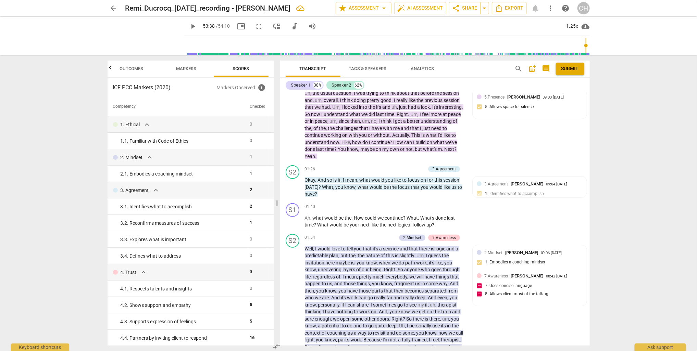
scroll to position [78, 0]
click at [385, 235] on p "Add competency" at bounding box center [379, 237] width 33 height 6
click at [406, 192] on b "1.Ethical" at bounding box center [405, 191] width 16 height 8
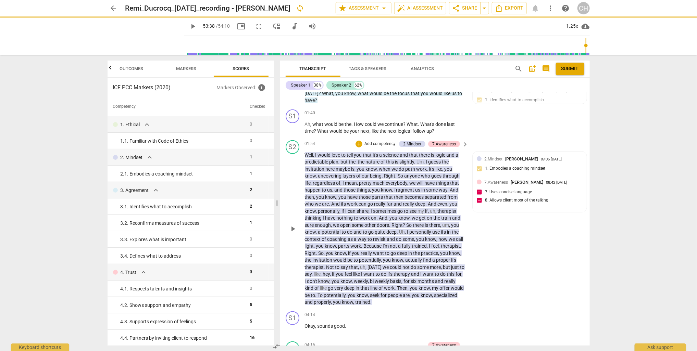
scroll to position [174, 0]
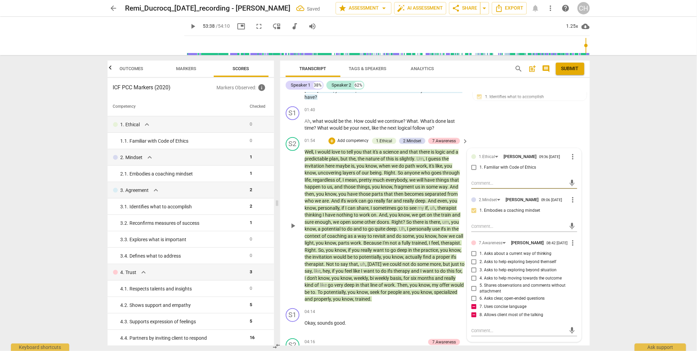
click at [474, 170] on input "1. Familiar with Code of Ethics" at bounding box center [473, 168] width 11 height 8
click at [391, 224] on p "Well , I would love to tell you that it's a science and that there is logic and…" at bounding box center [385, 226] width 160 height 154
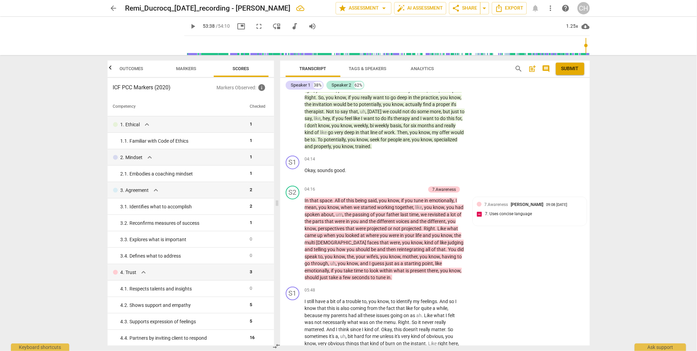
scroll to position [0, 0]
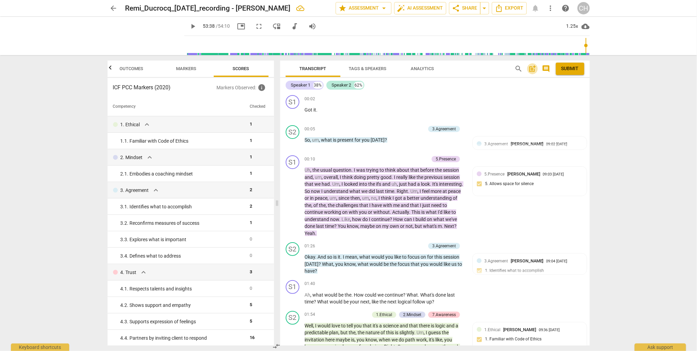
click at [532, 70] on span "post_add" at bounding box center [532, 69] width 8 height 8
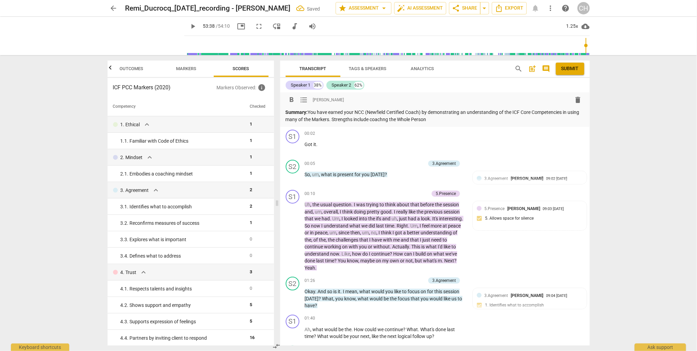
click at [396, 119] on p "Summary: You have earned your NCC (Newfield Certified Coach) by demonstrating a…" at bounding box center [434, 116] width 298 height 14
click at [446, 118] on p "Summary: You have earned your NCC (Newfield Certified Coach) by demonstrating a…" at bounding box center [434, 116] width 298 height 14
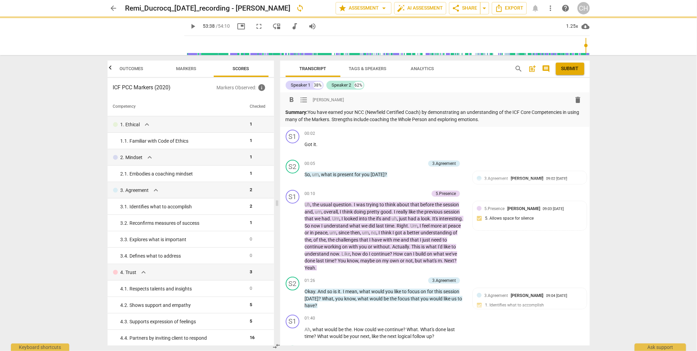
click at [451, 120] on p "Summary: You have earned your NCC (Newfield Certified Coach) by demonstrating a…" at bounding box center [434, 116] width 298 height 14
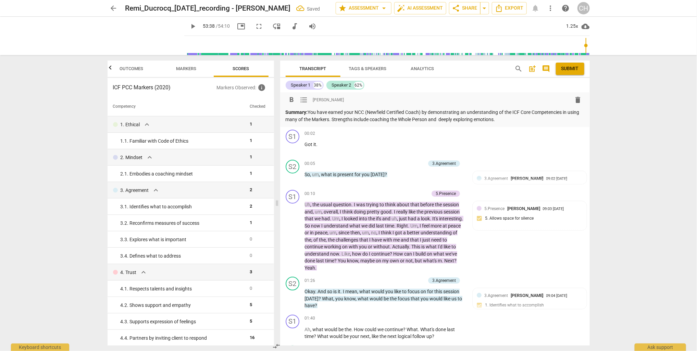
click at [519, 119] on p "Summary: You have earned your NCC (Newfield Certified Coach) by demonstrating a…" at bounding box center [434, 116] width 298 height 14
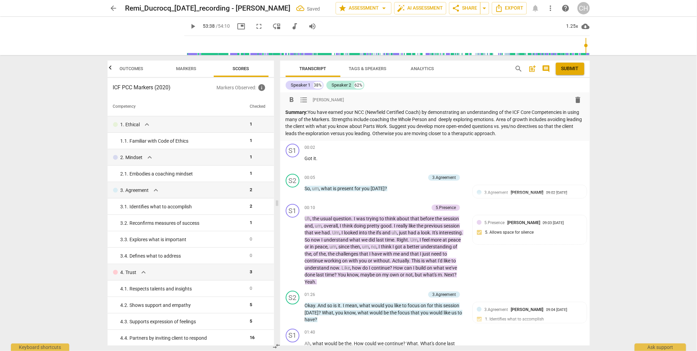
click at [496, 135] on p "Summary: You have earned your NCC (Newfield Certified Coach) by demonstrating a…" at bounding box center [434, 123] width 298 height 28
click at [536, 134] on p "Summary: You have earned your NCC (Newfield Certified Coach) by demonstrating a…" at bounding box center [434, 123] width 298 height 28
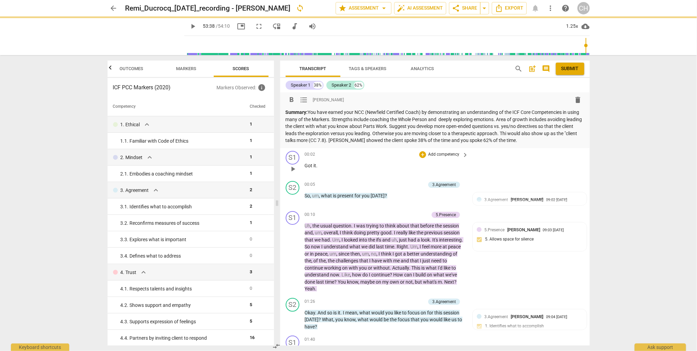
click at [526, 177] on div "S1 play_arrow pause 00:02 + Add competency keyboard_arrow_right Got it ." at bounding box center [434, 163] width 309 height 30
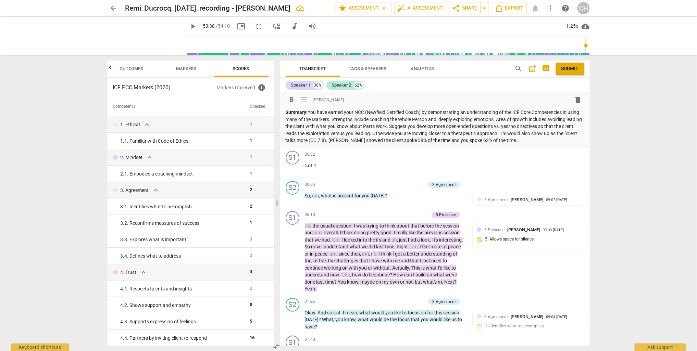
click at [491, 119] on p "Summary: You have earned your NCC (Newfield Certified Coach) by demonstrating a…" at bounding box center [434, 126] width 298 height 35
click at [521, 119] on p "Summary: You have earned your NCC (Newfield Certified Coach) by demonstrating a…" at bounding box center [434, 126] width 298 height 35
click at [537, 126] on p "Summary: You have earned your NCC (Newfield Certified Coach) by demonstrating a…" at bounding box center [434, 126] width 298 height 35
click at [432, 133] on p "Summary: You have earned your NCC (Newfield Certified Coach) by demonstrating a…" at bounding box center [434, 126] width 298 height 35
click at [560, 132] on p "Summary: You have earned your NCC (Newfield Certified Coach) by demonstrating a…" at bounding box center [434, 126] width 298 height 35
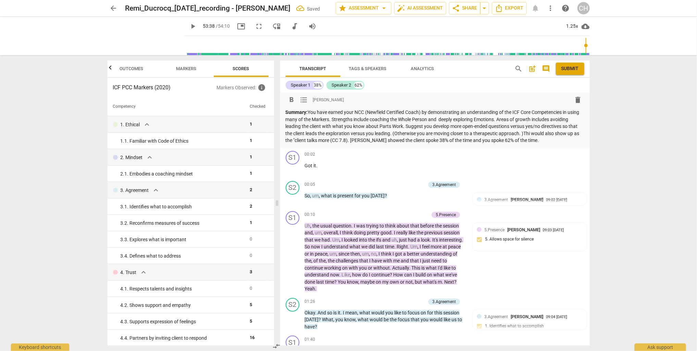
click at [570, 132] on p "Summary: You have earned your NCC (Newfield Certified Coach) by demonstrating a…" at bounding box center [434, 126] width 298 height 35
click at [288, 141] on p "Summary: You have earned your NCC (Newfield Certified Coach) by demonstrating a…" at bounding box center [434, 126] width 298 height 35
click at [307, 140] on p "Summary: You have earned your NCC (Newfield Certified Coach) by demonstrating a…" at bounding box center [434, 126] width 298 height 35
click at [572, 68] on span "Submit" at bounding box center [569, 68] width 17 height 7
click at [433, 43] on input "range" at bounding box center [388, 46] width 403 height 22
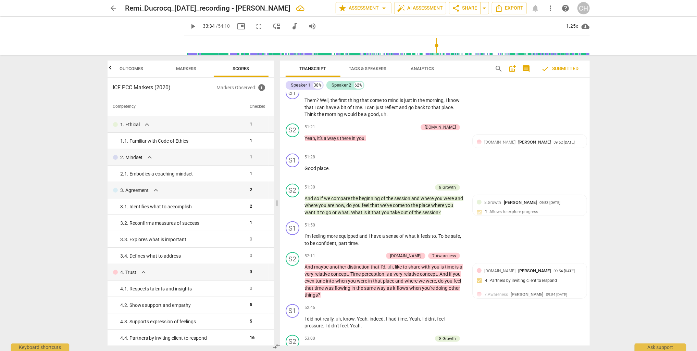
scroll to position [7186, 0]
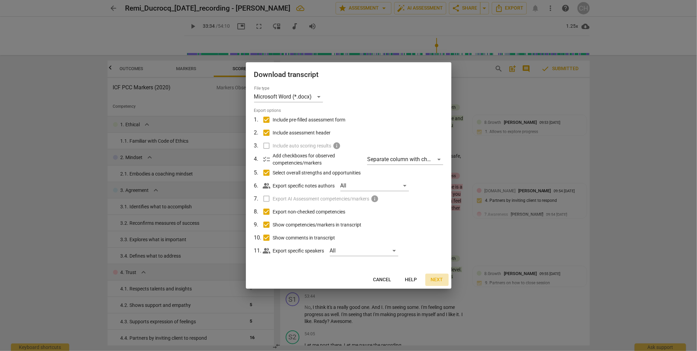
click at [436, 282] on span "Next" at bounding box center [437, 280] width 12 height 7
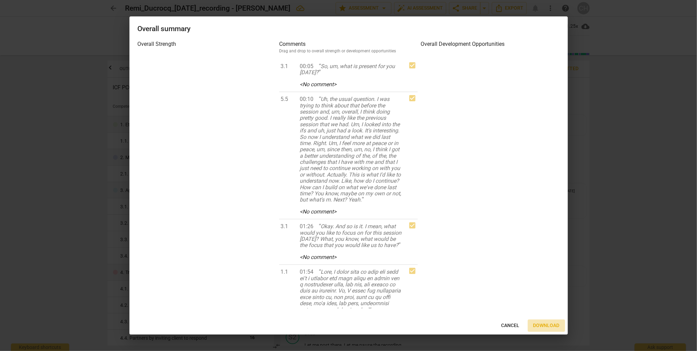
click at [545, 326] on span "Download" at bounding box center [546, 325] width 26 height 7
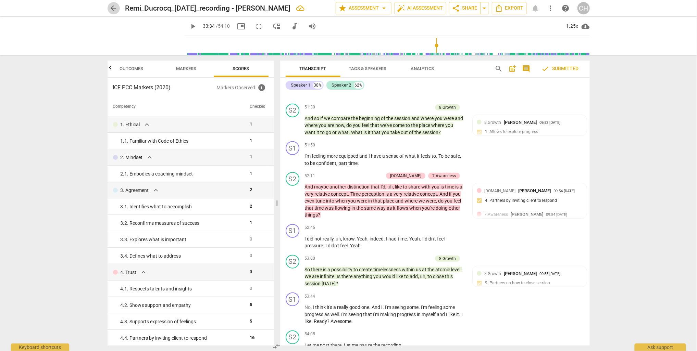
click at [113, 7] on span "arrow_back" at bounding box center [114, 8] width 8 height 8
